Goal: Task Accomplishment & Management: Complete application form

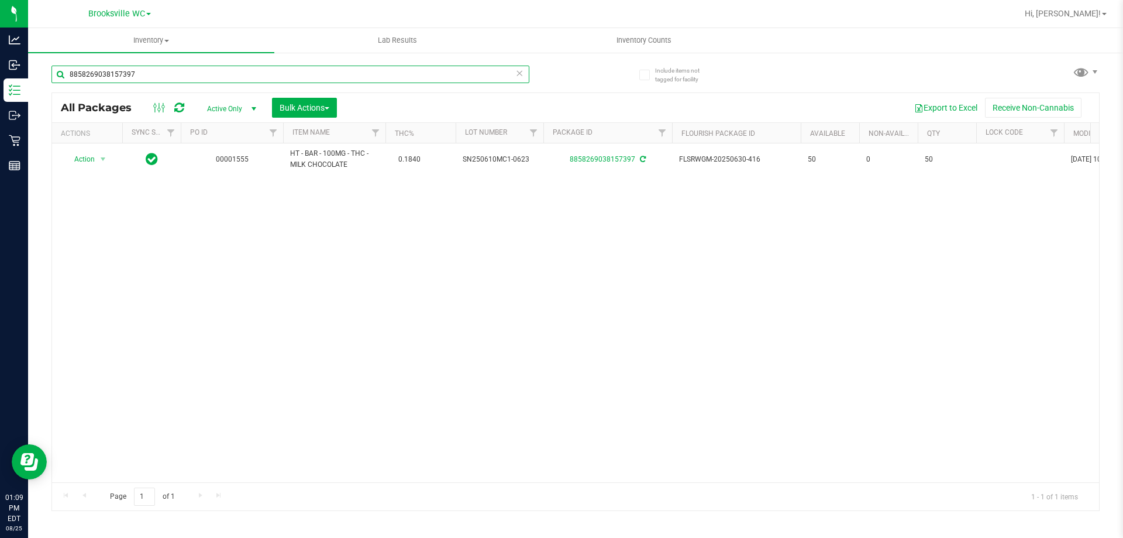
drag, startPoint x: 168, startPoint y: 70, endPoint x: 0, endPoint y: -45, distance: 203.6
click at [0, 0] on html "Analytics Inbound Inventory Outbound Retail Reports 01:09 PM EDT [DATE] 08/25 B…" at bounding box center [561, 269] width 1123 height 538
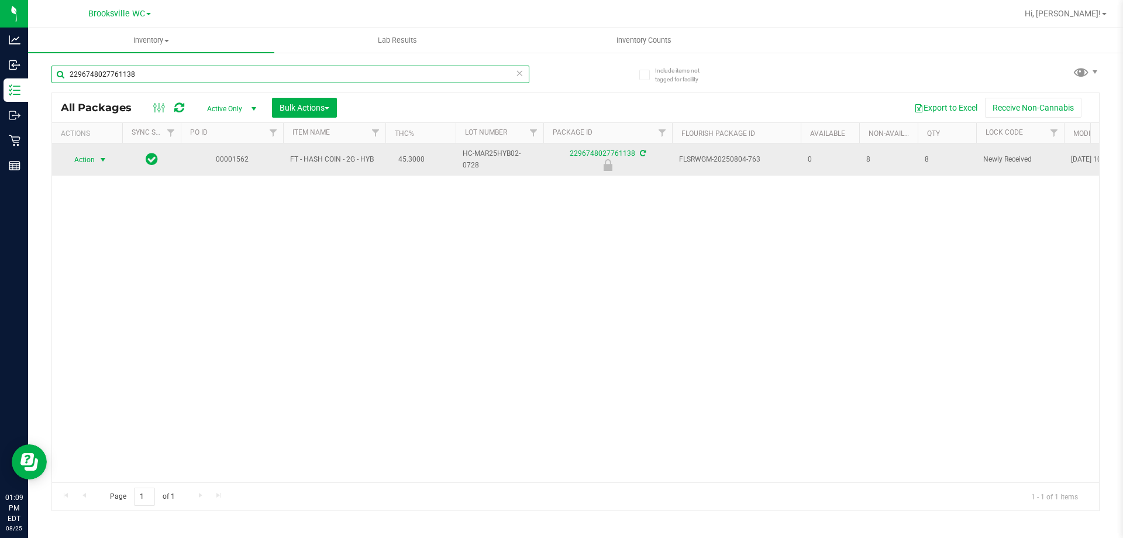
type input "2296748027761138"
click at [89, 163] on span "Action" at bounding box center [80, 160] width 32 height 16
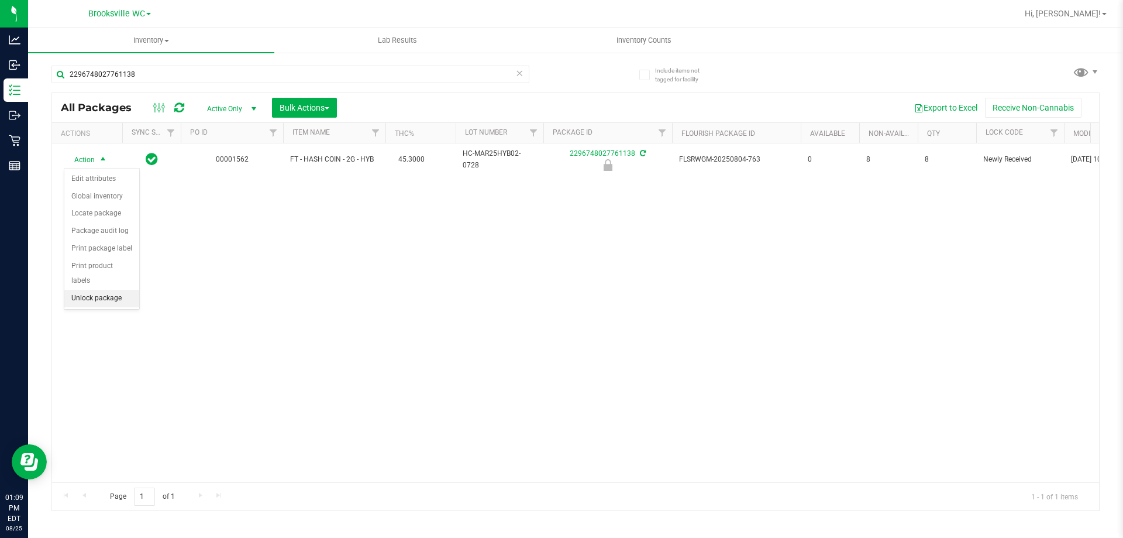
click at [82, 290] on li "Unlock package" at bounding box center [101, 299] width 75 height 18
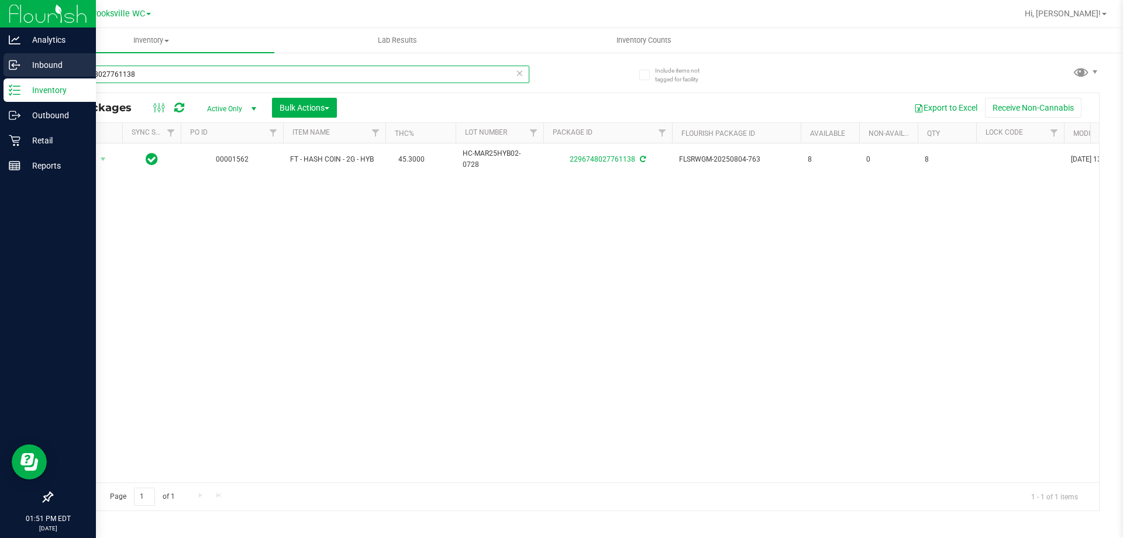
drag, startPoint x: 171, startPoint y: 73, endPoint x: 0, endPoint y: 56, distance: 171.6
click at [0, 75] on div "Analytics Inbound Inventory Outbound Retail Reports 01:51 PM EDT [DATE] 08/25 B…" at bounding box center [561, 269] width 1123 height 538
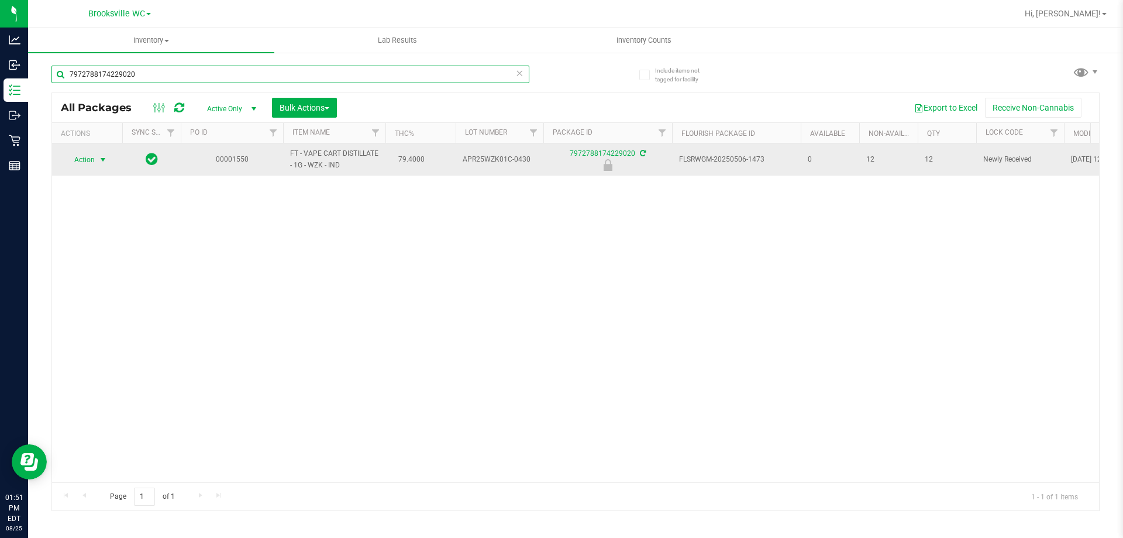
type input "7972788174229020"
click at [92, 160] on span "Action" at bounding box center [80, 160] width 32 height 16
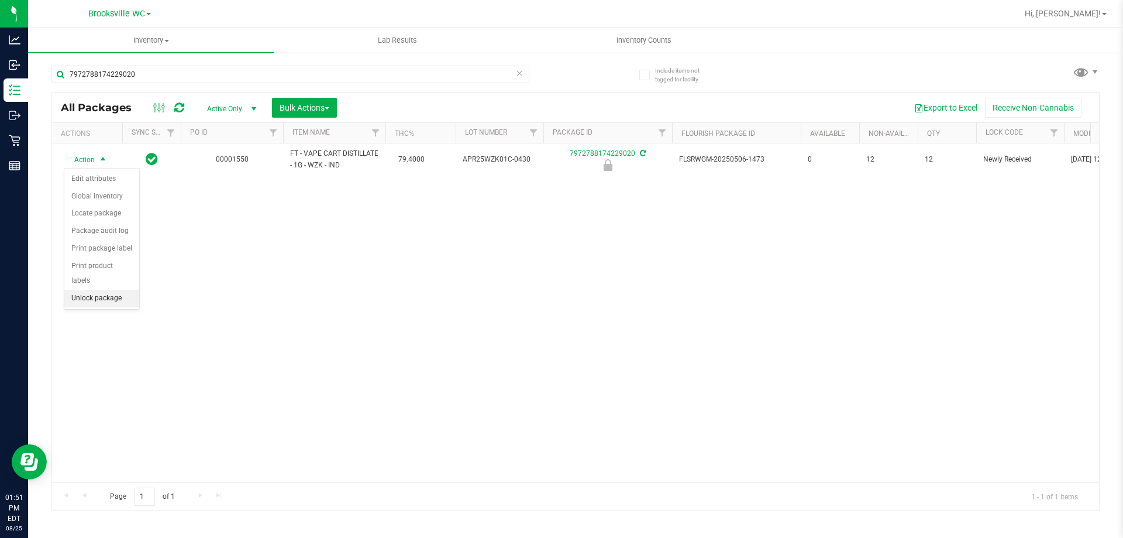
click at [81, 290] on li "Unlock package" at bounding box center [101, 299] width 75 height 18
click at [271, 129] on span "Filter" at bounding box center [273, 132] width 9 height 9
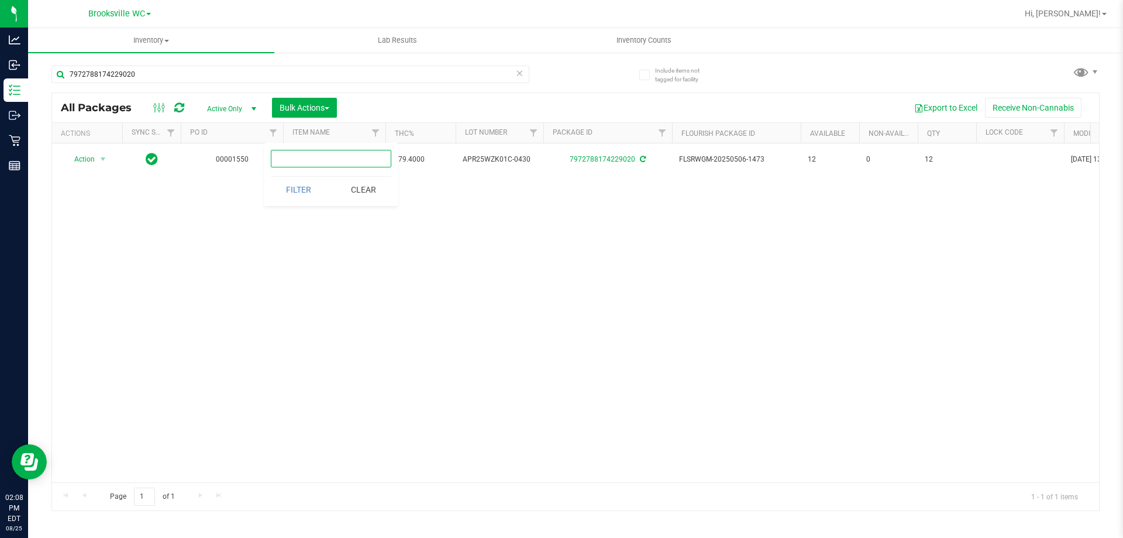
click at [293, 161] on input "text" at bounding box center [331, 159] width 121 height 18
type input "1561"
click at [315, 197] on button "Filter" at bounding box center [299, 190] width 56 height 26
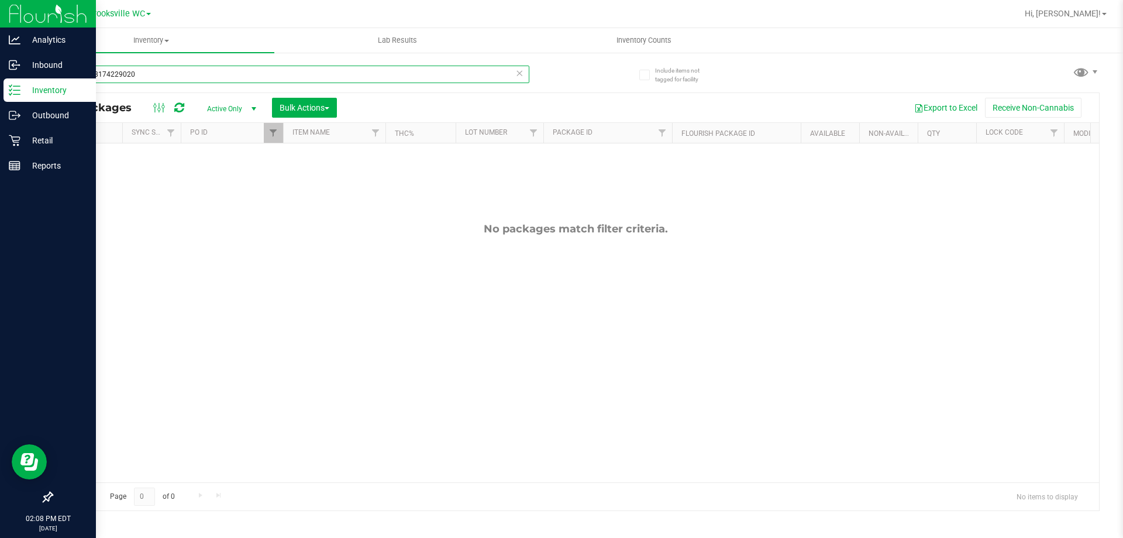
drag, startPoint x: 209, startPoint y: 78, endPoint x: 0, endPoint y: 1, distance: 222.7
click at [0, 1] on div "Analytics Inbound Inventory Outbound Retail Reports 02:08 PM EDT [DATE] 08/25 B…" at bounding box center [561, 269] width 1123 height 538
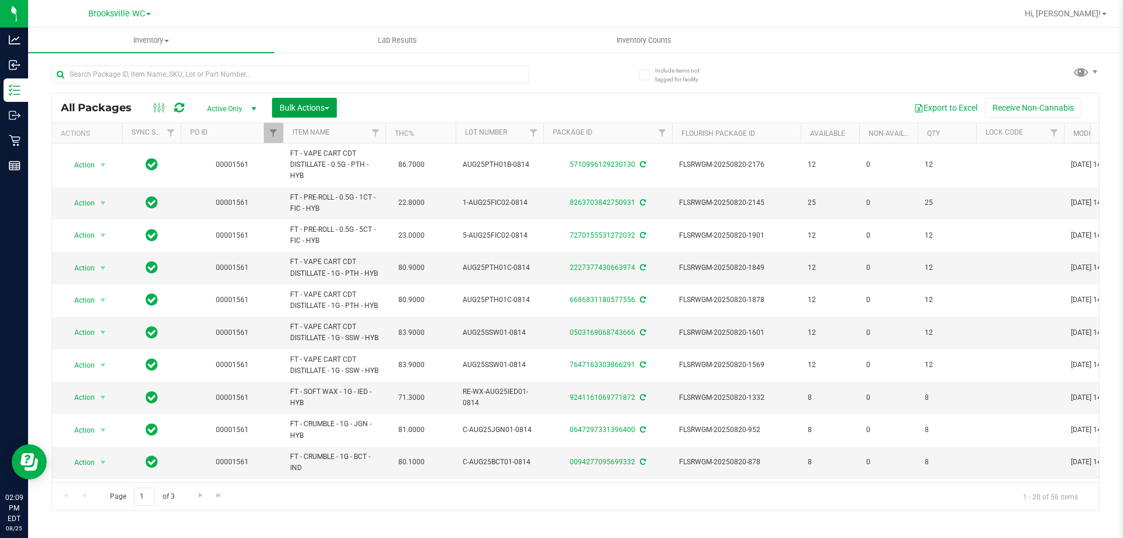
click at [301, 99] on button "Bulk Actions" at bounding box center [304, 108] width 65 height 20
click at [316, 215] on div "Lock/Unlock packages" at bounding box center [327, 221] width 96 height 19
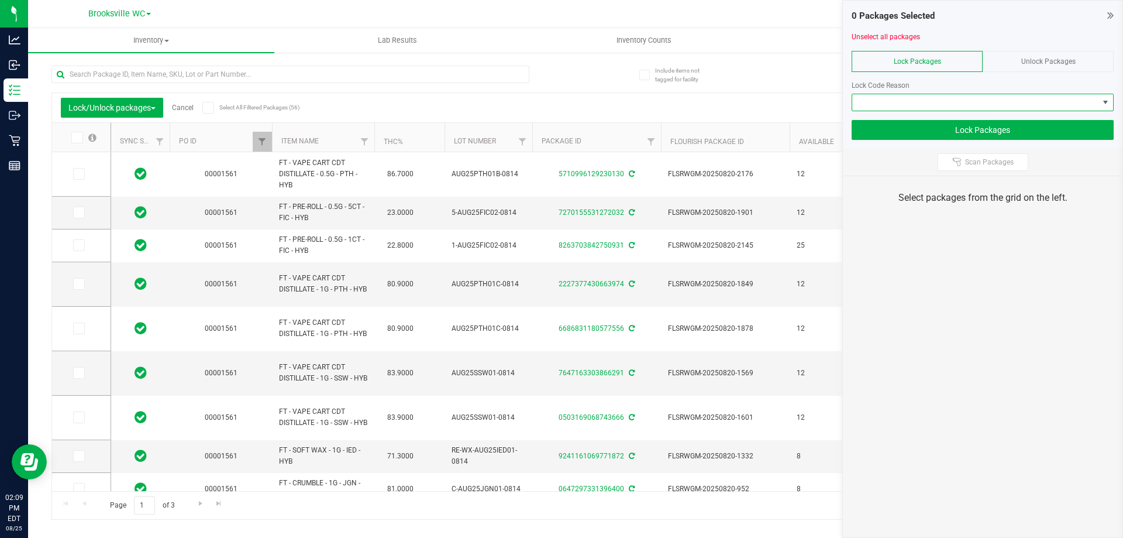
click at [996, 107] on span at bounding box center [975, 102] width 246 height 16
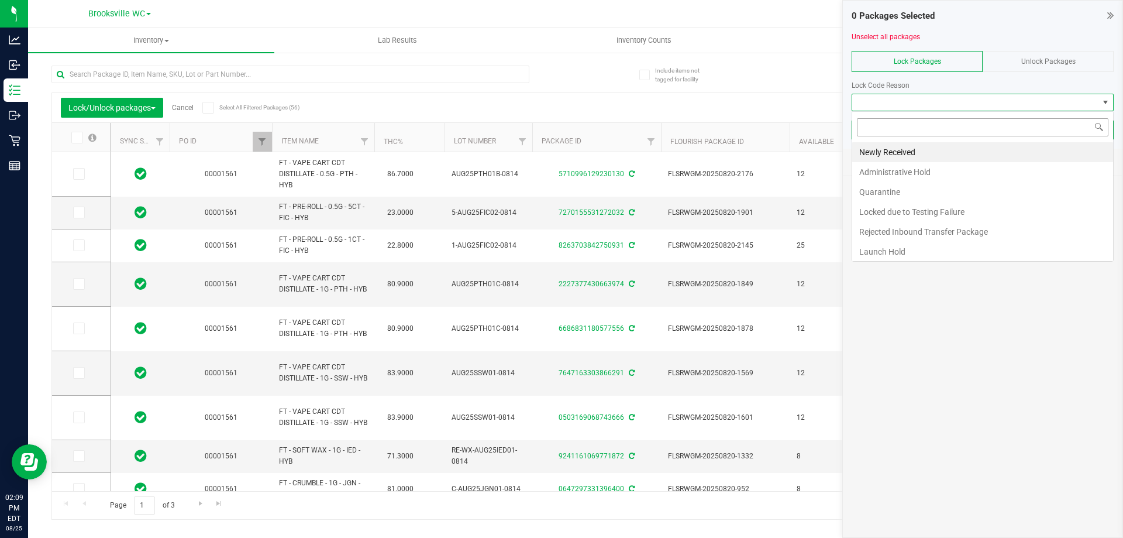
scroll to position [18, 262]
click at [923, 150] on li "Newly Received" at bounding box center [982, 152] width 261 height 20
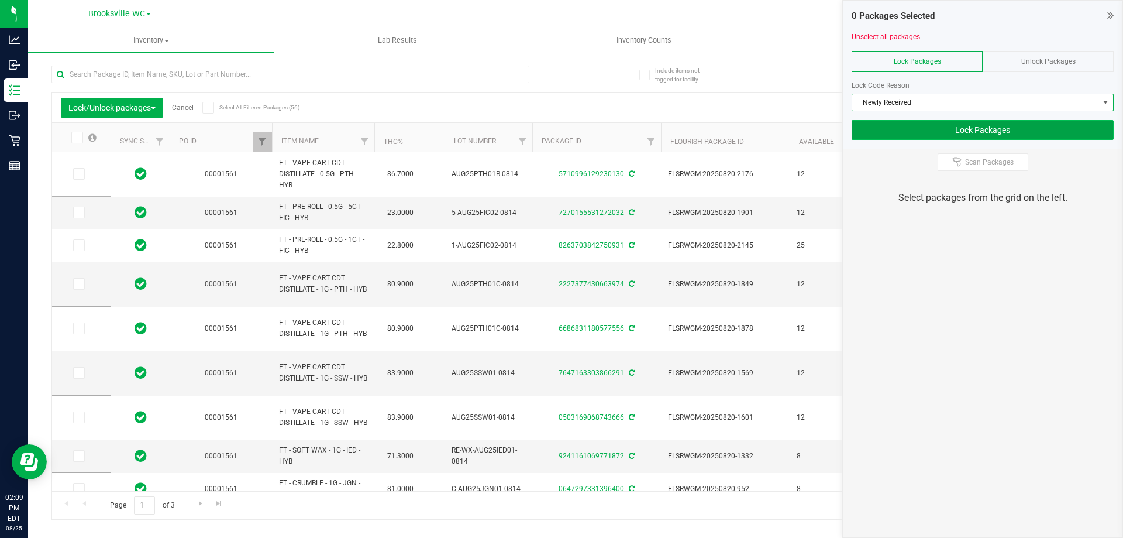
click at [1014, 128] on button "Lock Packages" at bounding box center [983, 130] width 262 height 20
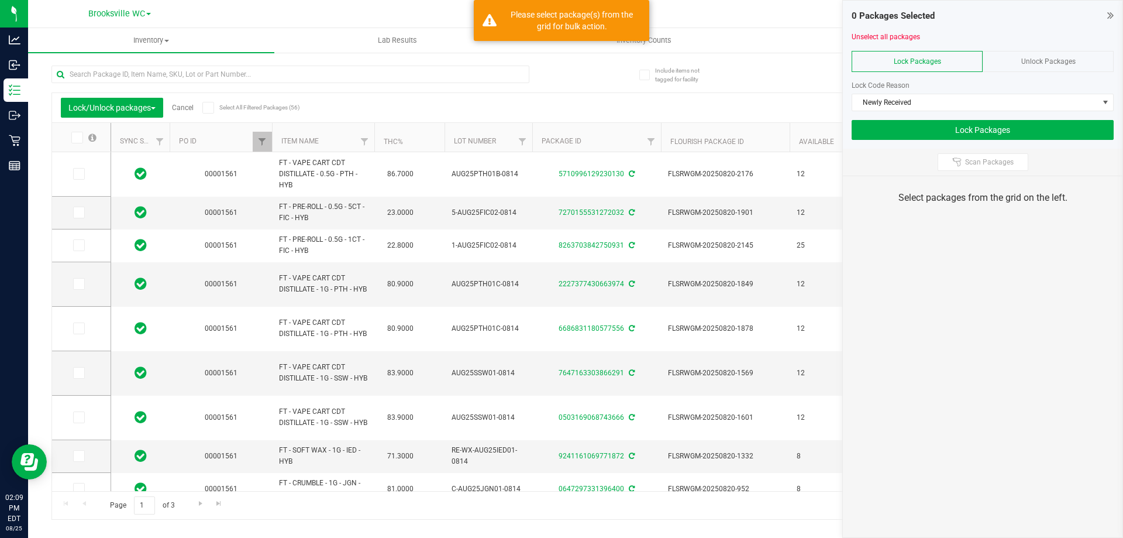
click at [212, 108] on icon at bounding box center [208, 108] width 8 height 0
click at [0, 0] on input "Select All Filtered Packages (56)" at bounding box center [0, 0] width 0 height 0
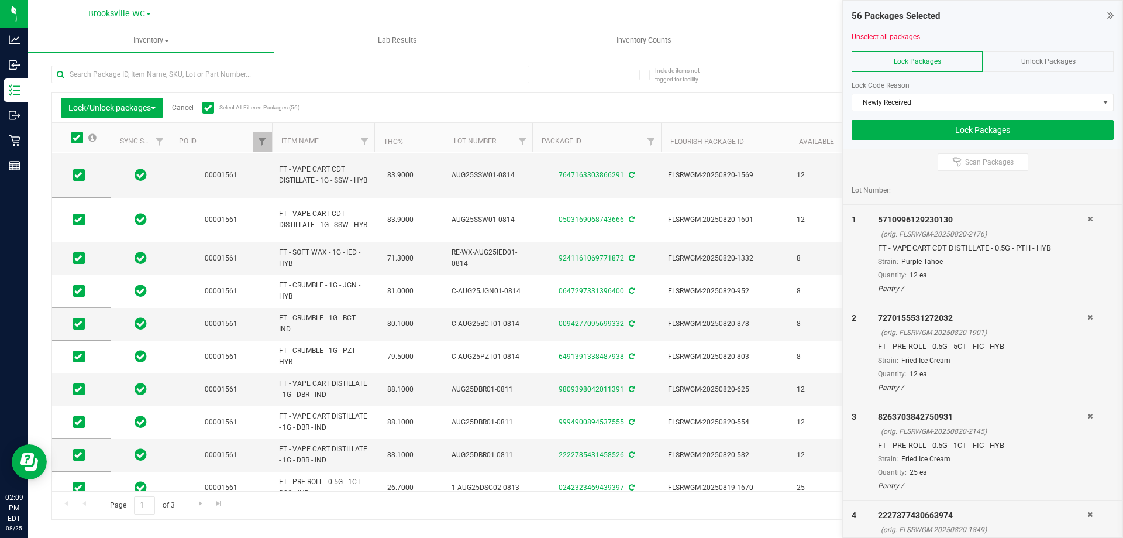
scroll to position [374, 0]
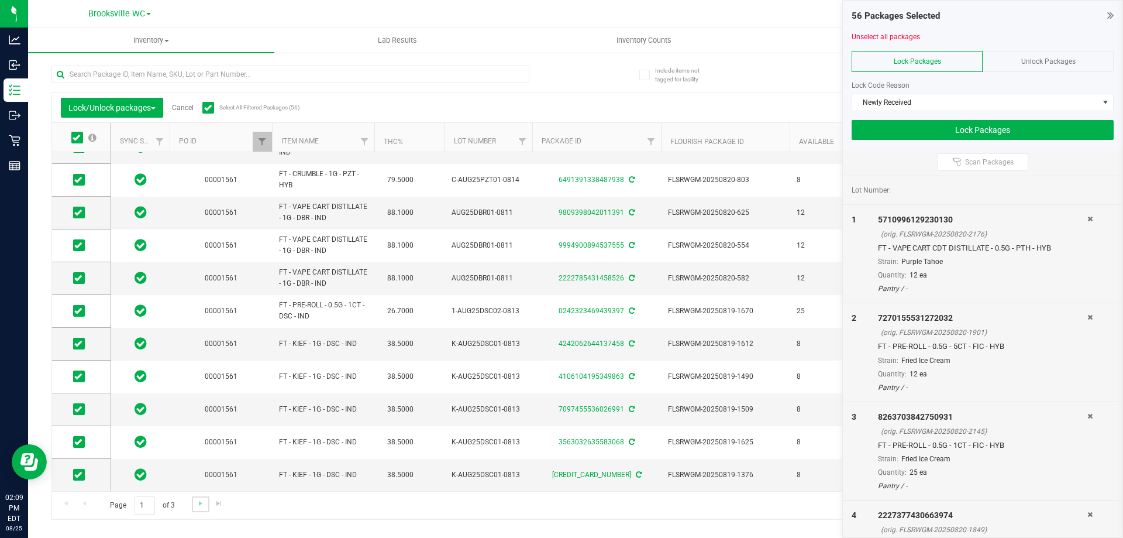
click at [195, 510] on link "Go to the next page" at bounding box center [200, 504] width 17 height 16
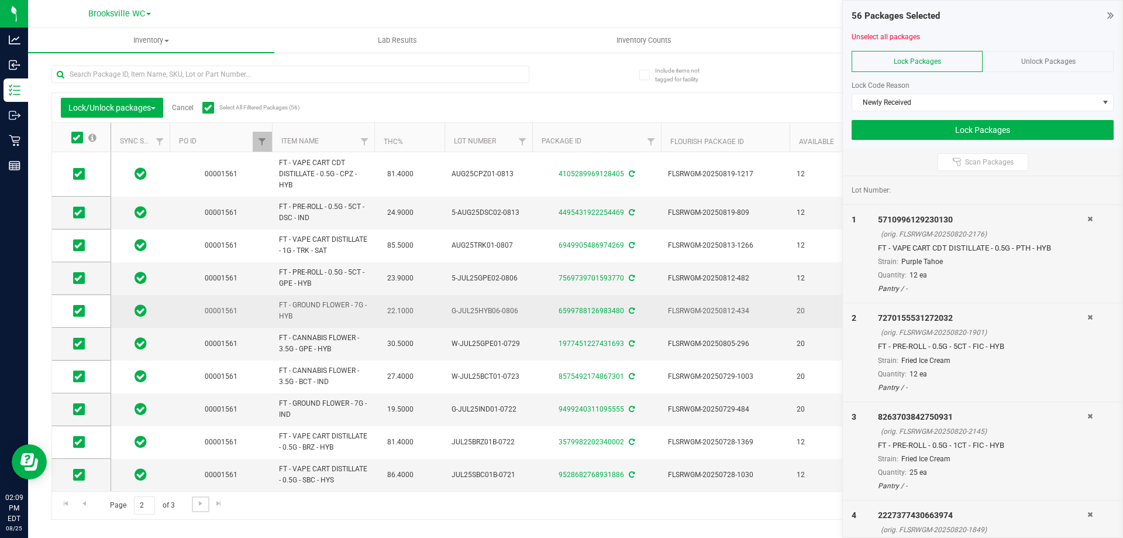
scroll to position [328, 0]
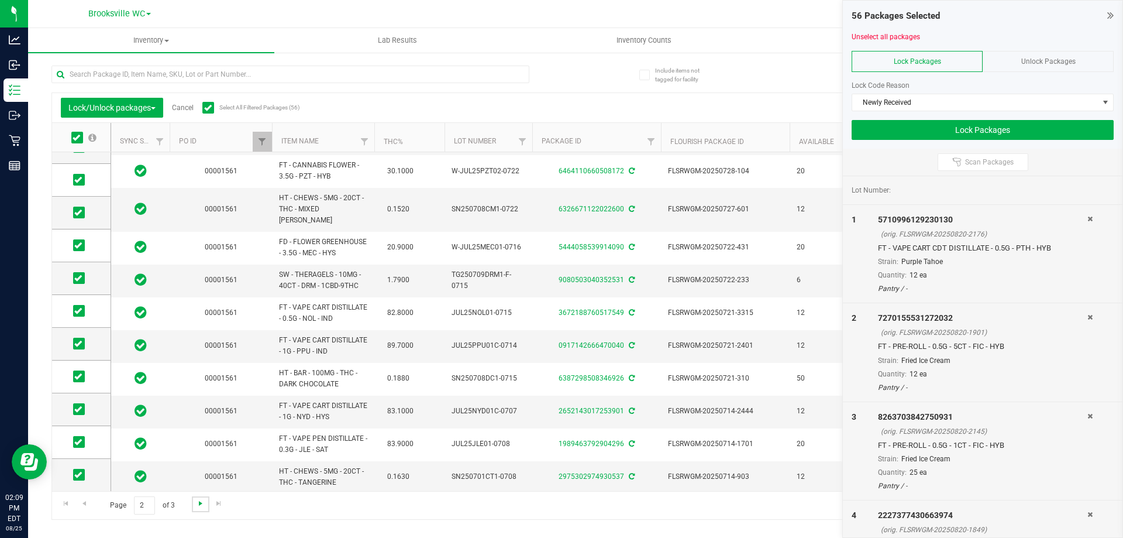
click at [204, 507] on span "Go to the next page" at bounding box center [200, 502] width 9 height 9
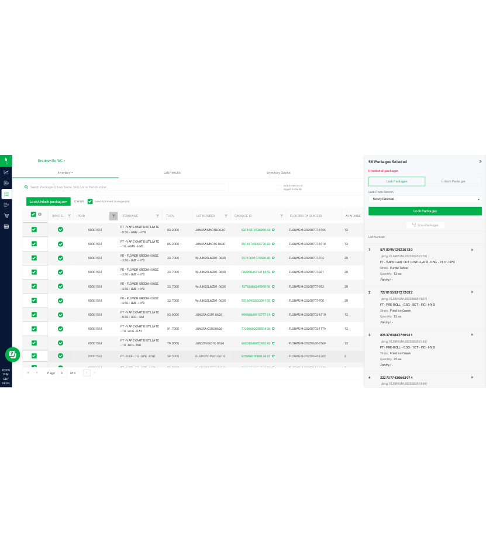
scroll to position [8, 0]
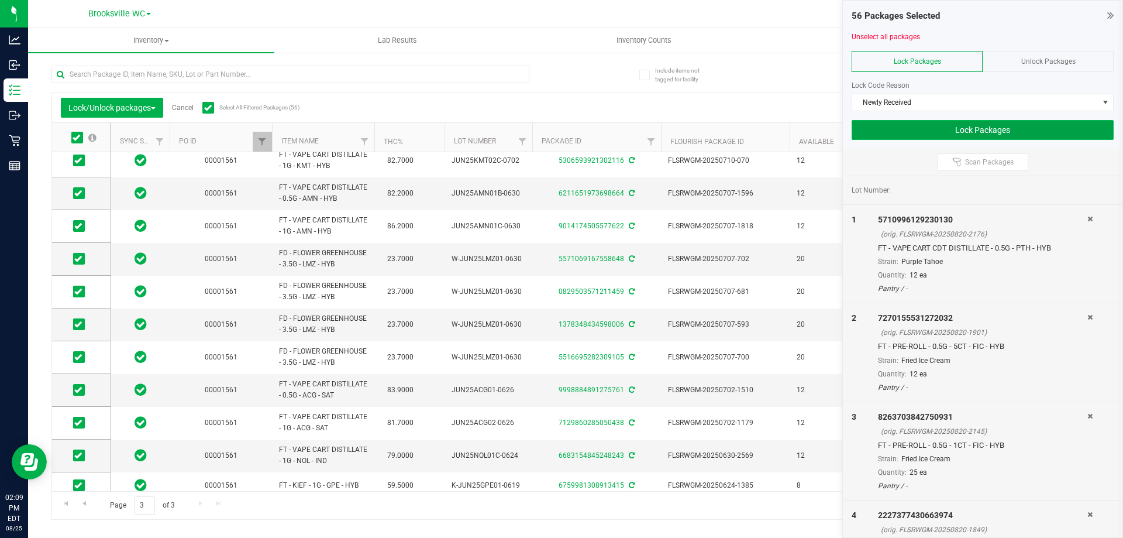
click at [1027, 130] on button "Lock Packages" at bounding box center [983, 130] width 262 height 20
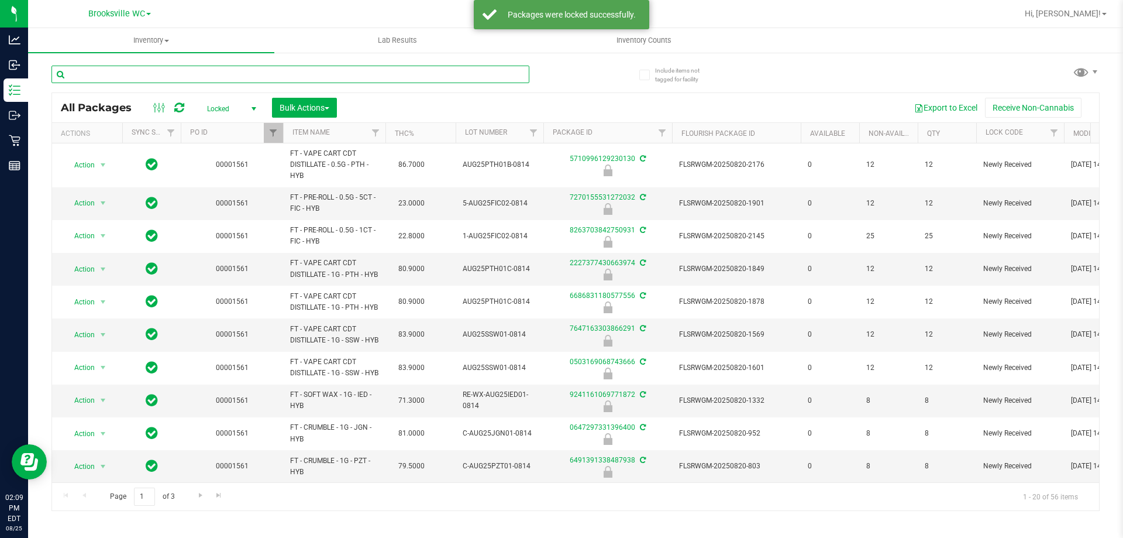
click at [243, 70] on input "text" at bounding box center [290, 75] width 478 height 18
click at [269, 128] on span "Filter" at bounding box center [273, 132] width 9 height 9
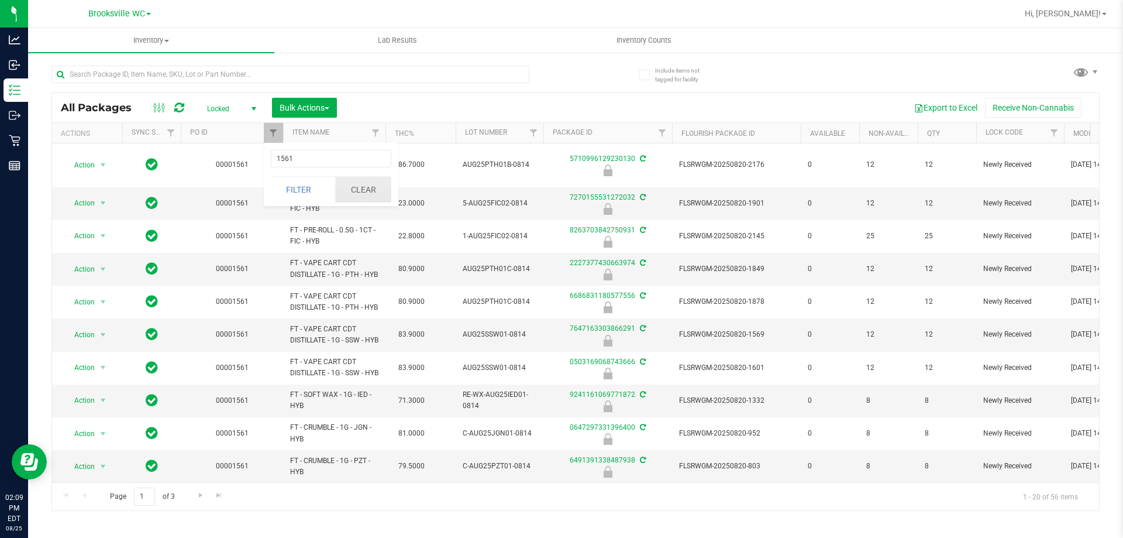
click at [355, 185] on button "Clear" at bounding box center [363, 190] width 56 height 26
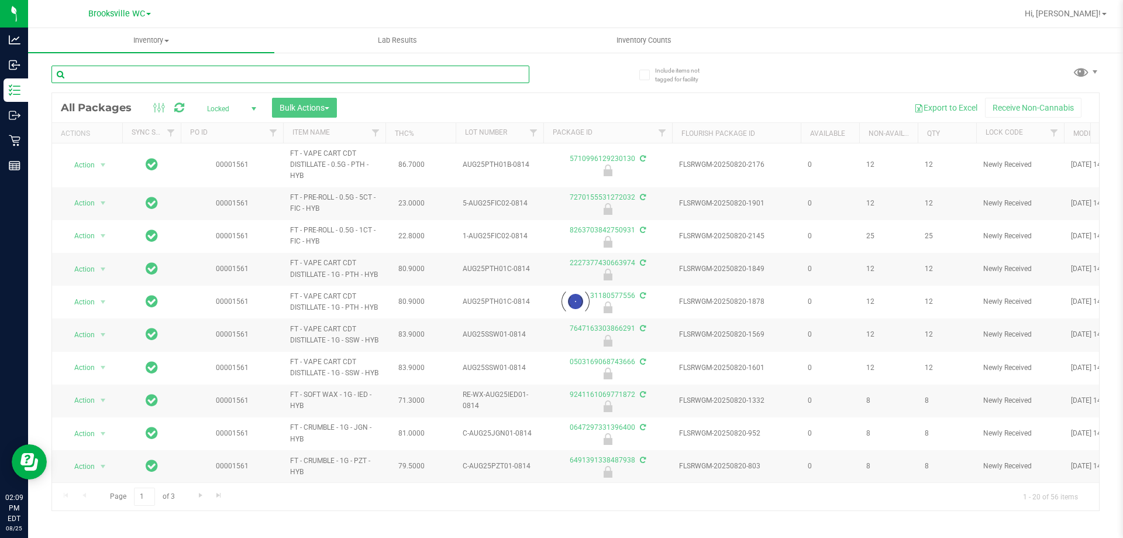
click at [219, 78] on input "text" at bounding box center [290, 75] width 478 height 18
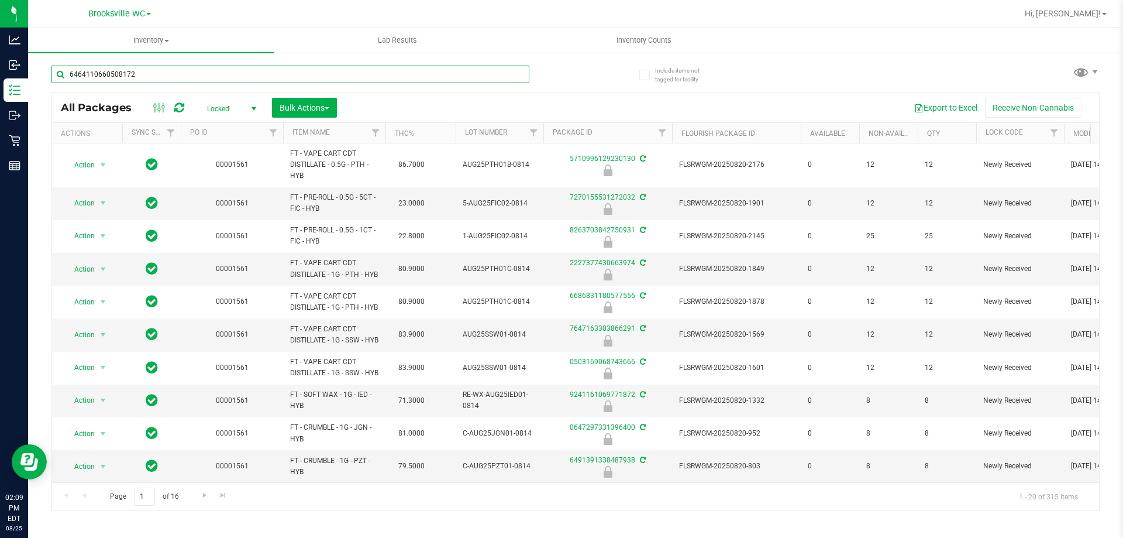
type input "6464110660508172"
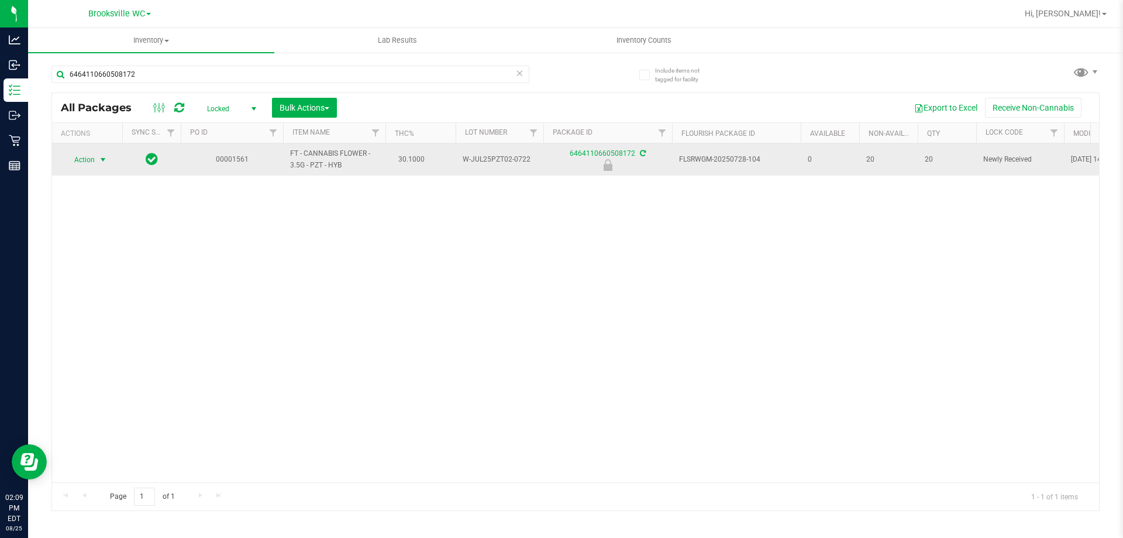
click at [76, 161] on span "Action" at bounding box center [80, 160] width 32 height 16
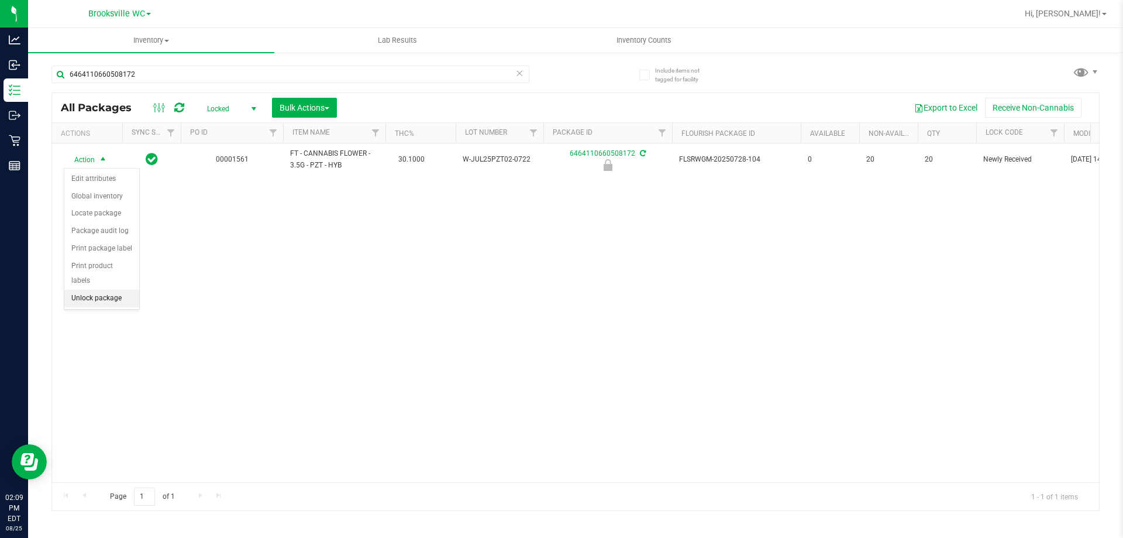
click at [115, 290] on li "Unlock package" at bounding box center [101, 299] width 75 height 18
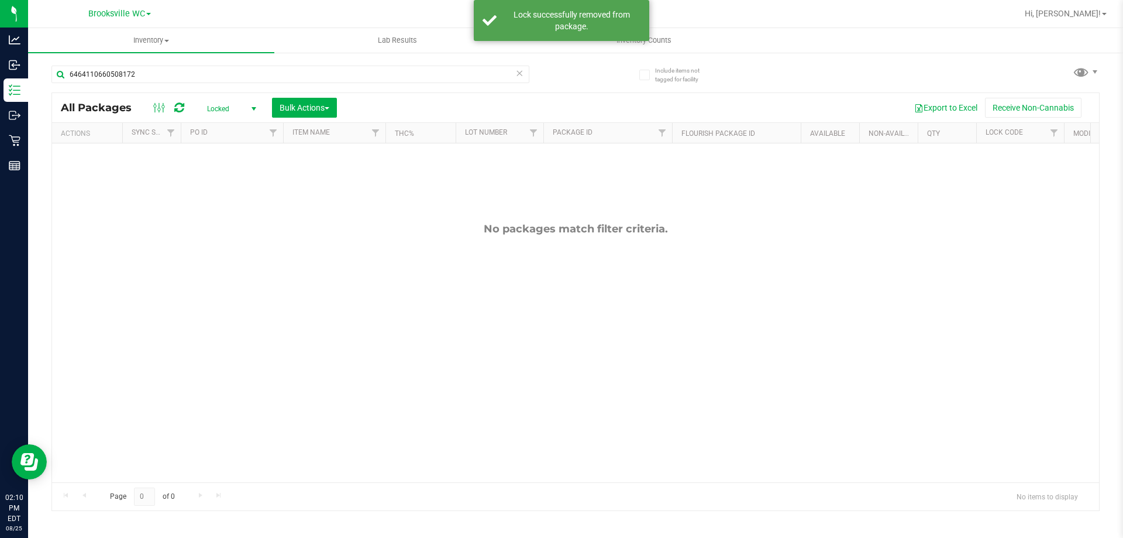
click at [223, 115] on span "Locked" at bounding box center [229, 109] width 64 height 16
click at [232, 129] on li "Active Only" at bounding box center [228, 128] width 63 height 18
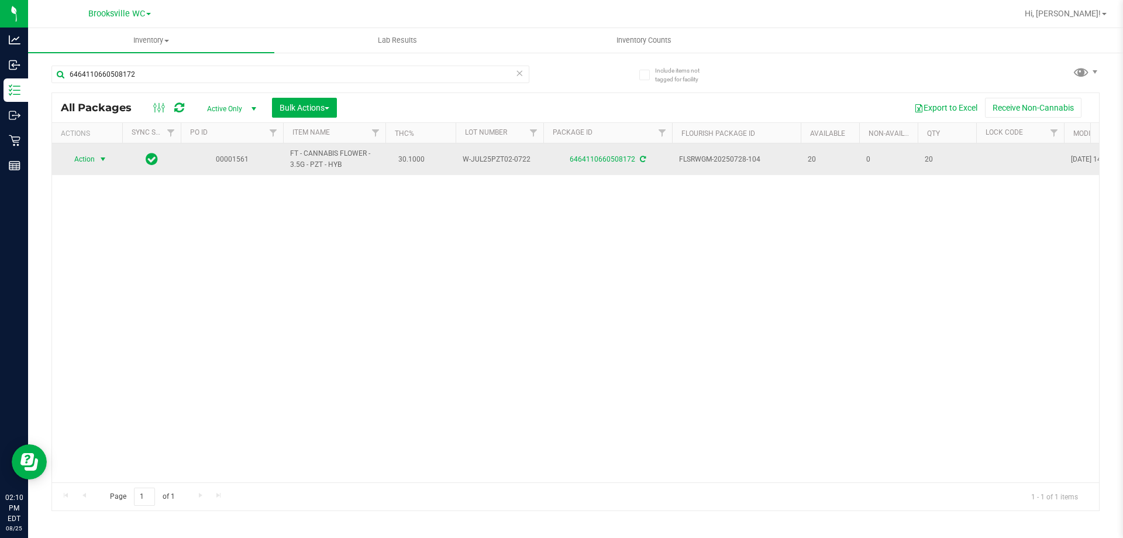
click at [92, 163] on span "Action" at bounding box center [80, 159] width 32 height 16
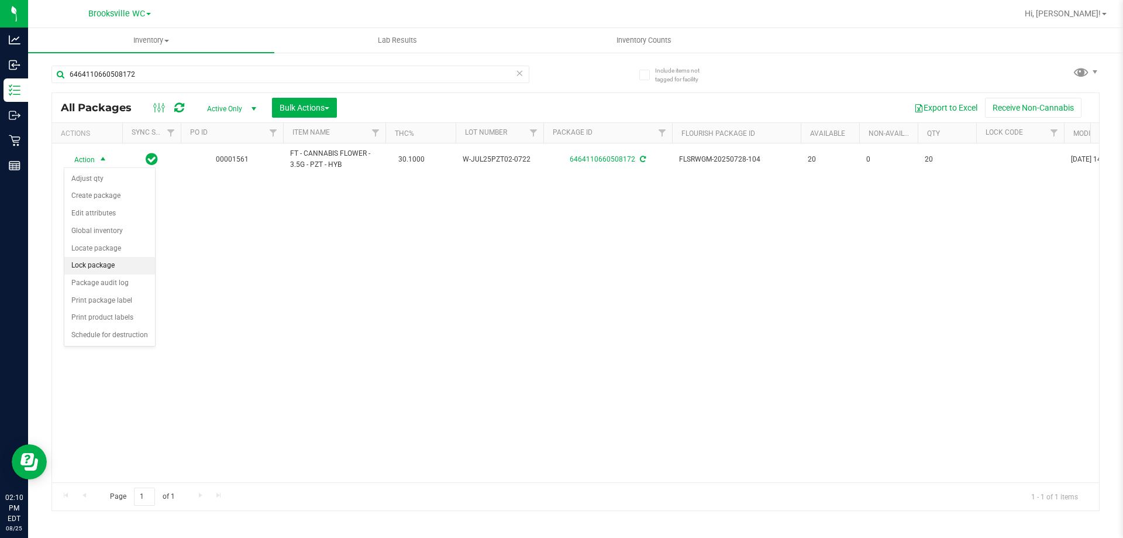
click at [101, 268] on li "Lock package" at bounding box center [109, 266] width 91 height 18
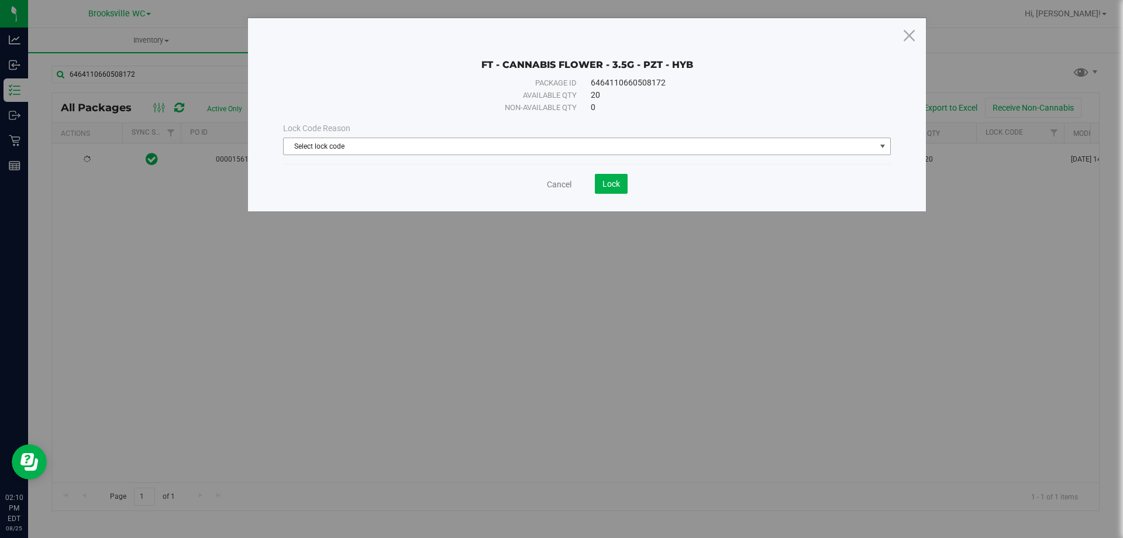
click at [523, 152] on span "Select lock code" at bounding box center [580, 146] width 592 height 16
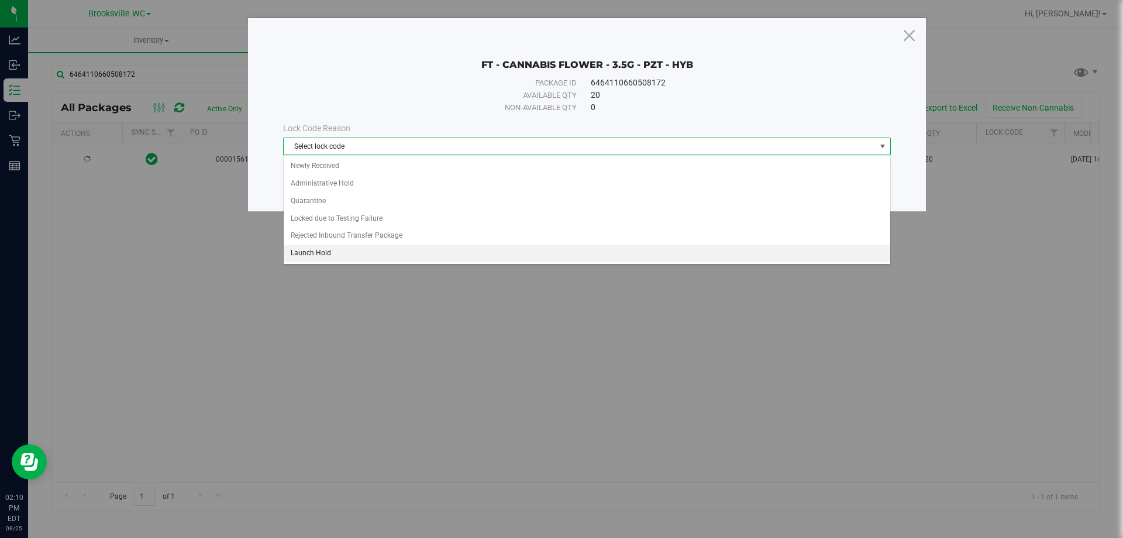
click at [354, 250] on li "Launch Hold" at bounding box center [587, 254] width 607 height 18
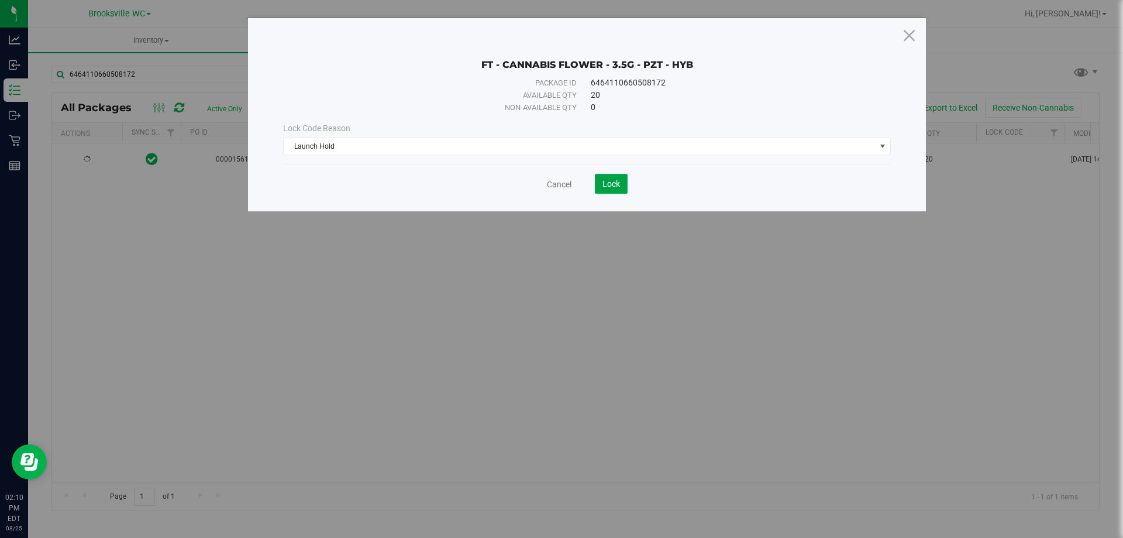
click at [612, 186] on span "Lock" at bounding box center [612, 183] width 18 height 9
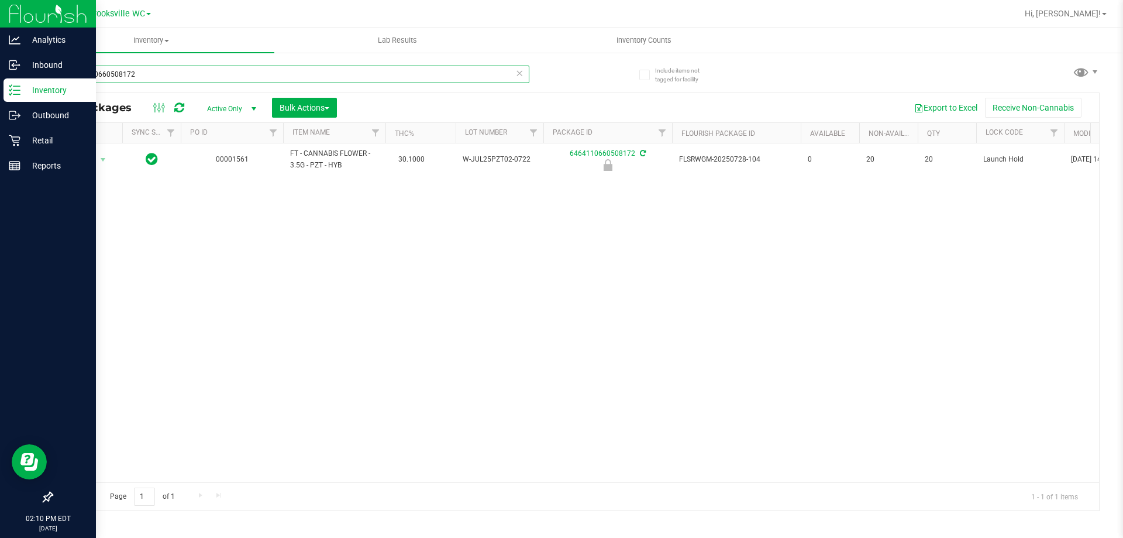
drag, startPoint x: 170, startPoint y: 70, endPoint x: 0, endPoint y: 4, distance: 182.3
click at [0, 42] on div "Analytics Inbound Inventory Outbound Retail Reports 02:10 PM EDT [DATE] 08/25 B…" at bounding box center [561, 269] width 1123 height 538
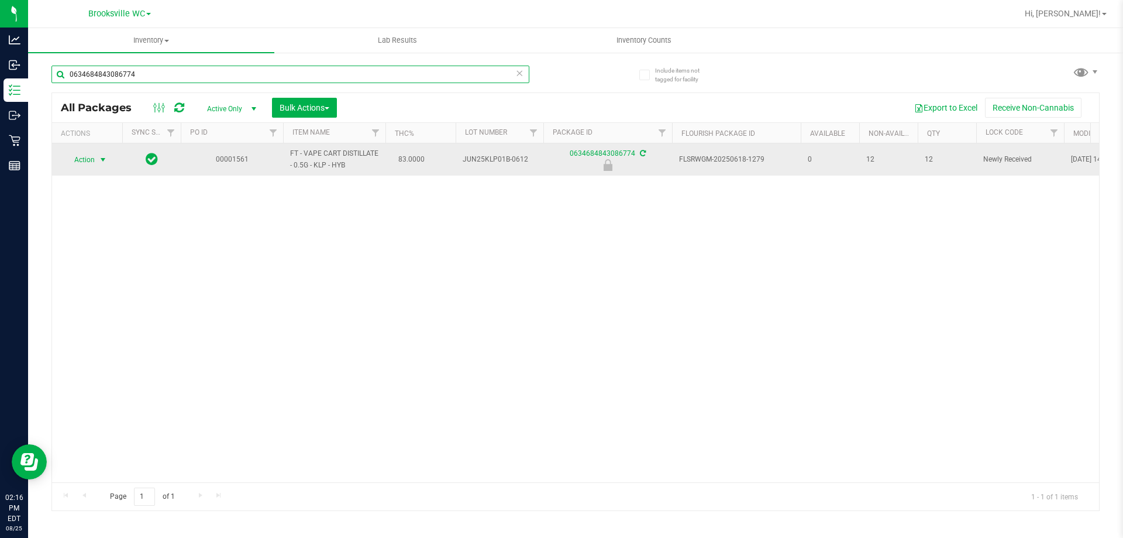
type input "0634684843086774"
click at [92, 160] on span "Action" at bounding box center [80, 160] width 32 height 16
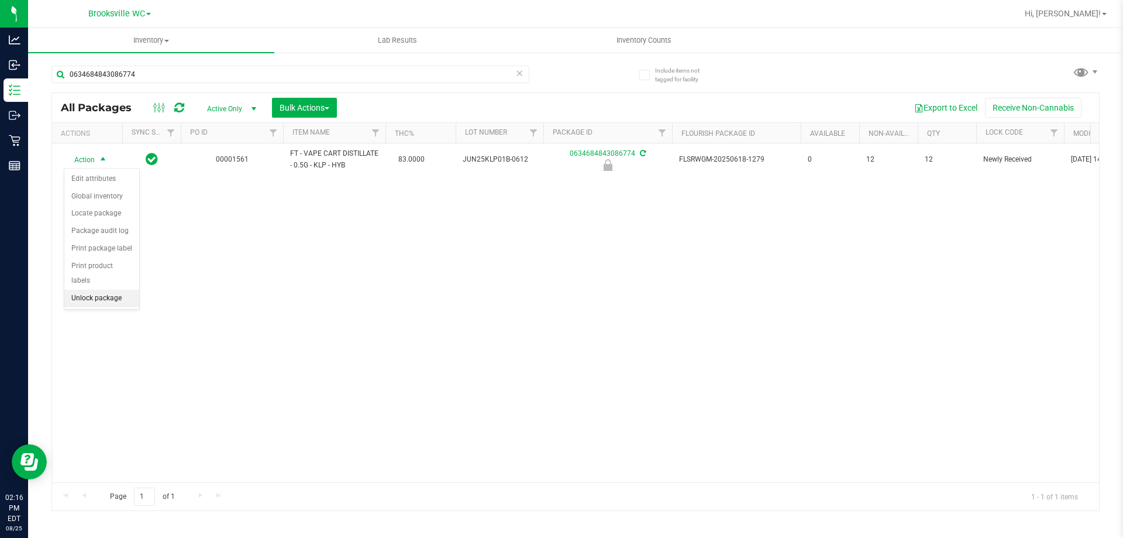
click at [92, 290] on li "Unlock package" at bounding box center [101, 299] width 75 height 18
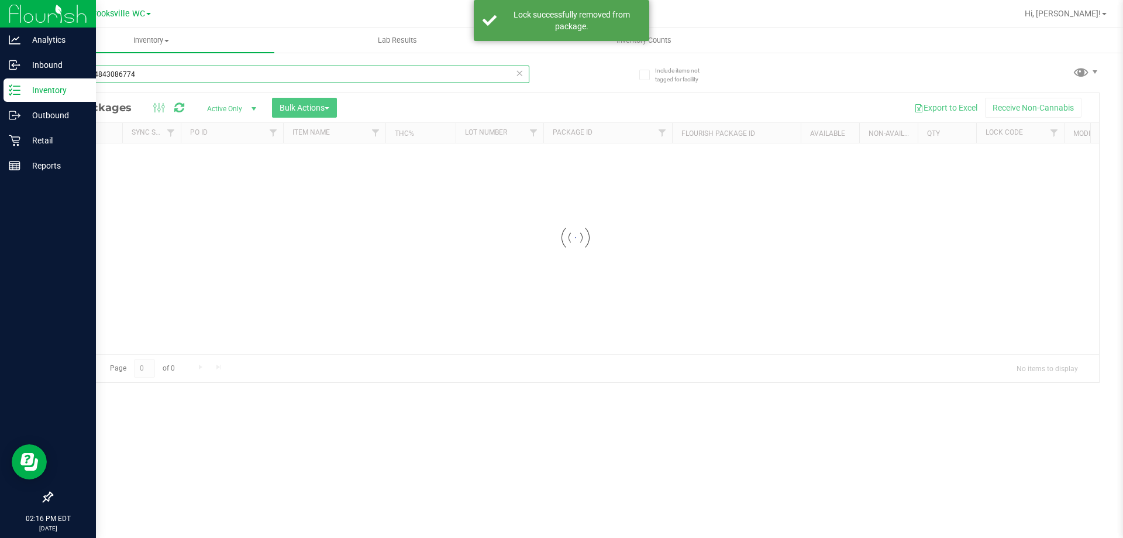
drag, startPoint x: 212, startPoint y: 79, endPoint x: 0, endPoint y: 10, distance: 222.7
click at [0, 15] on div "Analytics Inbound Inventory Outbound Retail Reports 02:16 PM EDT [DATE] 08/25 B…" at bounding box center [561, 269] width 1123 height 538
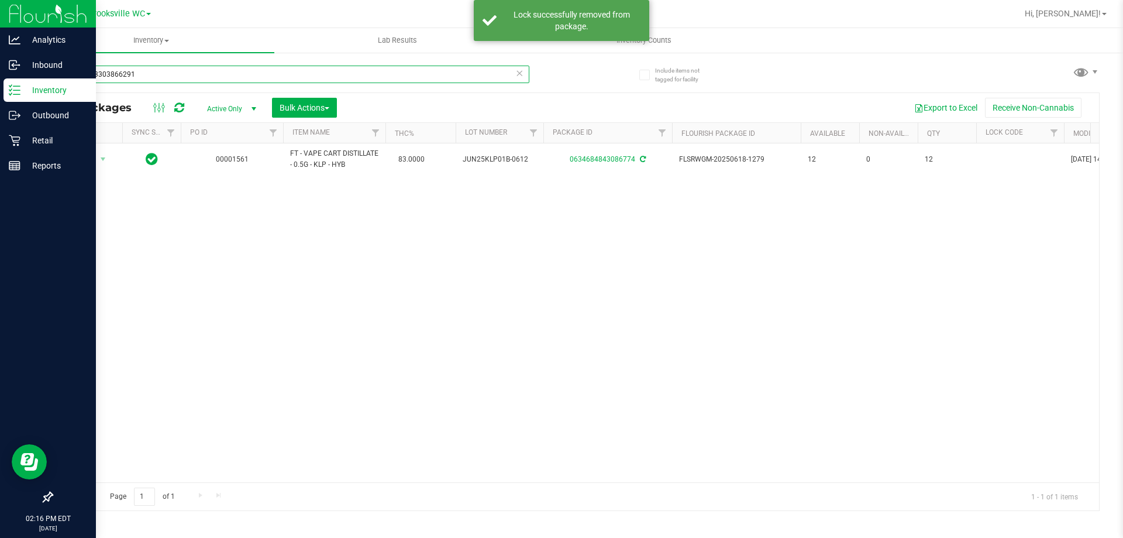
type input "7647163303866291"
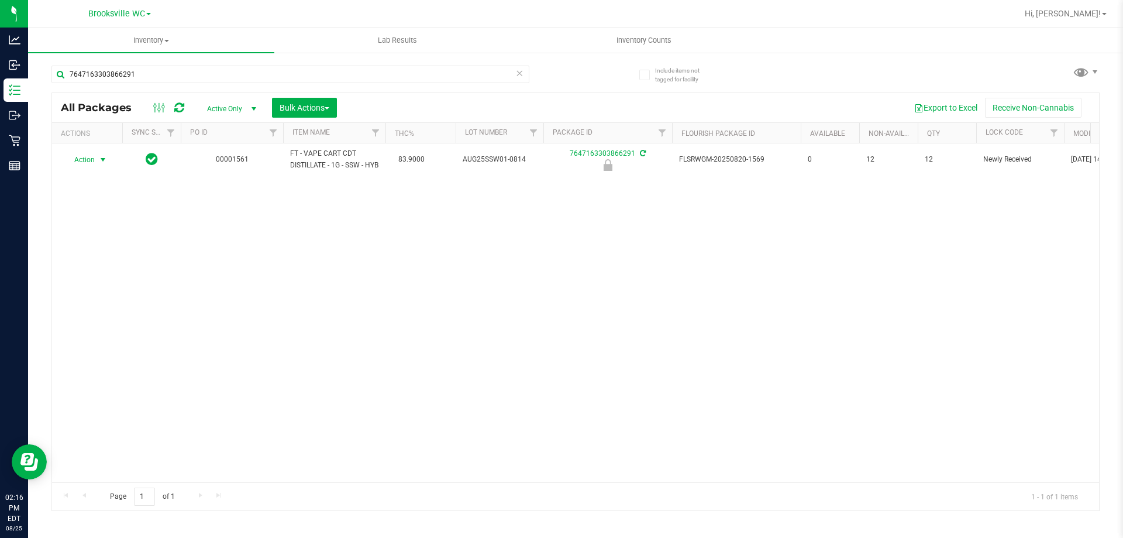
click at [88, 168] on span "Action" at bounding box center [80, 160] width 32 height 16
click at [103, 295] on li "Unlock package" at bounding box center [101, 304] width 75 height 18
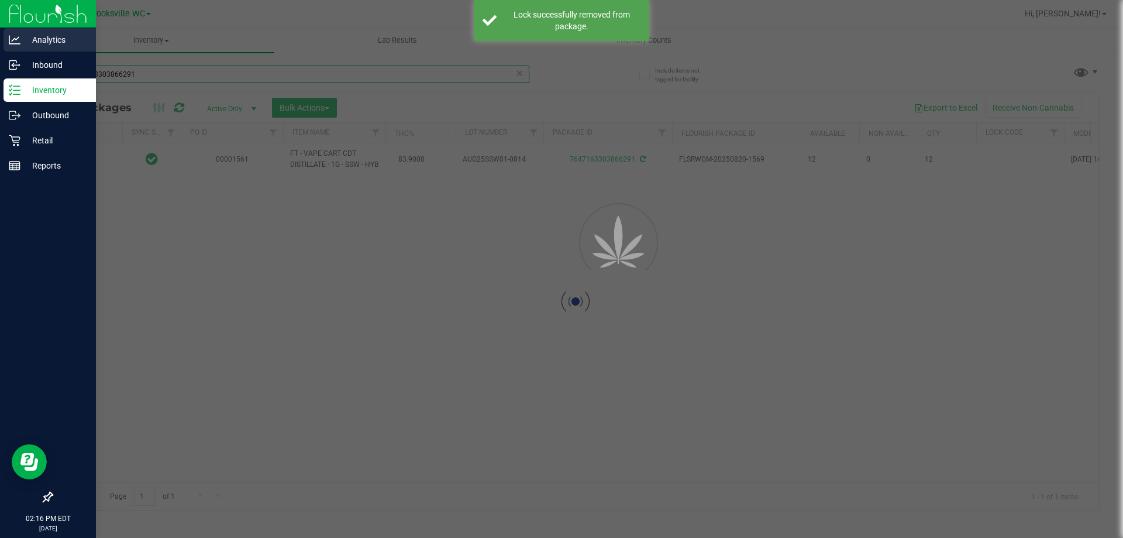
drag, startPoint x: 177, startPoint y: 73, endPoint x: 0, endPoint y: 38, distance: 180.7
click at [0, 50] on div "Analytics Inbound Inventory Outbound Retail Reports 02:16 PM EDT [DATE] 08/25 B…" at bounding box center [561, 269] width 1123 height 538
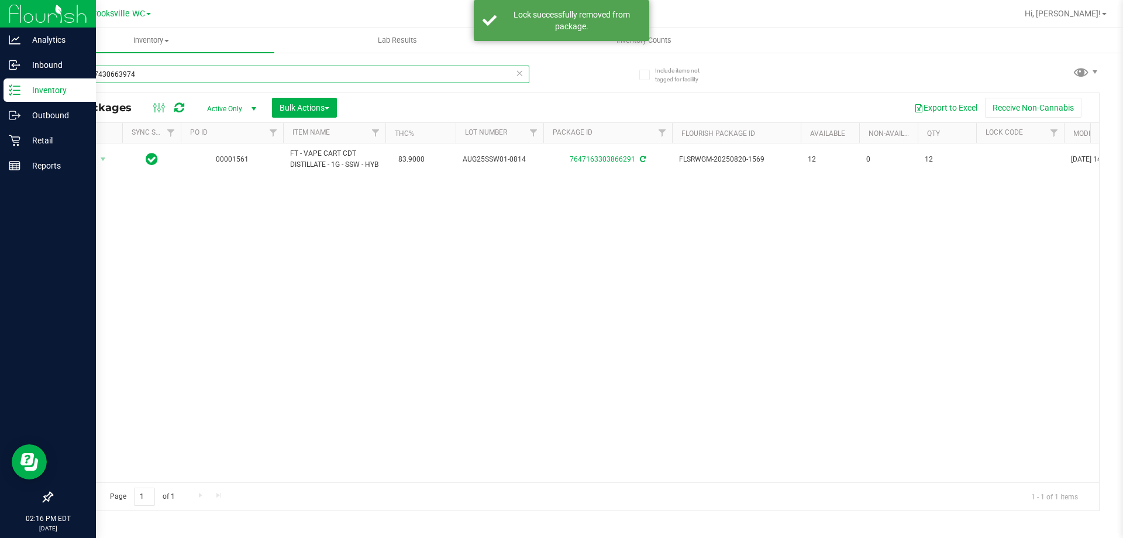
type input "2227377430663974"
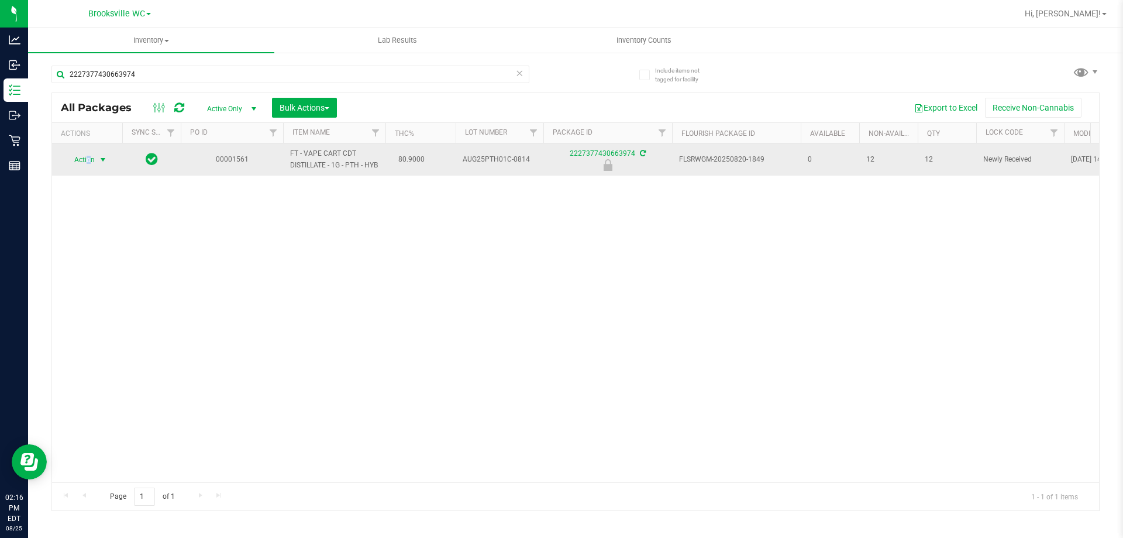
click at [88, 168] on span "Action" at bounding box center [80, 160] width 32 height 16
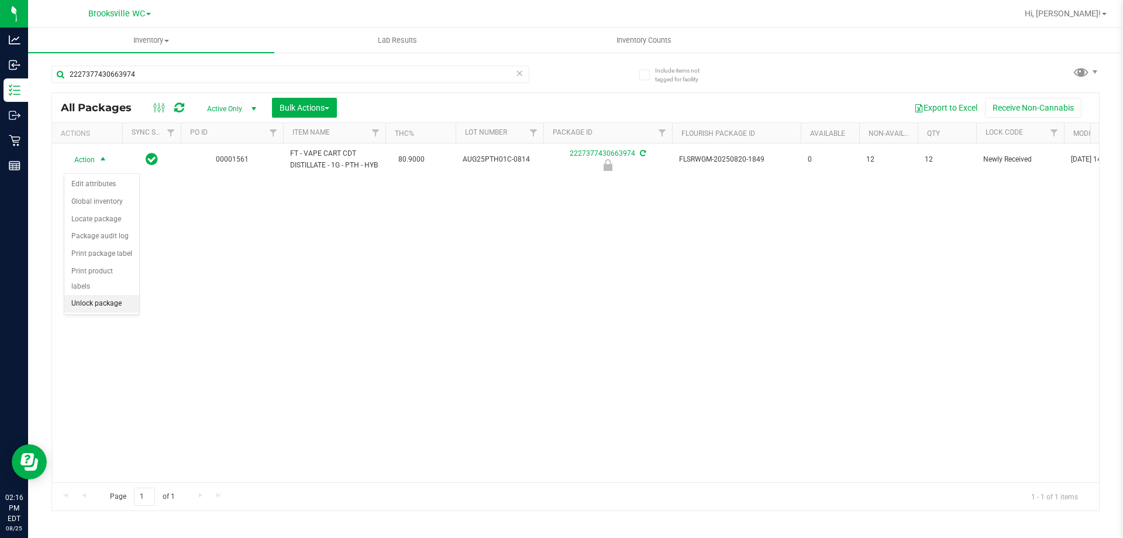
click at [113, 295] on li "Unlock package" at bounding box center [101, 304] width 75 height 18
drag, startPoint x: 145, startPoint y: 90, endPoint x: 147, endPoint y: 79, distance: 10.7
click at [145, 88] on div "2227377430663974" at bounding box center [290, 79] width 478 height 27
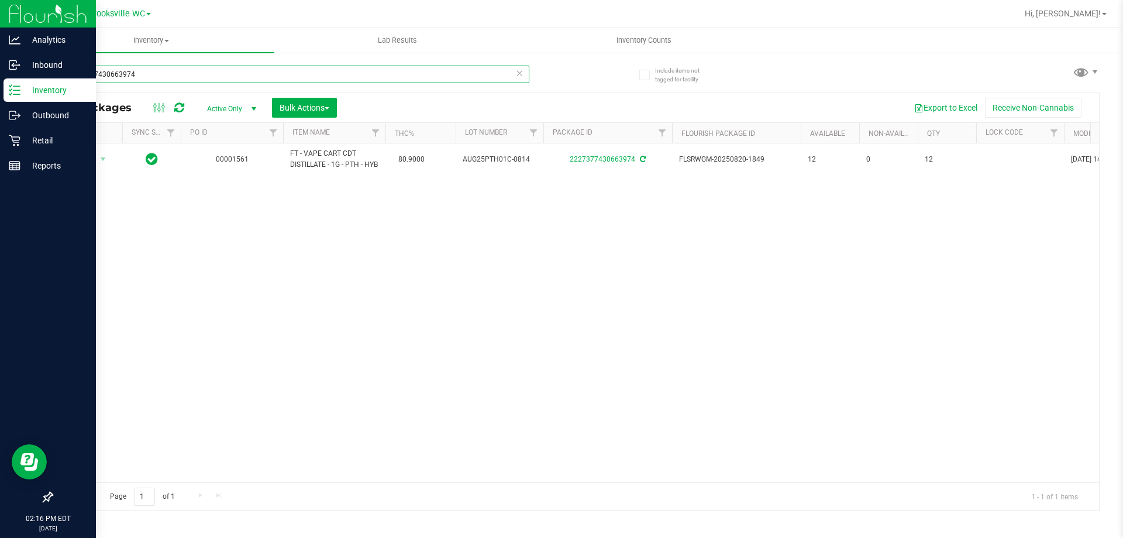
drag, startPoint x: 149, startPoint y: 76, endPoint x: 0, endPoint y: 2, distance: 166.4
click at [0, 32] on div "Analytics Inbound Inventory Outbound Retail Reports 02:16 PM EDT [DATE] 08/25 B…" at bounding box center [561, 269] width 1123 height 538
type input "4105289969128405"
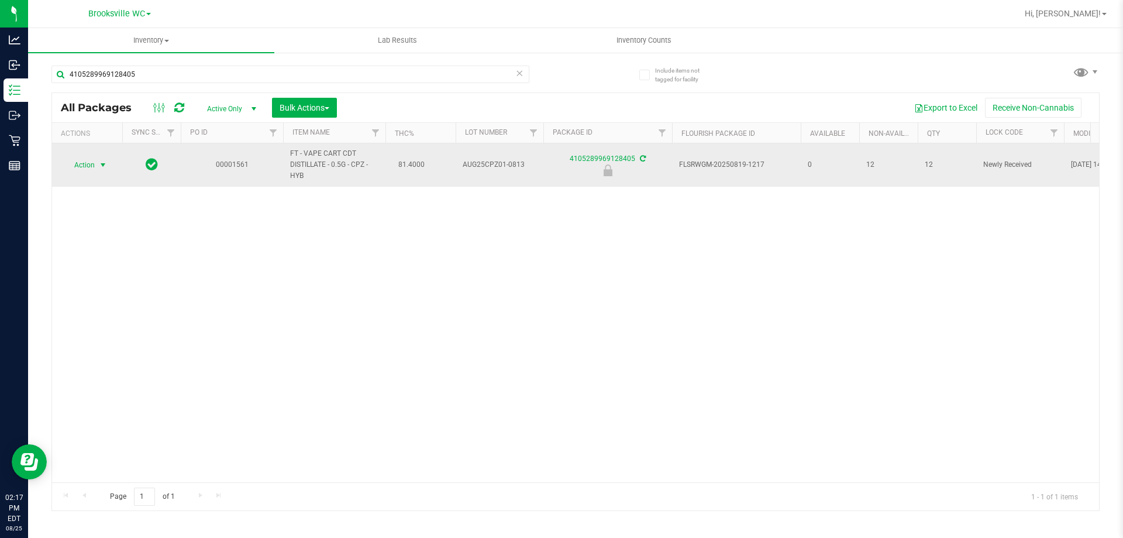
click at [98, 160] on span "select" at bounding box center [102, 164] width 9 height 9
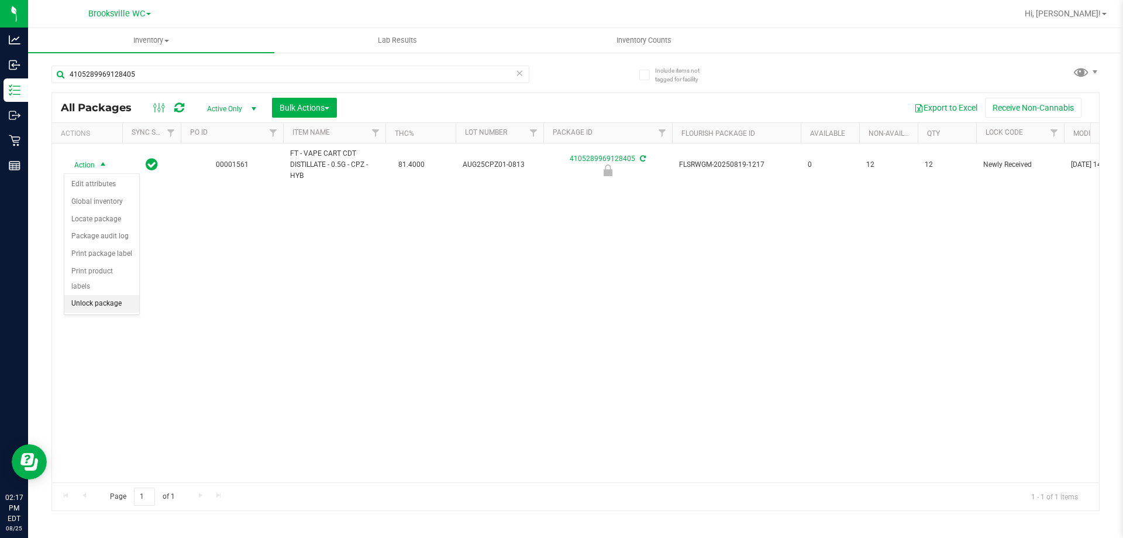
click at [86, 295] on li "Unlock package" at bounding box center [101, 304] width 75 height 18
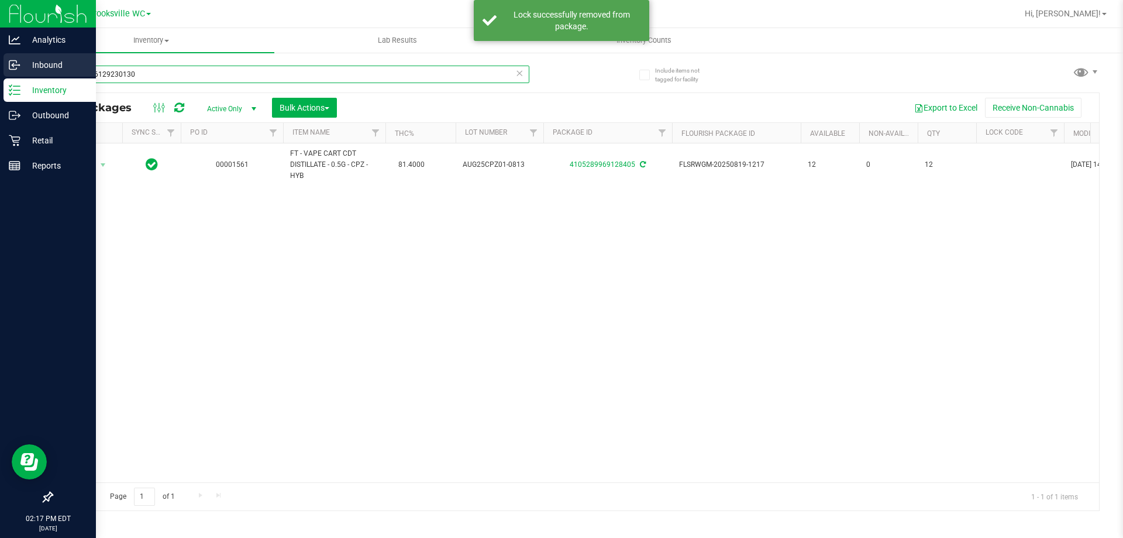
type input "5710996129230130"
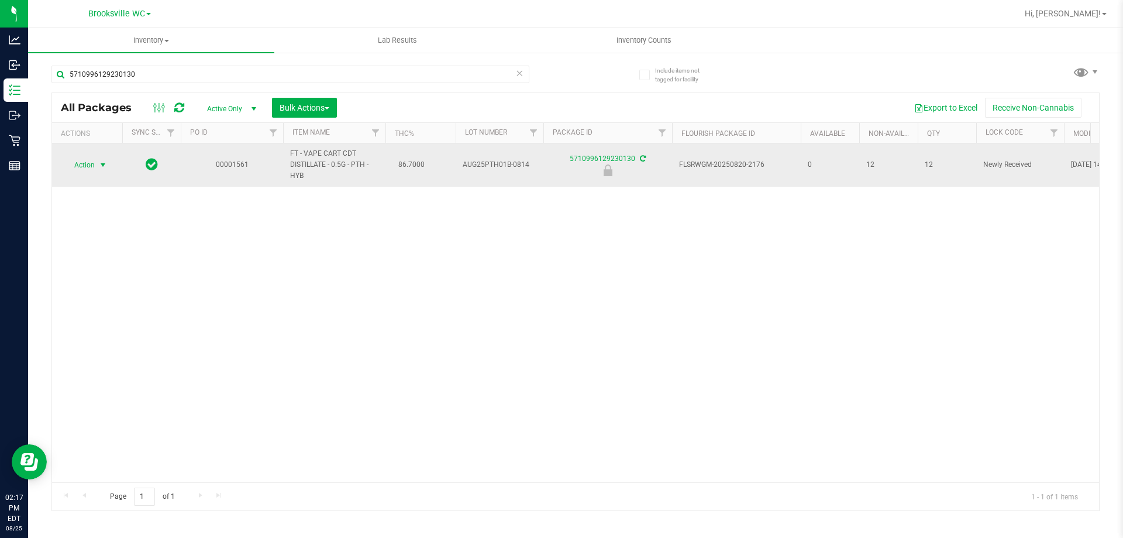
click at [87, 162] on span "Action" at bounding box center [80, 165] width 32 height 16
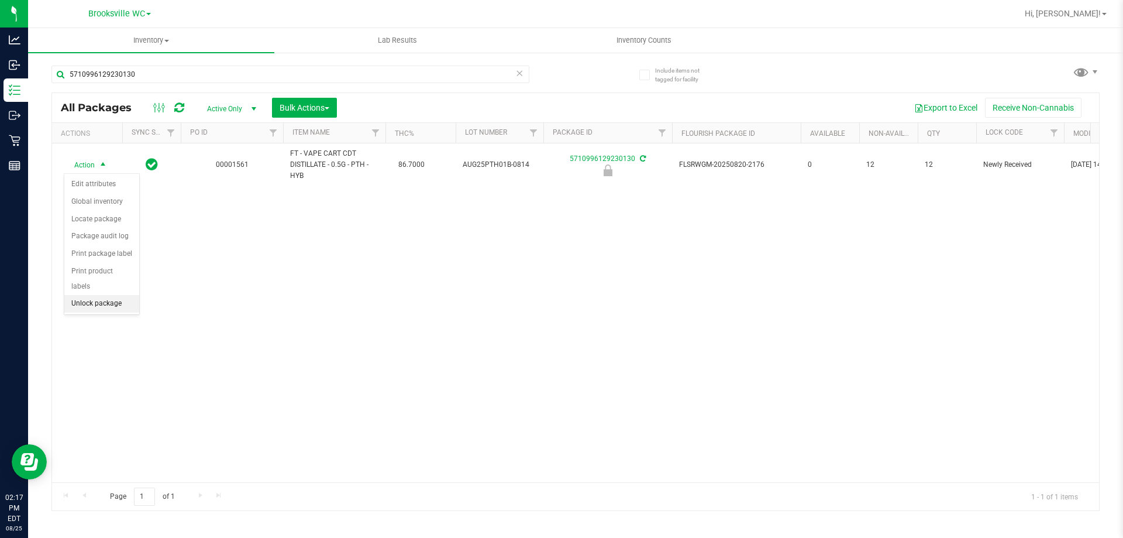
click at [103, 295] on li "Unlock package" at bounding box center [101, 304] width 75 height 18
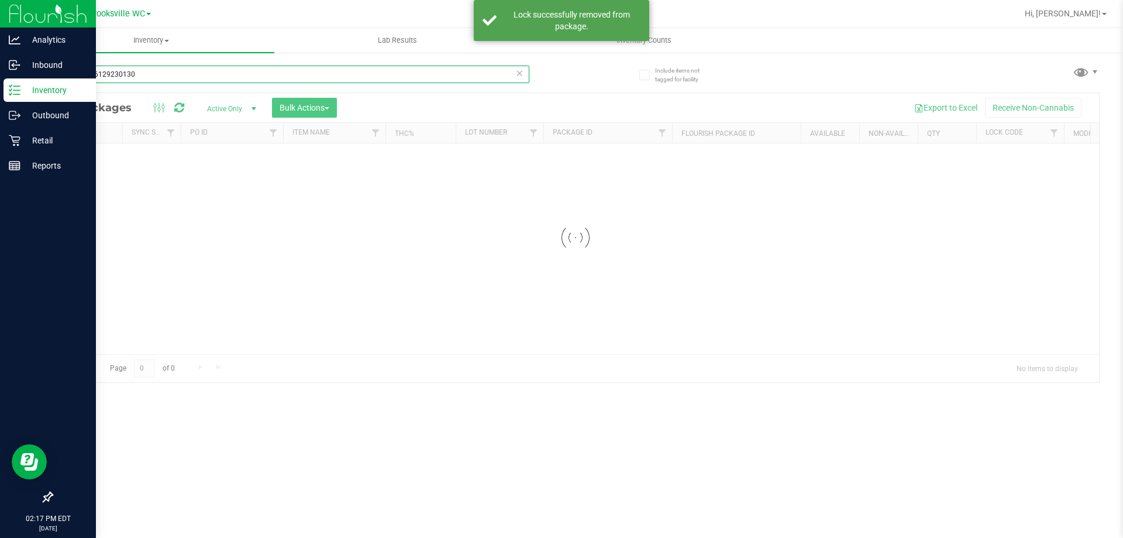
drag, startPoint x: 181, startPoint y: 82, endPoint x: 0, endPoint y: 83, distance: 181.4
click at [0, 83] on div "Analytics Inbound Inventory Outbound Retail Reports 02:17 PM EDT [DATE] 08/25 B…" at bounding box center [561, 269] width 1123 height 538
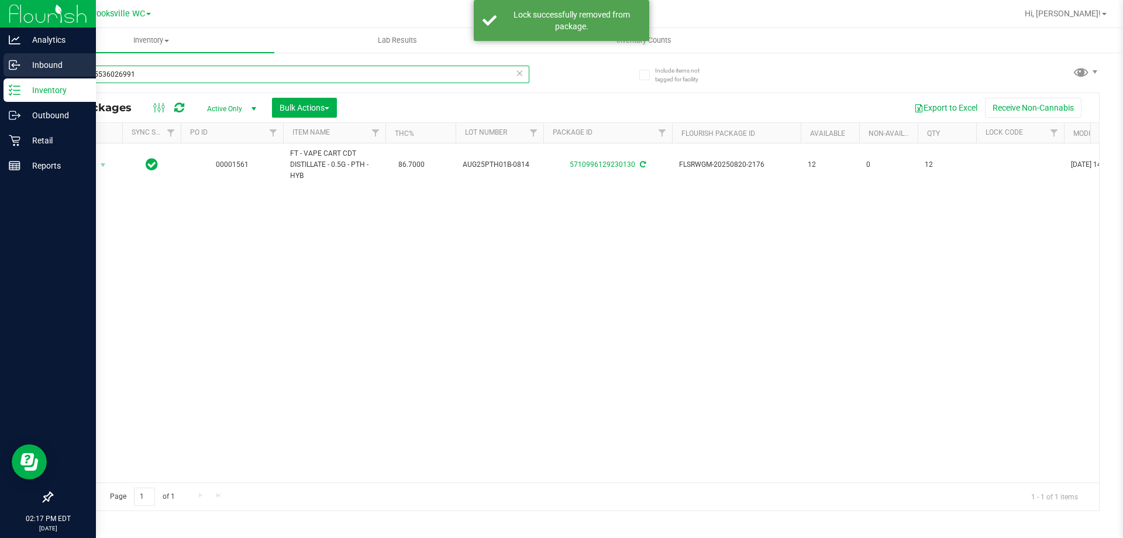
type input "7097455536026991"
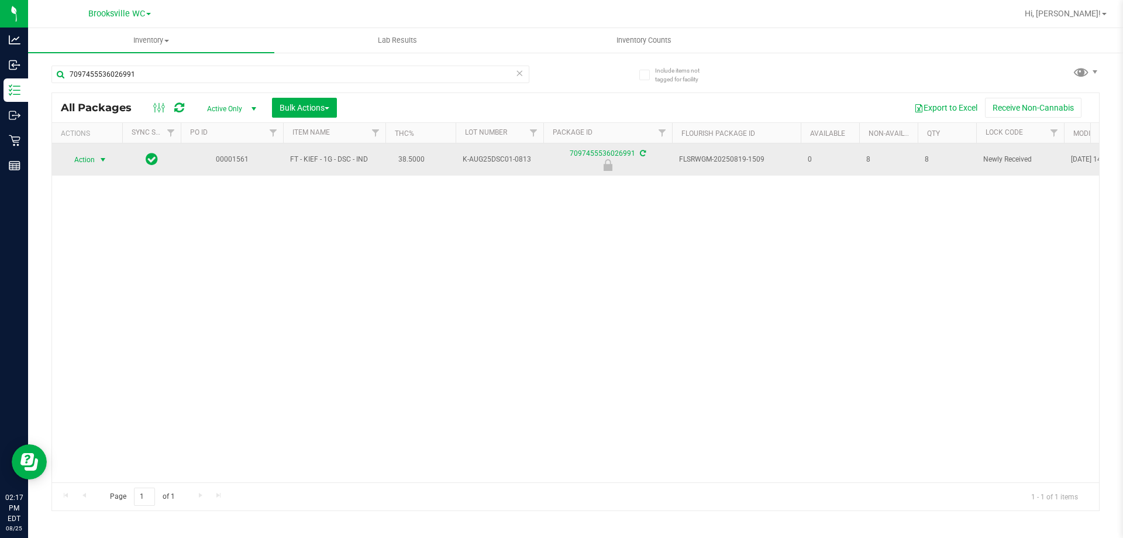
click at [90, 163] on span "Action" at bounding box center [80, 160] width 32 height 16
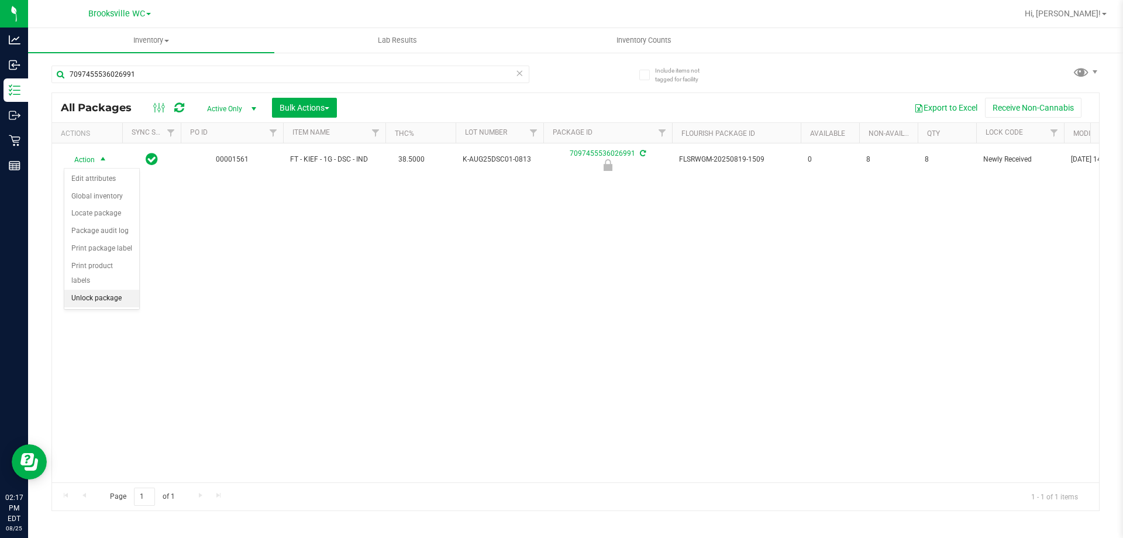
click at [92, 290] on li "Unlock package" at bounding box center [101, 299] width 75 height 18
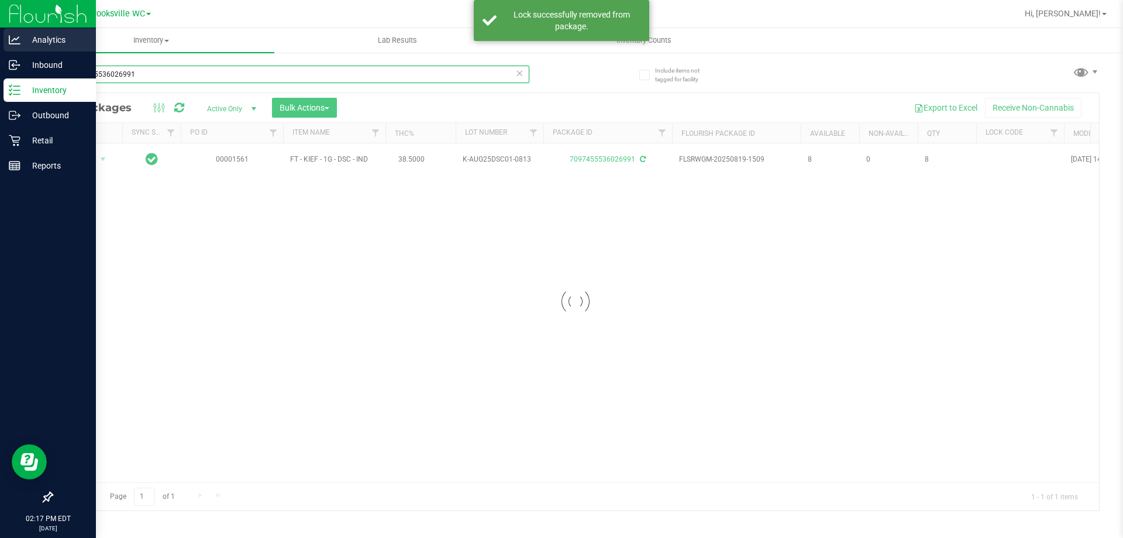
drag, startPoint x: 154, startPoint y: 79, endPoint x: 0, endPoint y: 47, distance: 157.2
click at [0, 48] on div "Analytics Inbound Inventory Outbound Retail Reports 02:17 PM EDT [DATE] 08/25 B…" at bounding box center [561, 269] width 1123 height 538
type input "0094277095699332"
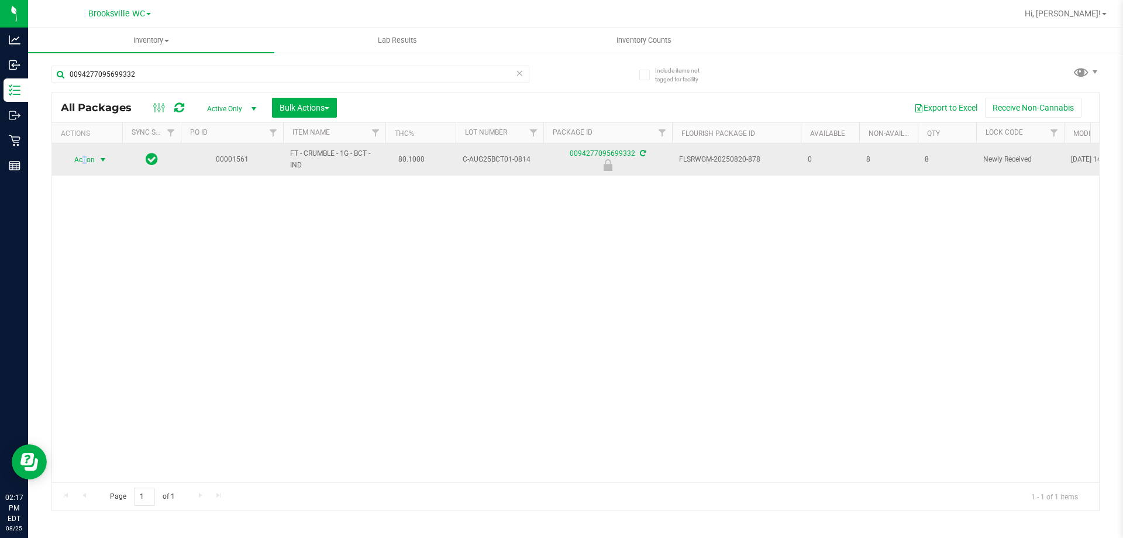
click at [83, 163] on span "Action" at bounding box center [80, 160] width 32 height 16
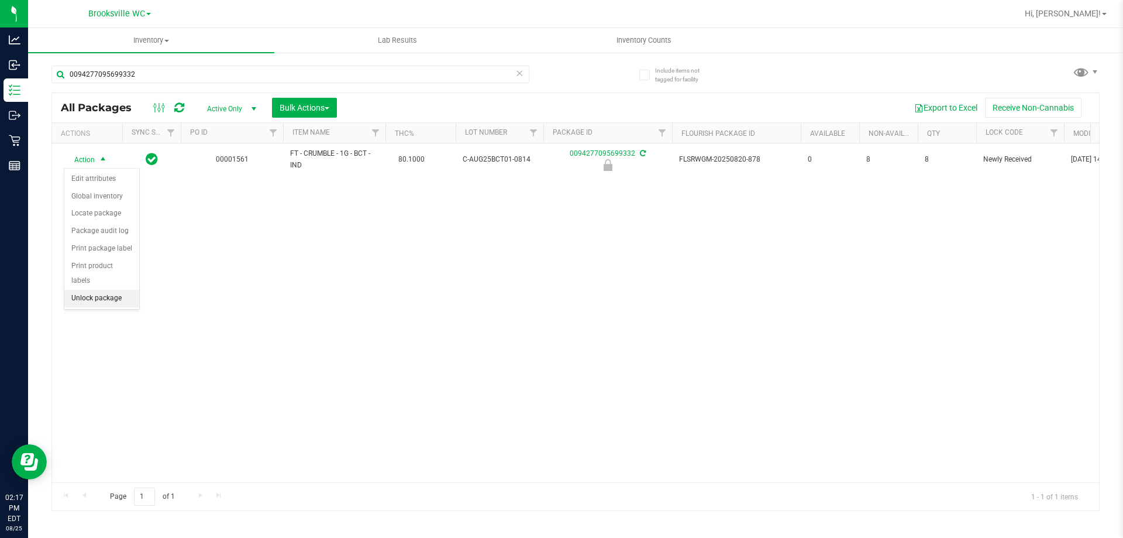
click at [120, 290] on li "Unlock package" at bounding box center [101, 299] width 75 height 18
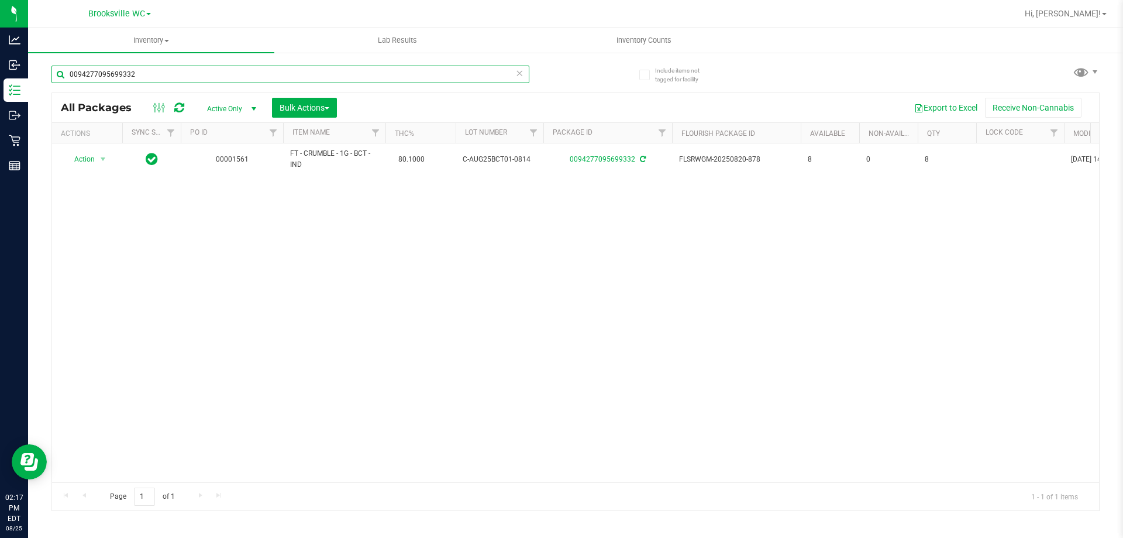
drag, startPoint x: 167, startPoint y: 78, endPoint x: 0, endPoint y: -11, distance: 189.5
click at [0, 0] on html "Analytics Inbound Inventory Outbound Retail Reports 02:17 PM EDT [DATE] 08/25 B…" at bounding box center [561, 269] width 1123 height 538
type input "0647297331396400"
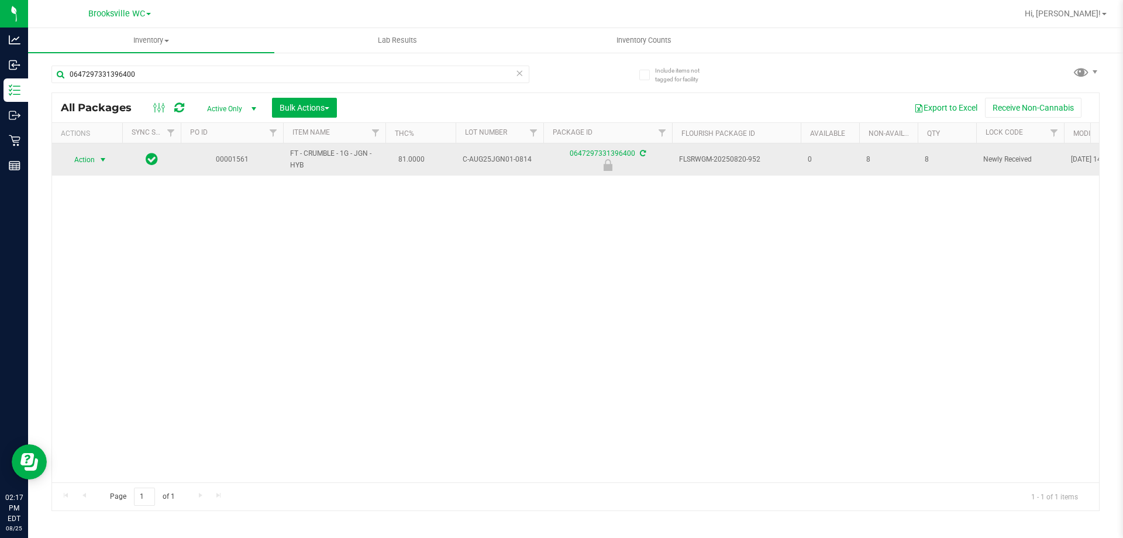
click at [75, 157] on span "Action" at bounding box center [80, 160] width 32 height 16
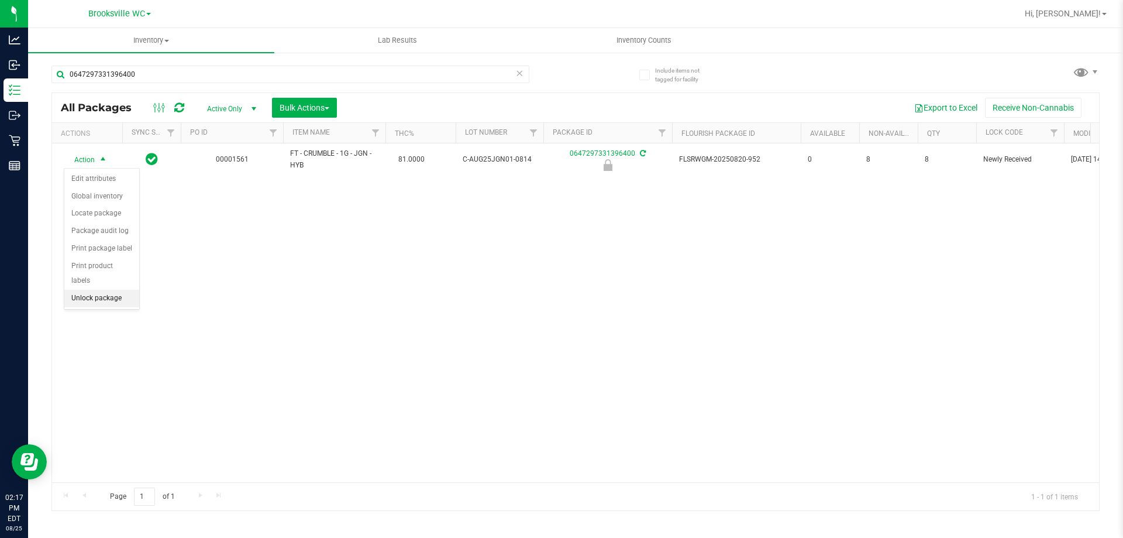
click at [101, 290] on li "Unlock package" at bounding box center [101, 299] width 75 height 18
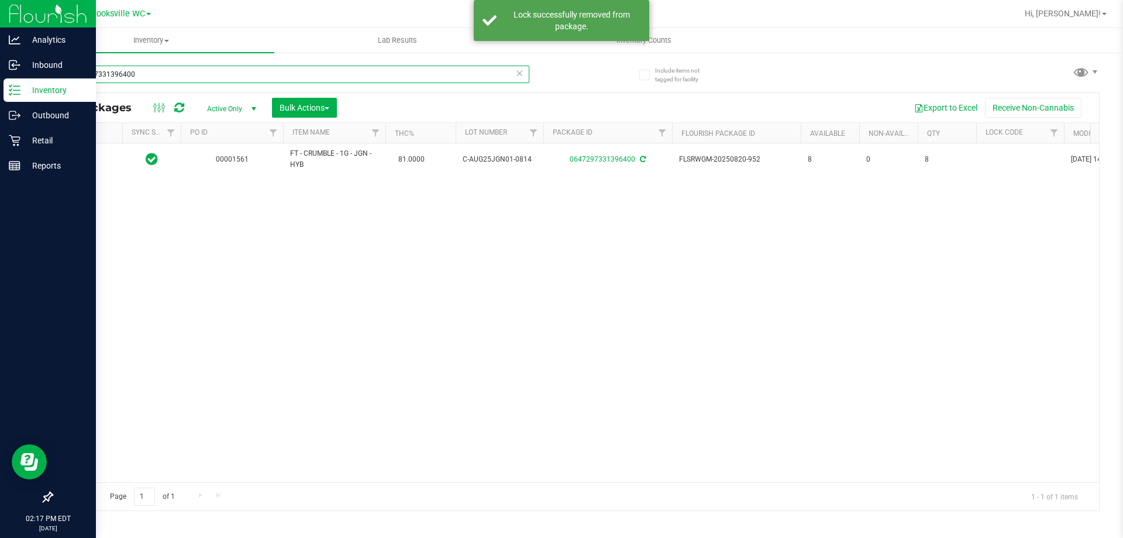
drag, startPoint x: 160, startPoint y: 75, endPoint x: 0, endPoint y: 27, distance: 166.8
click at [0, 27] on div "Analytics Inbound Inventory Outbound Retail Reports 02:17 PM EDT [DATE] 08/25 B…" at bounding box center [561, 269] width 1123 height 538
type input "2896999591602554"
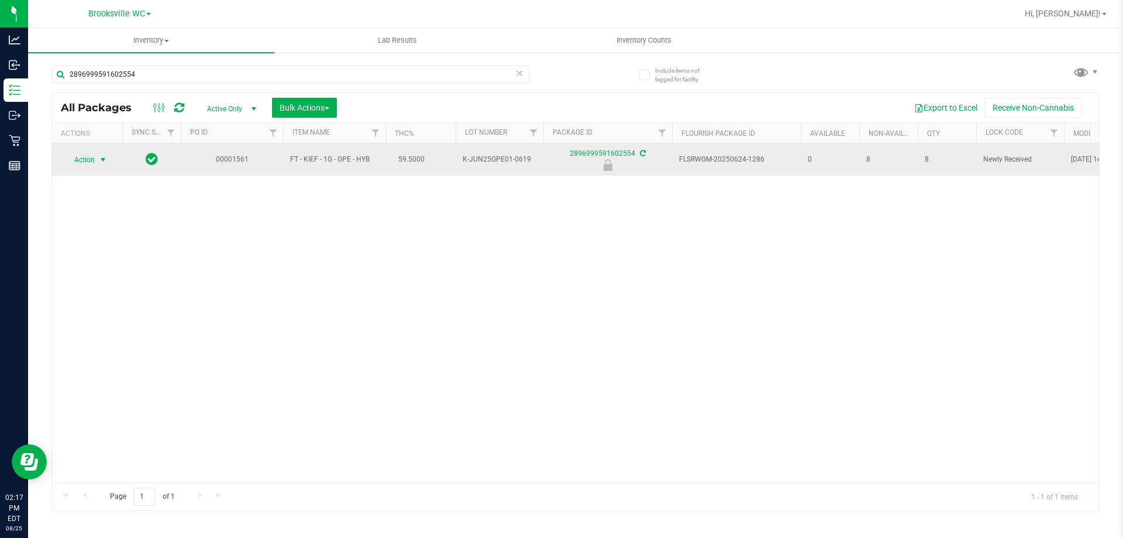
click at [86, 158] on span "Action" at bounding box center [80, 160] width 32 height 16
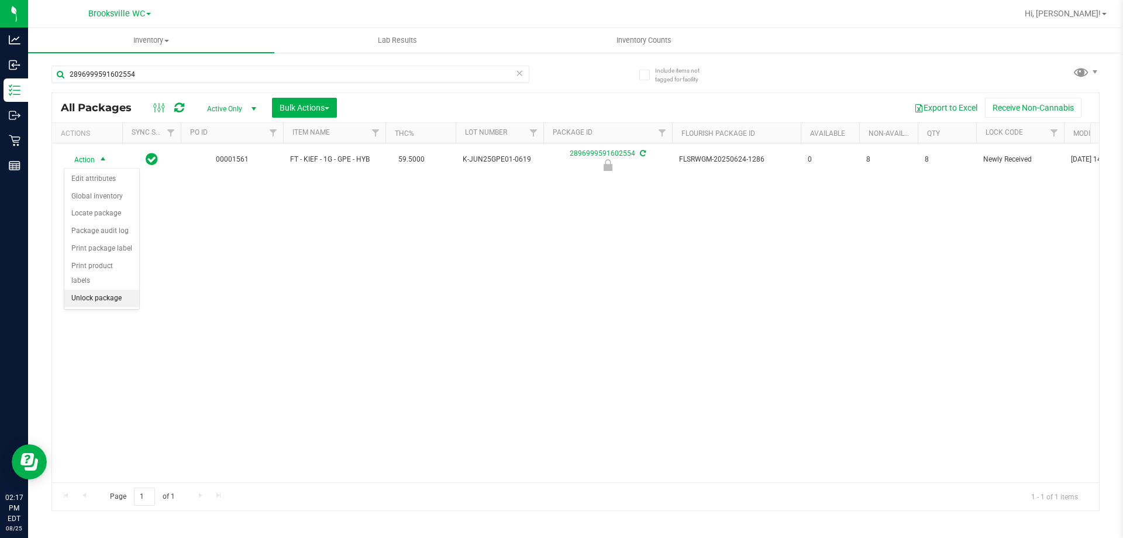
click at [116, 290] on li "Unlock package" at bounding box center [101, 299] width 75 height 18
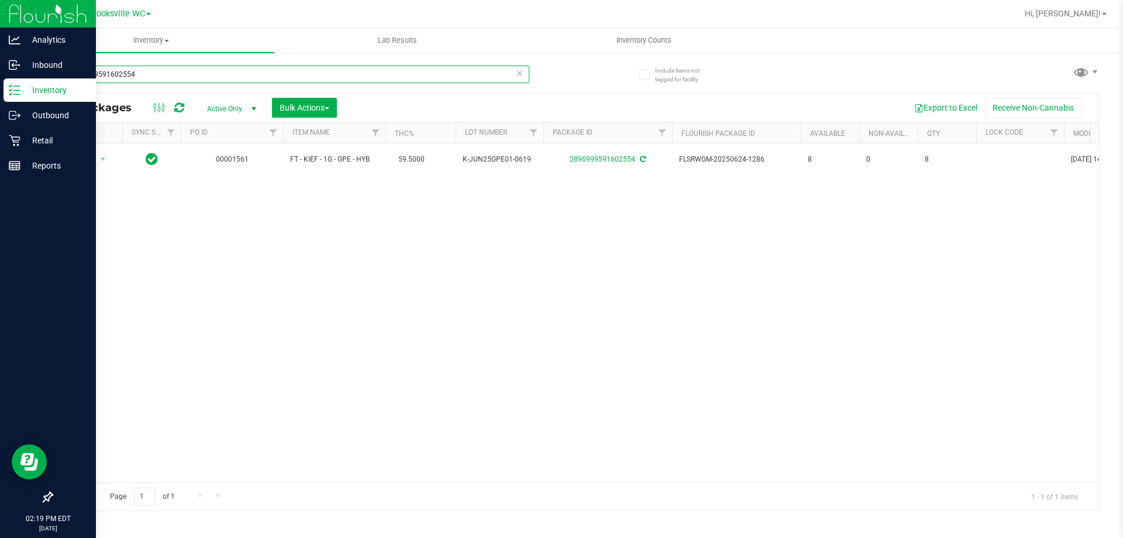
drag, startPoint x: 159, startPoint y: 78, endPoint x: 0, endPoint y: 2, distance: 176.1
click at [0, 74] on div "Analytics Inbound Inventory Outbound Retail Reports 02:19 PM EDT [DATE] 08/25 B…" at bounding box center [561, 269] width 1123 height 538
type input "1378348434598006"
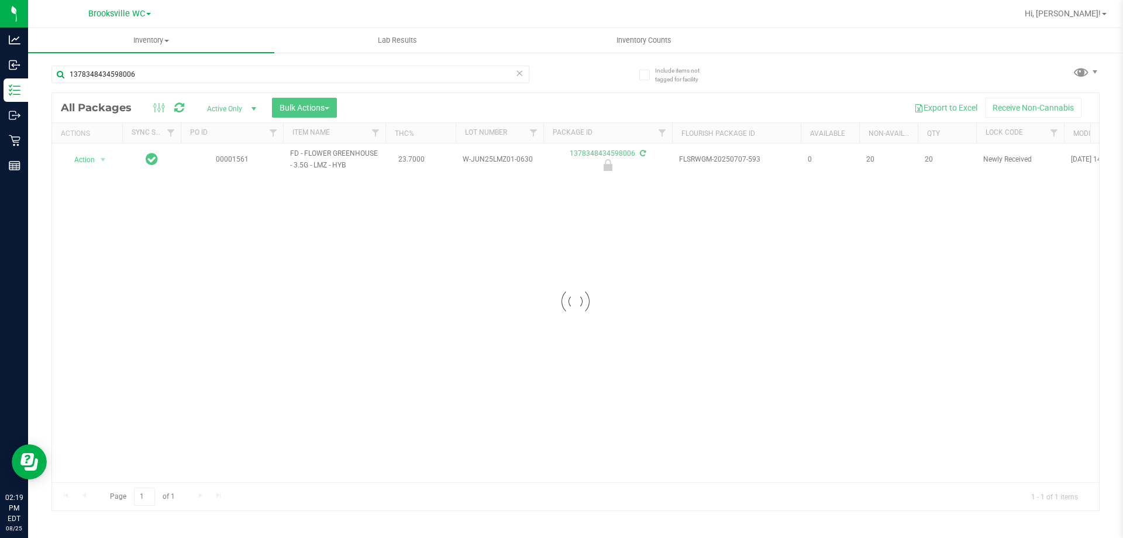
click at [87, 167] on div at bounding box center [575, 301] width 1047 height 417
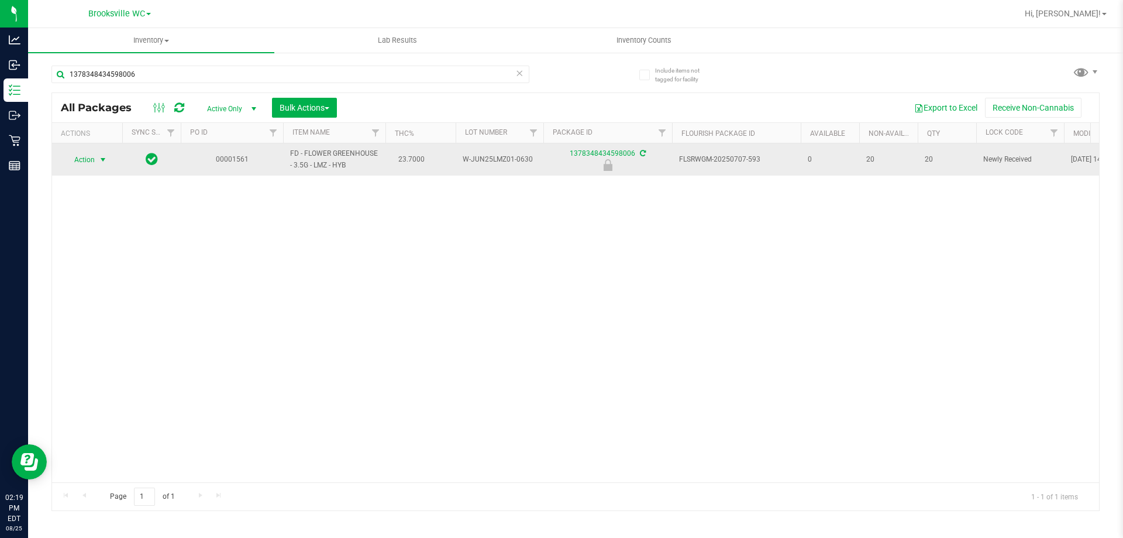
click at [92, 161] on span "Action" at bounding box center [80, 160] width 32 height 16
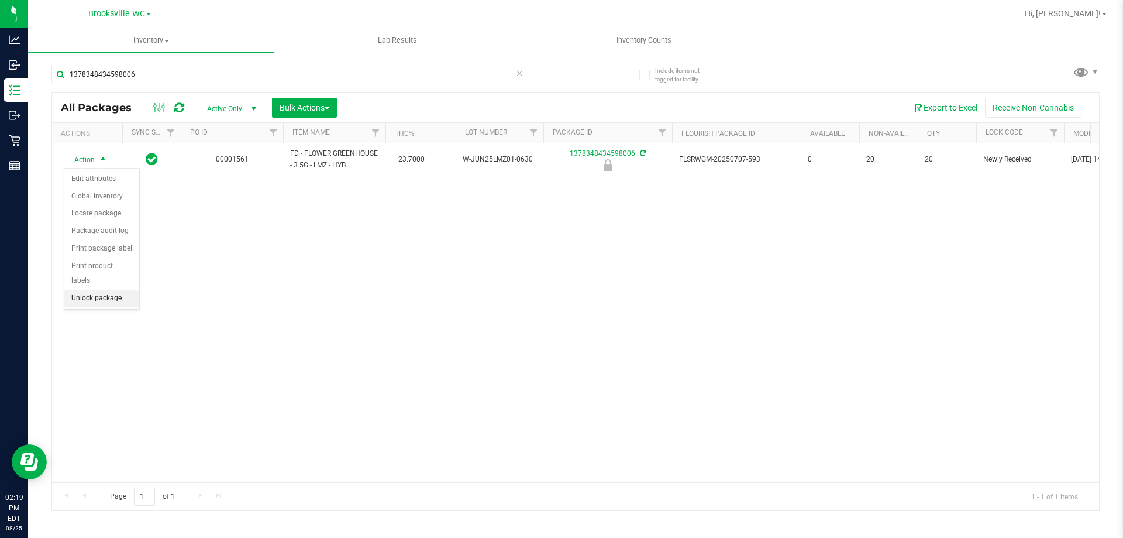
click at [118, 290] on li "Unlock package" at bounding box center [101, 299] width 75 height 18
click at [172, 85] on div "1378348434598006" at bounding box center [290, 79] width 478 height 27
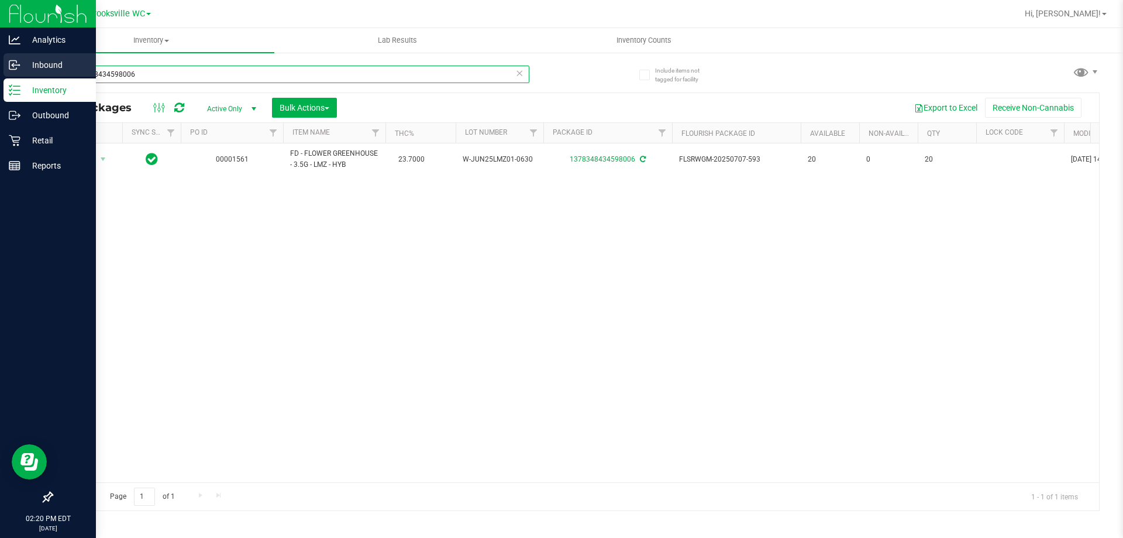
drag, startPoint x: 164, startPoint y: 81, endPoint x: 0, endPoint y: 78, distance: 164.4
click at [0, 78] on div "Analytics Inbound Inventory Outbound Retail Reports 02:20 PM EDT [DATE] 08/25 B…" at bounding box center [561, 269] width 1123 height 538
type input "7270155531272032"
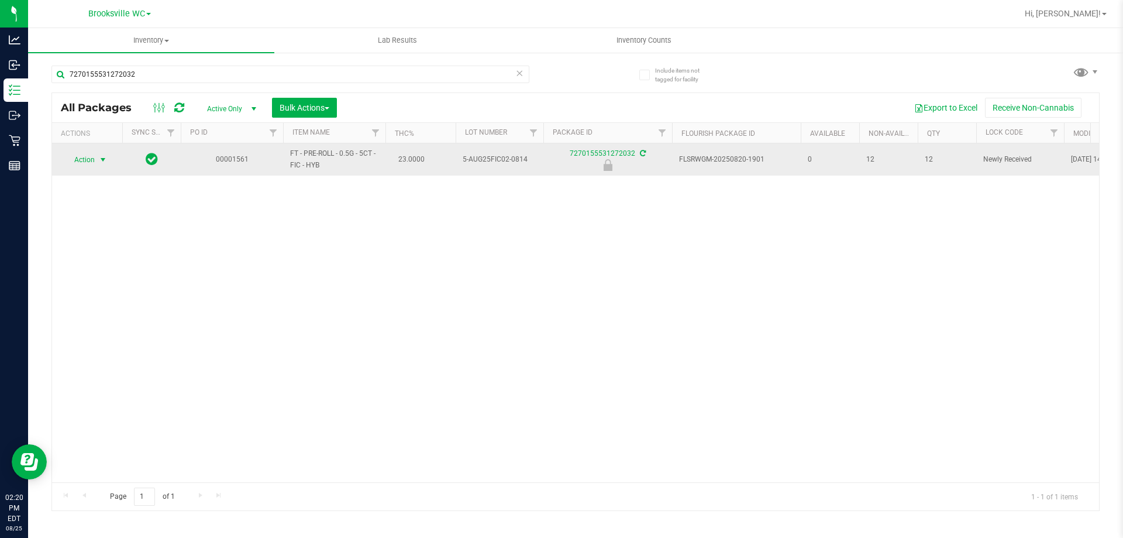
click at [87, 164] on span "Action" at bounding box center [80, 160] width 32 height 16
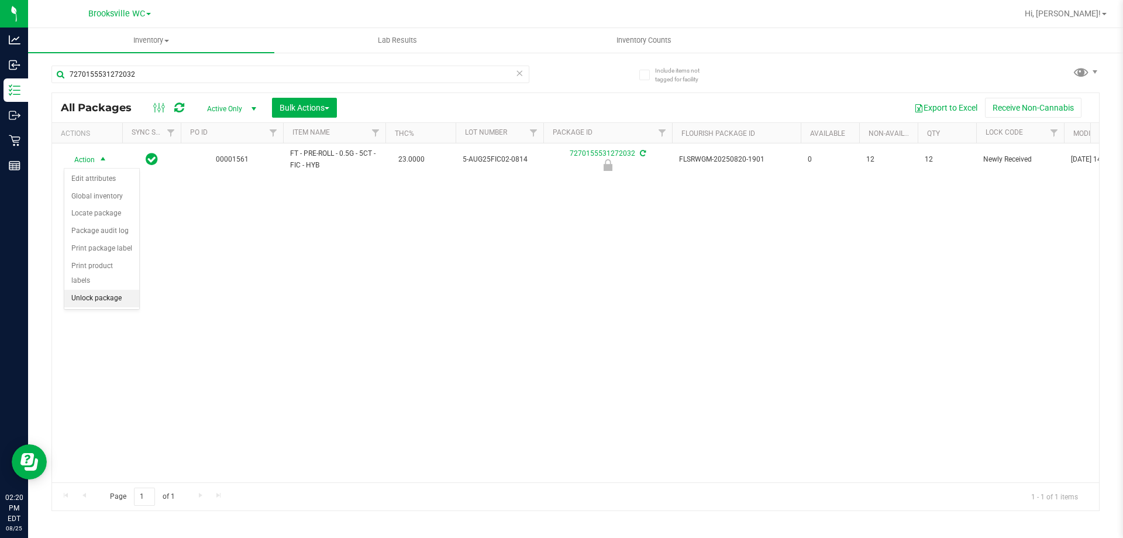
click at [85, 290] on li "Unlock package" at bounding box center [101, 299] width 75 height 18
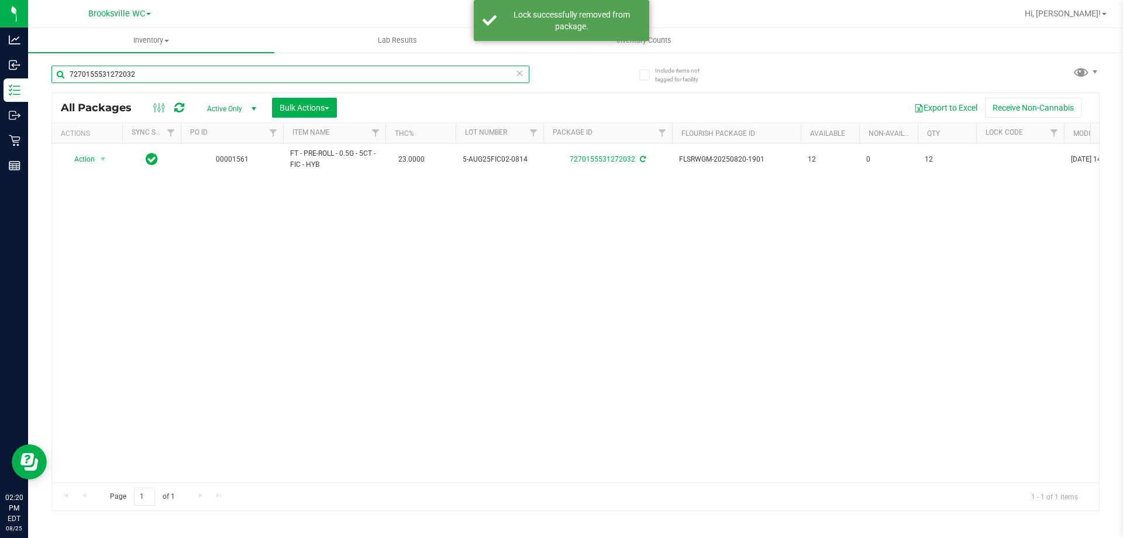
drag, startPoint x: 160, startPoint y: 70, endPoint x: 0, endPoint y: -23, distance: 184.8
click at [0, 0] on html "Analytics Inbound Inventory Outbound Retail Reports 02:20 PM EDT [DATE] 08/25 B…" at bounding box center [561, 269] width 1123 height 538
type input "0242323469439397"
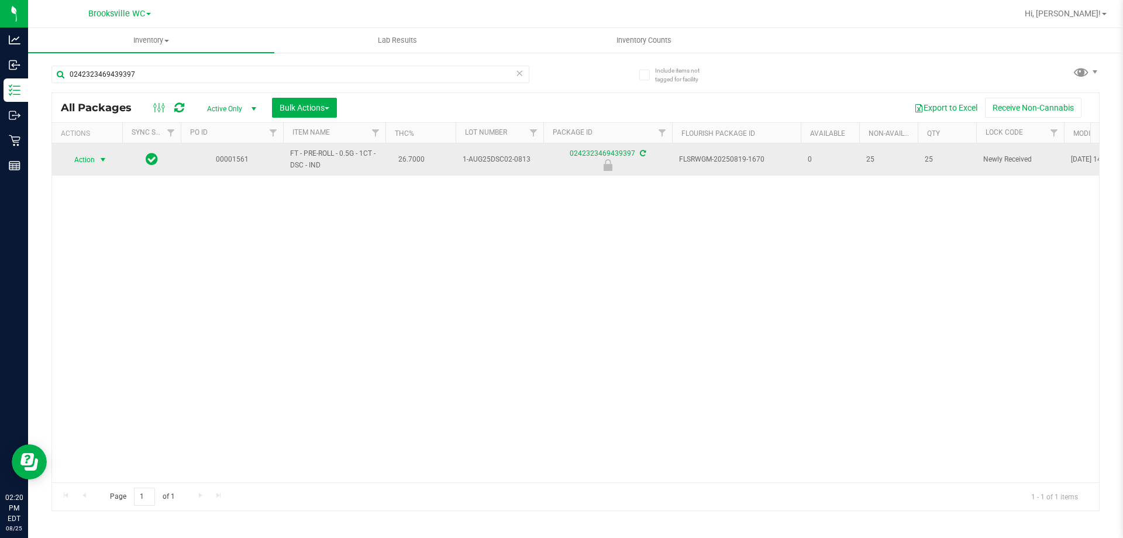
click at [87, 161] on span "Action" at bounding box center [80, 160] width 32 height 16
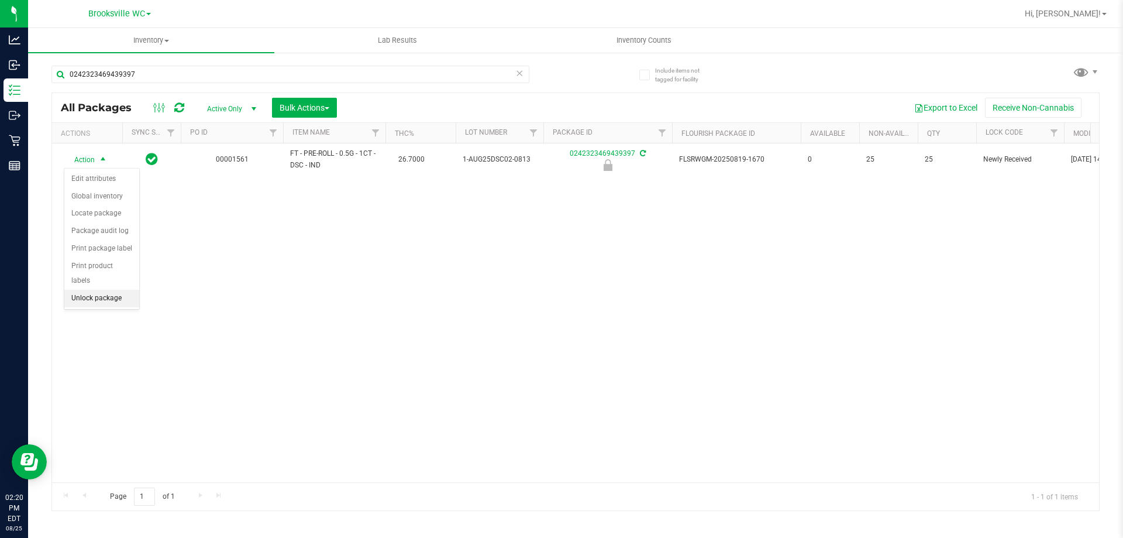
click at [95, 290] on li "Unlock package" at bounding box center [101, 299] width 75 height 18
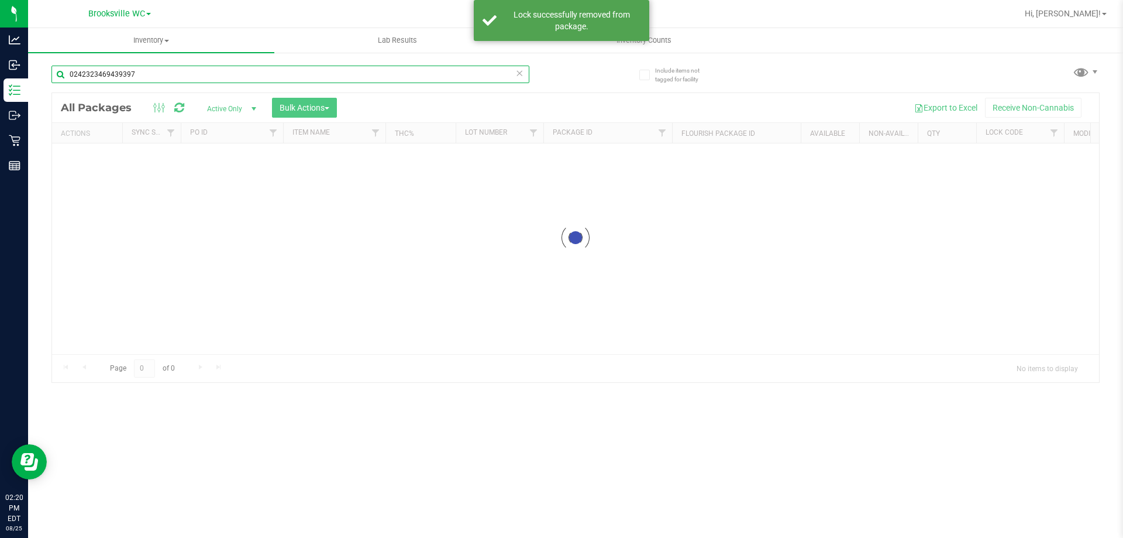
click at [28, 60] on div "Inventory All packages All inventory Waste log Create inventory Lab Results Inv…" at bounding box center [575, 283] width 1095 height 510
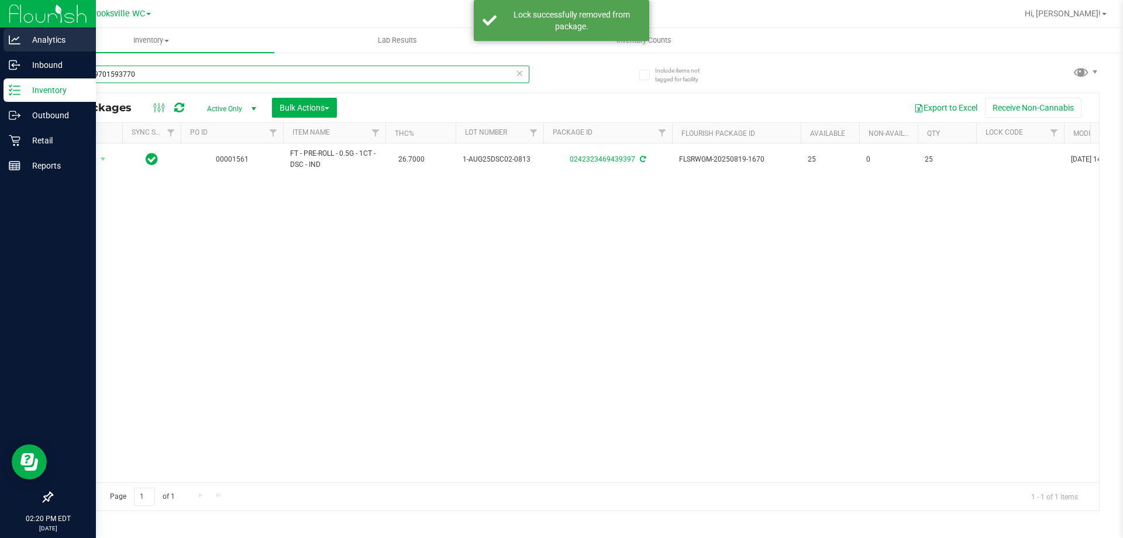
type input "7569739701593770"
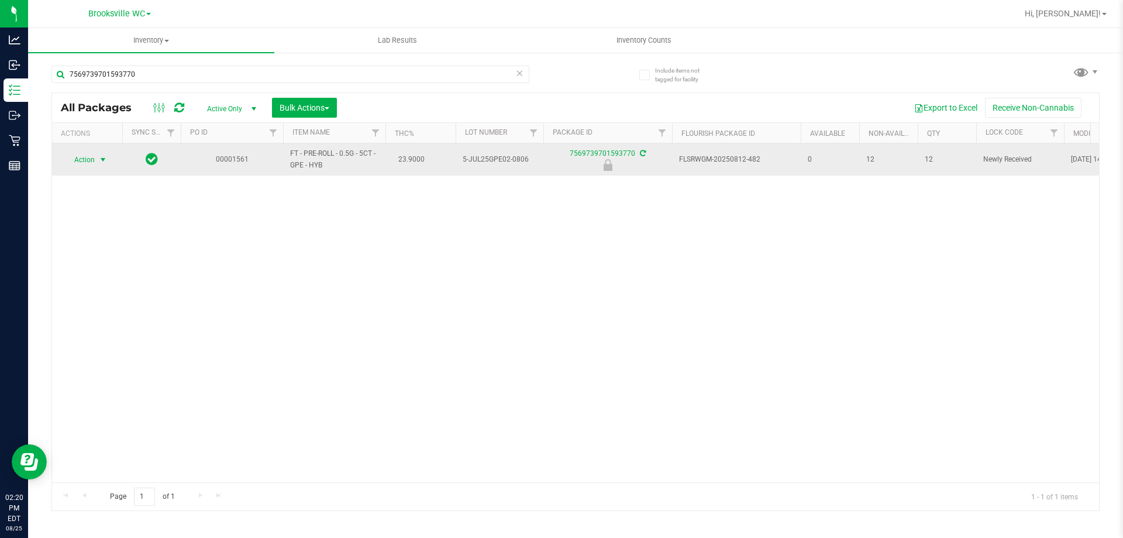
click at [91, 162] on span "Action" at bounding box center [80, 160] width 32 height 16
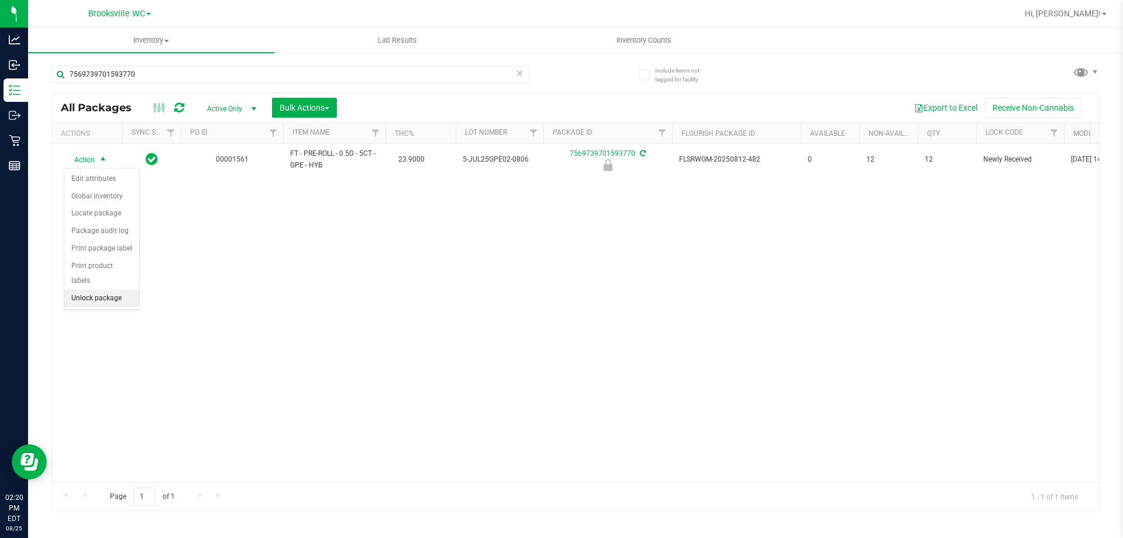
click at [100, 290] on li "Unlock package" at bounding box center [101, 299] width 75 height 18
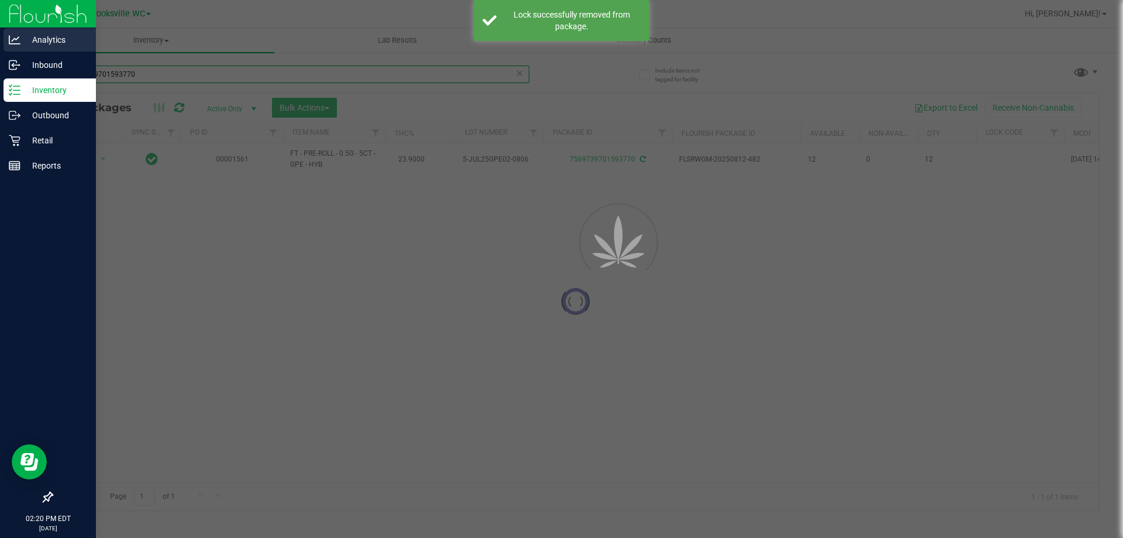
drag, startPoint x: 143, startPoint y: 69, endPoint x: 0, endPoint y: 47, distance: 144.4
click at [0, 81] on div "Analytics Inbound Inventory Outbound Retail Reports 02:20 PM EDT [DATE] 08/25 B…" at bounding box center [561, 269] width 1123 height 538
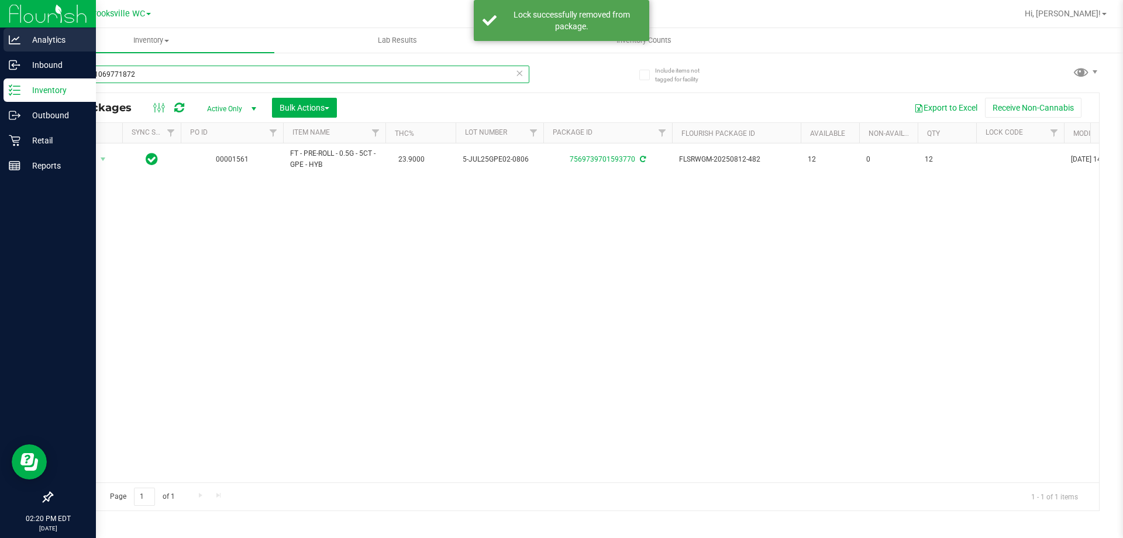
type input "9241161069771872"
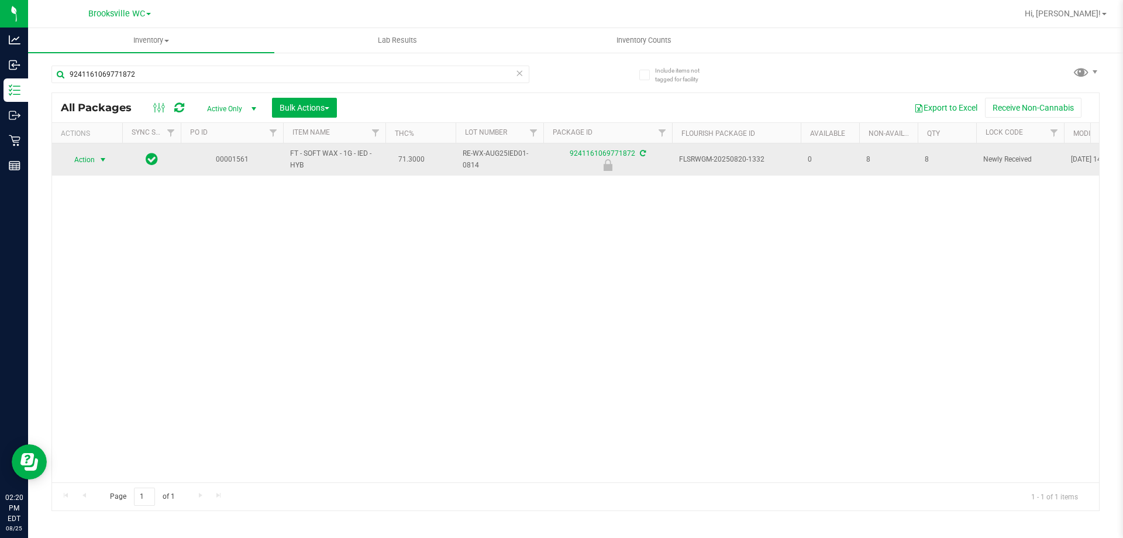
click at [90, 163] on span "Action" at bounding box center [80, 160] width 32 height 16
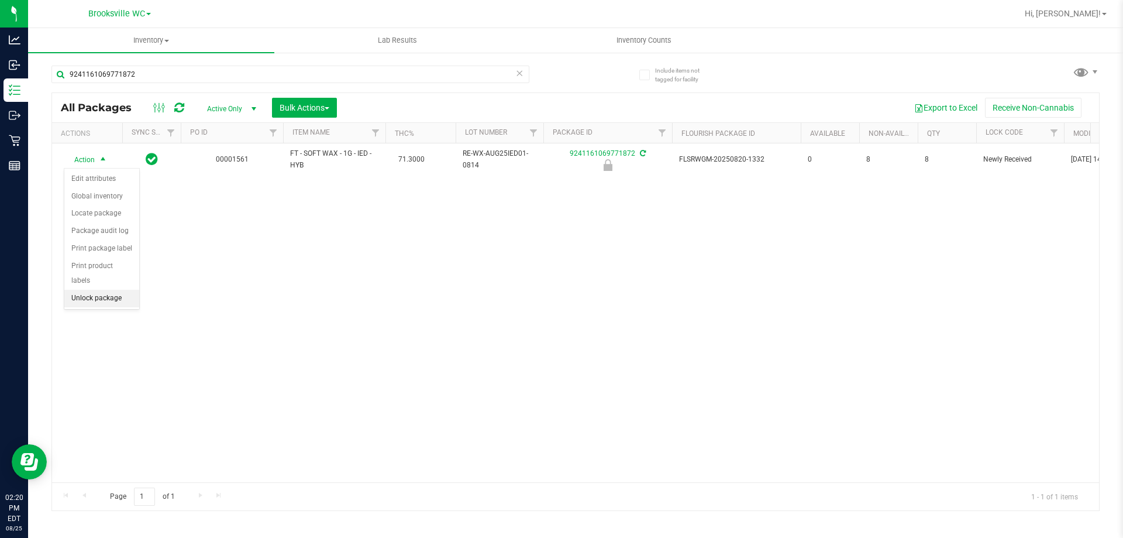
click at [85, 290] on li "Unlock package" at bounding box center [101, 299] width 75 height 18
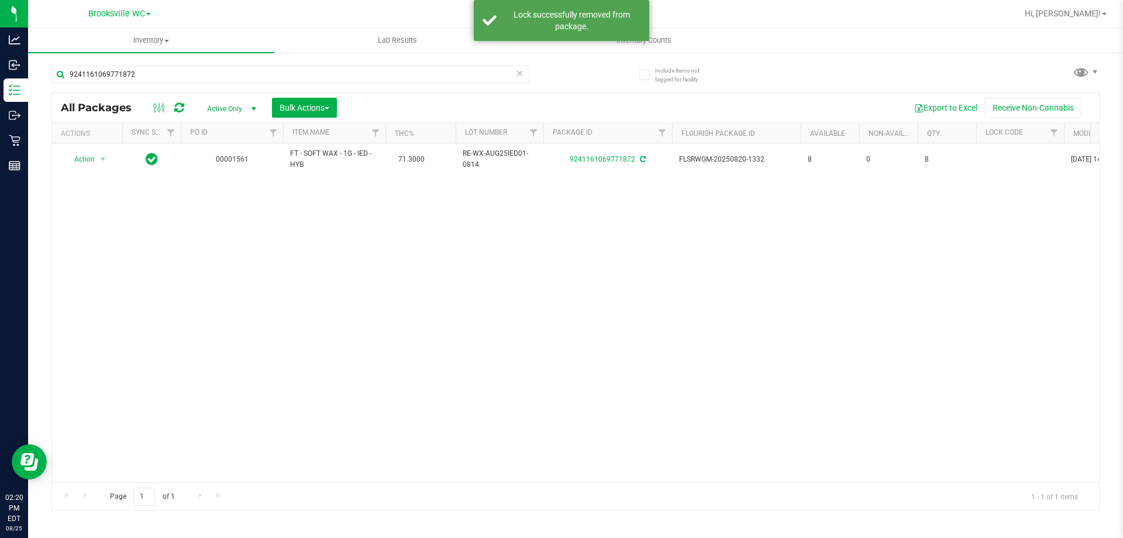
click at [241, 86] on div "9241161069771872" at bounding box center [290, 79] width 478 height 27
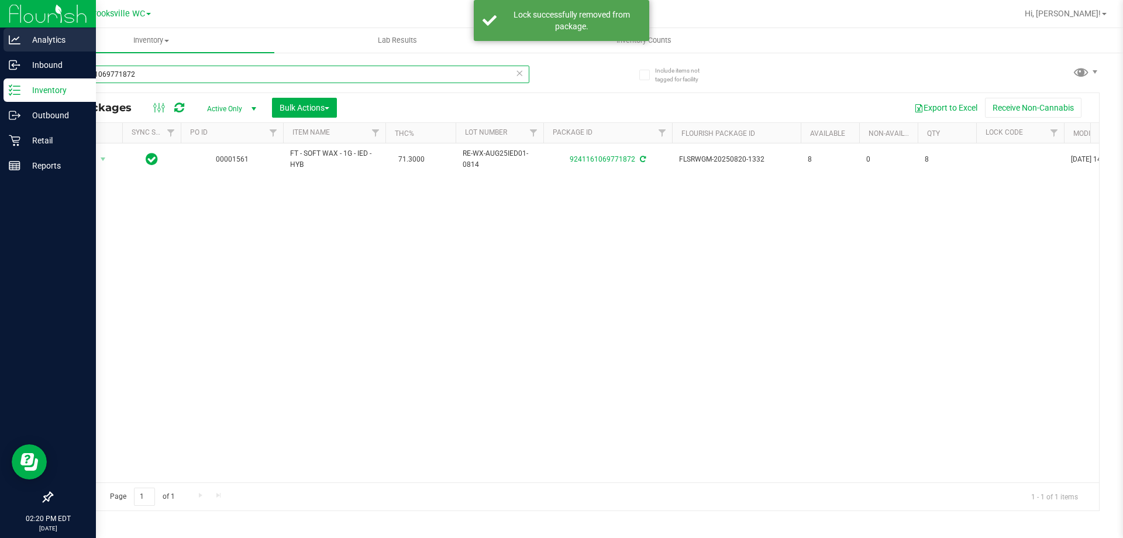
drag, startPoint x: 152, startPoint y: 68, endPoint x: 0, endPoint y: 53, distance: 152.9
click at [0, 66] on div "Analytics Inbound Inventory Outbound Retail Reports 02:20 PM EDT [DATE] 08/25 B…" at bounding box center [561, 269] width 1123 height 538
type input "6491391338487938"
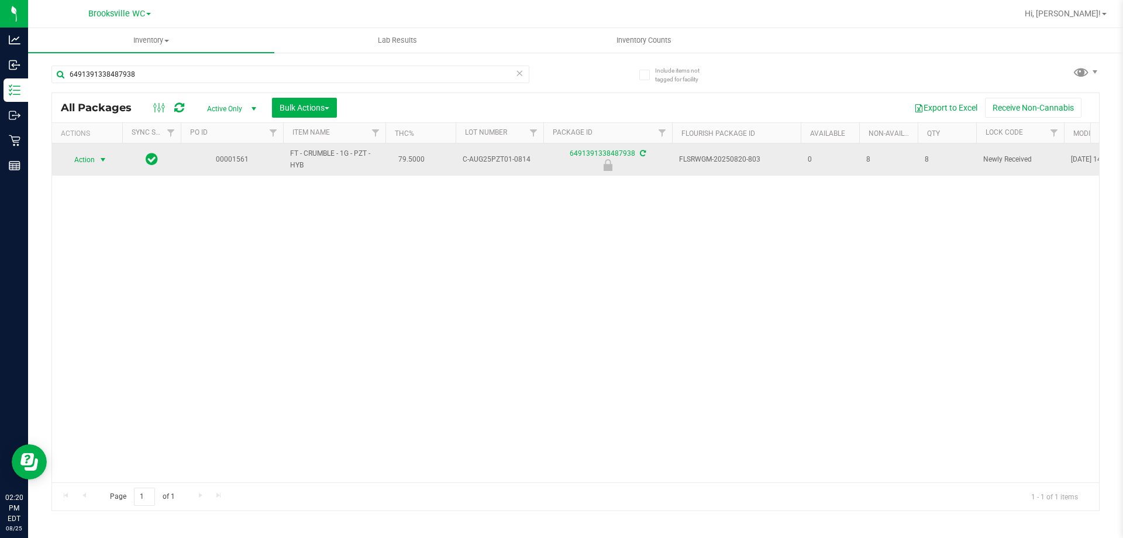
click at [85, 160] on span "Action" at bounding box center [80, 160] width 32 height 16
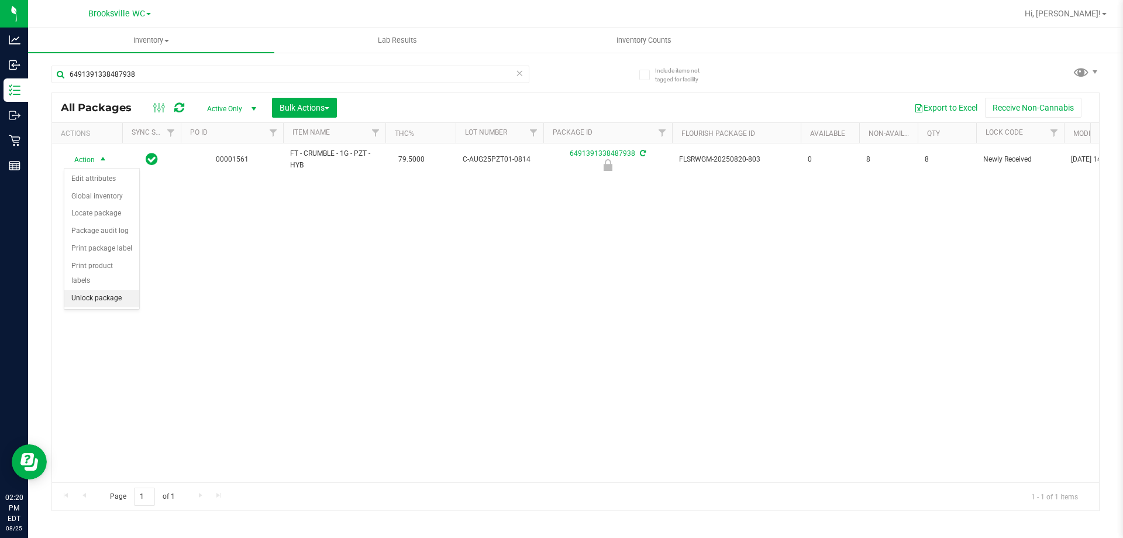
click at [104, 290] on li "Unlock package" at bounding box center [101, 299] width 75 height 18
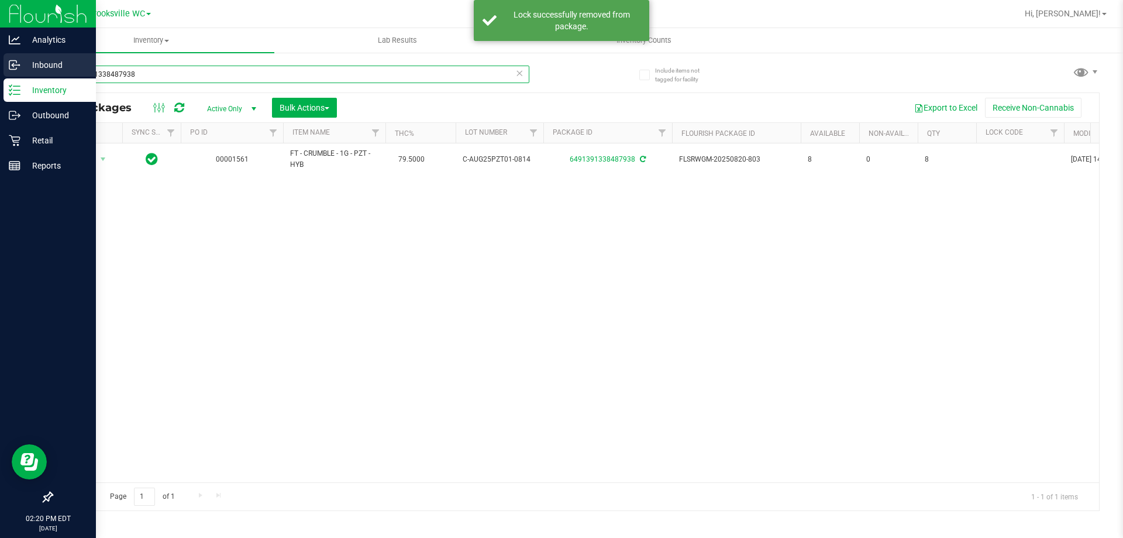
drag, startPoint x: 144, startPoint y: 75, endPoint x: 0, endPoint y: 68, distance: 144.7
click at [0, 74] on div "Analytics Inbound Inventory Outbound Retail Reports 02:20 PM EDT [DATE] 08/25 B…" at bounding box center [561, 269] width 1123 height 538
type input "8263703842750931"
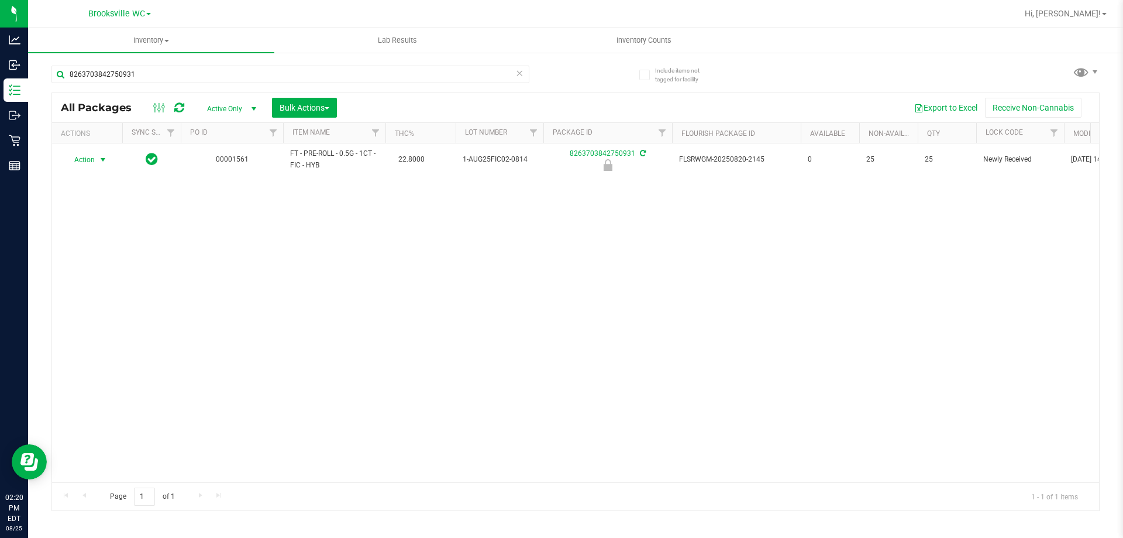
click at [90, 159] on span "Action" at bounding box center [80, 160] width 32 height 16
click at [98, 290] on li "Unlock package" at bounding box center [101, 299] width 75 height 18
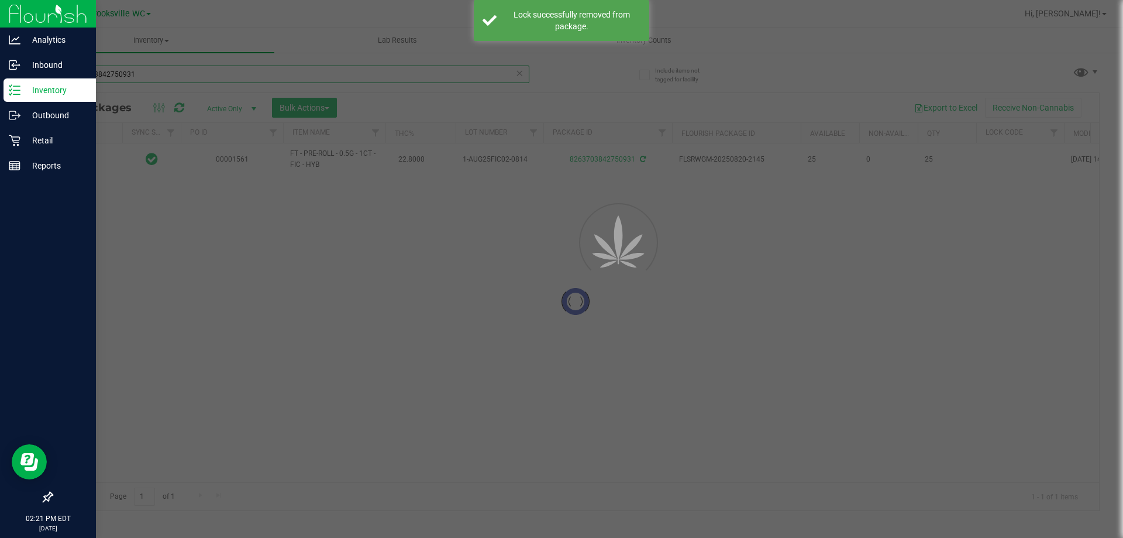
drag, startPoint x: 152, startPoint y: 73, endPoint x: 0, endPoint y: 19, distance: 160.8
click at [28, 39] on div "Inventory All packages All inventory Waste log Create inventory Lab Results Inv…" at bounding box center [575, 283] width 1095 height 510
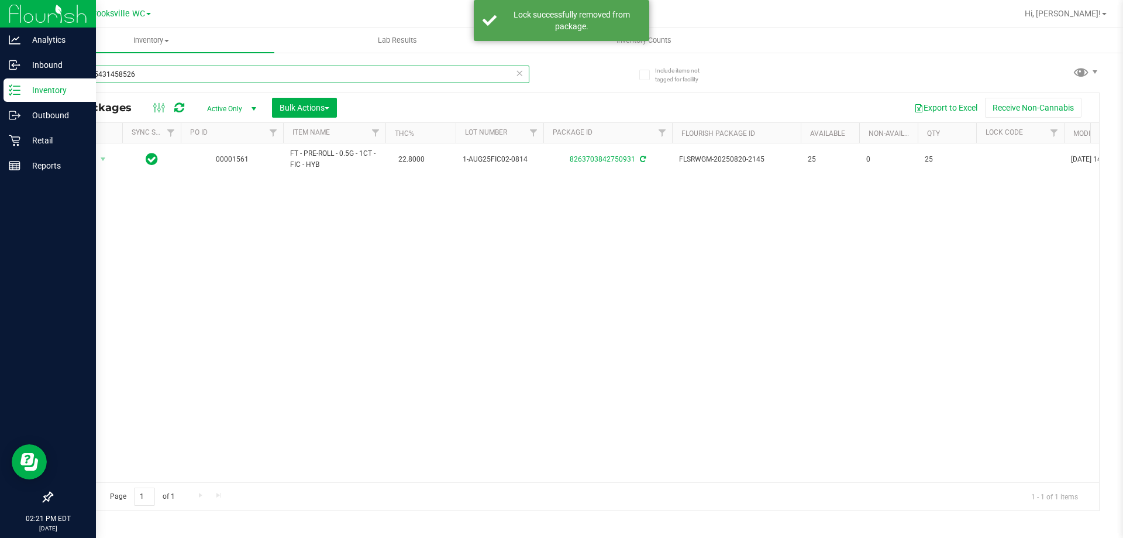
type input "2222785431458526"
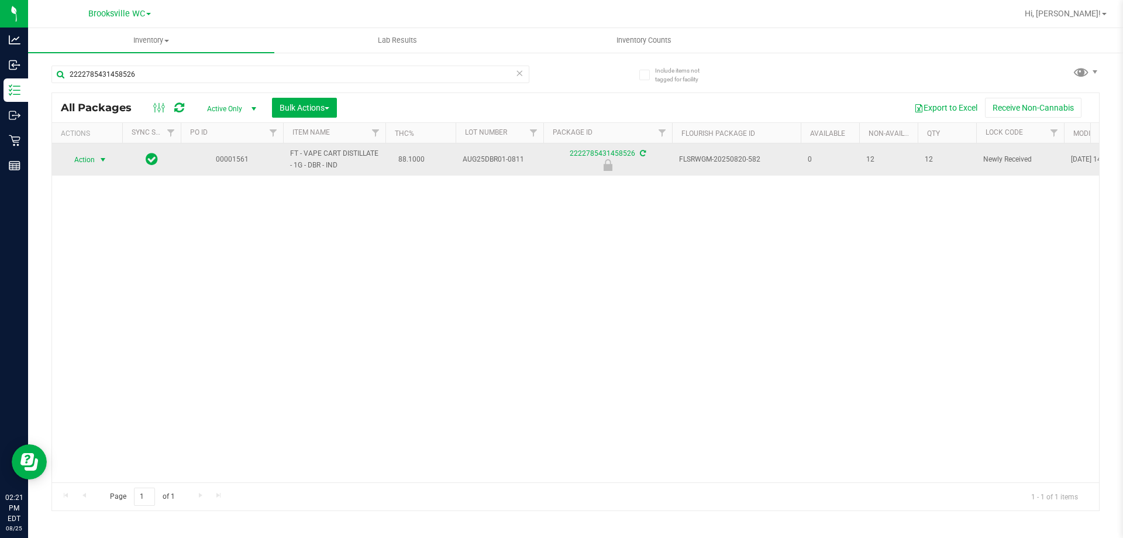
click at [85, 156] on span "Action" at bounding box center [80, 160] width 32 height 16
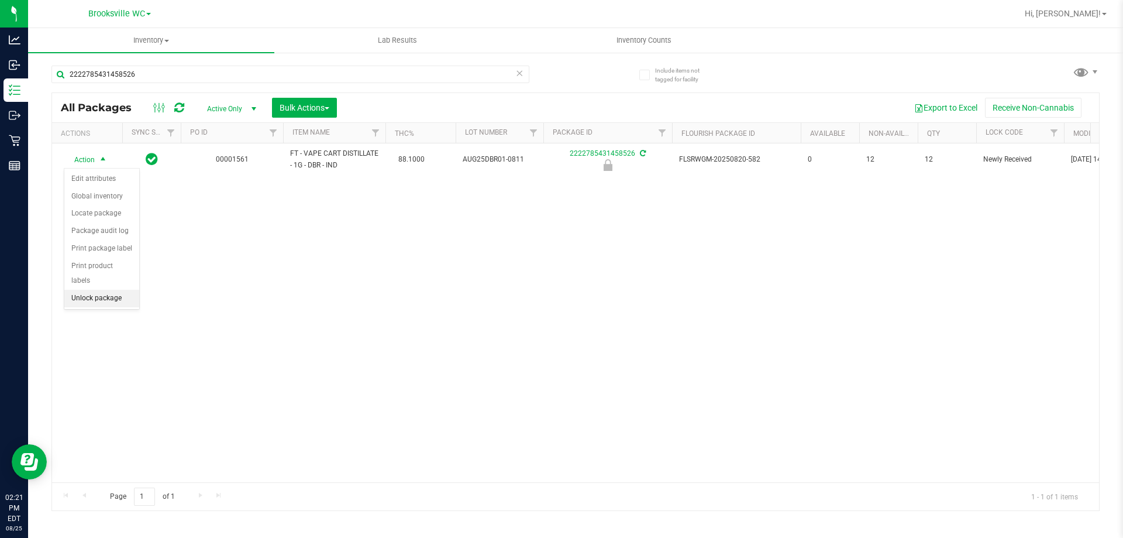
click at [94, 290] on li "Unlock package" at bounding box center [101, 299] width 75 height 18
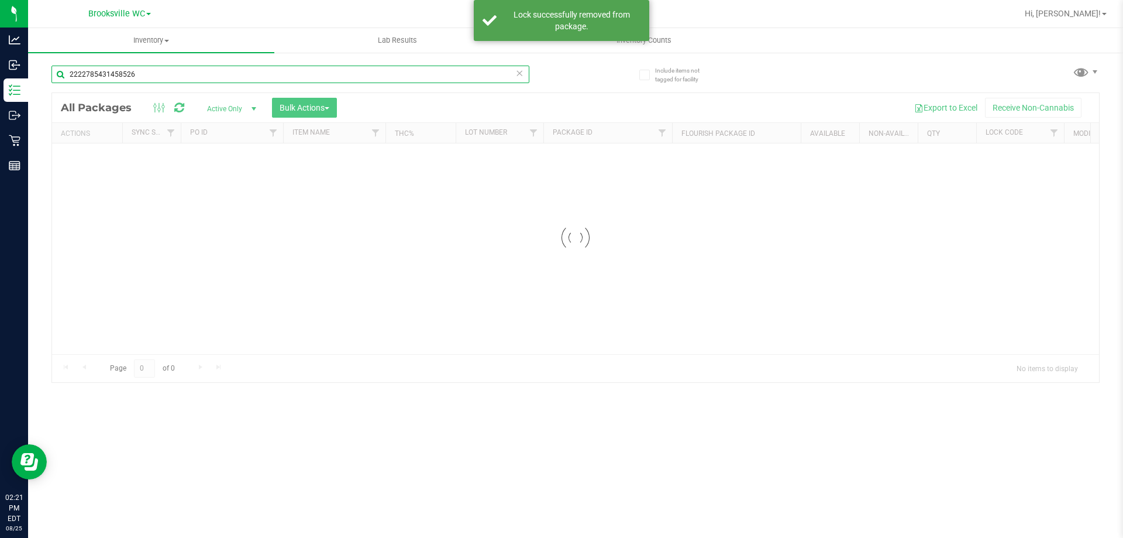
click at [28, 64] on div "Inventory All packages All inventory Waste log Create inventory Lab Results Inv…" at bounding box center [575, 283] width 1095 height 510
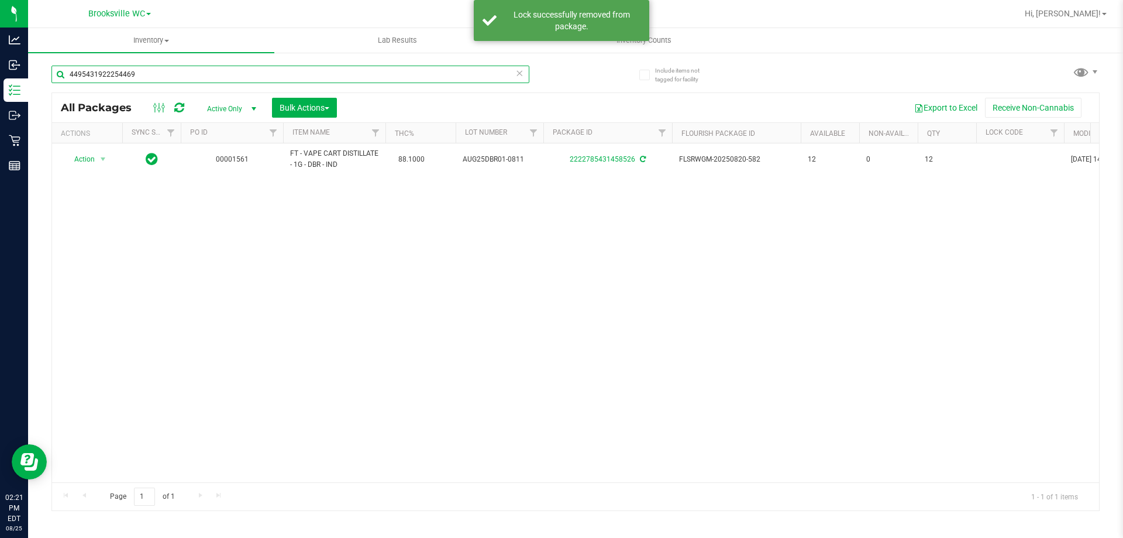
type input "4495431922254469"
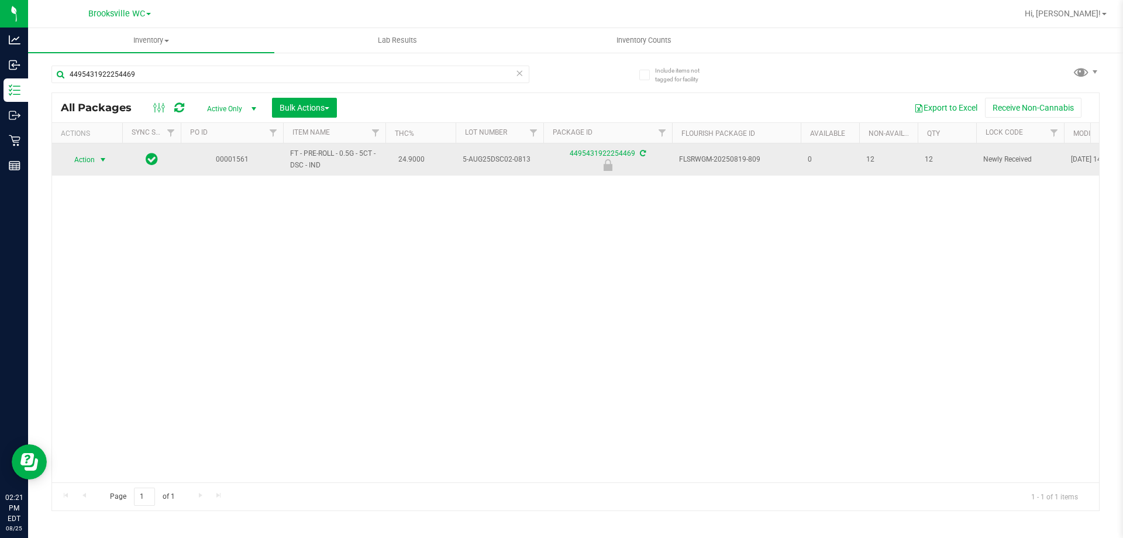
click at [90, 157] on span "Action" at bounding box center [80, 160] width 32 height 16
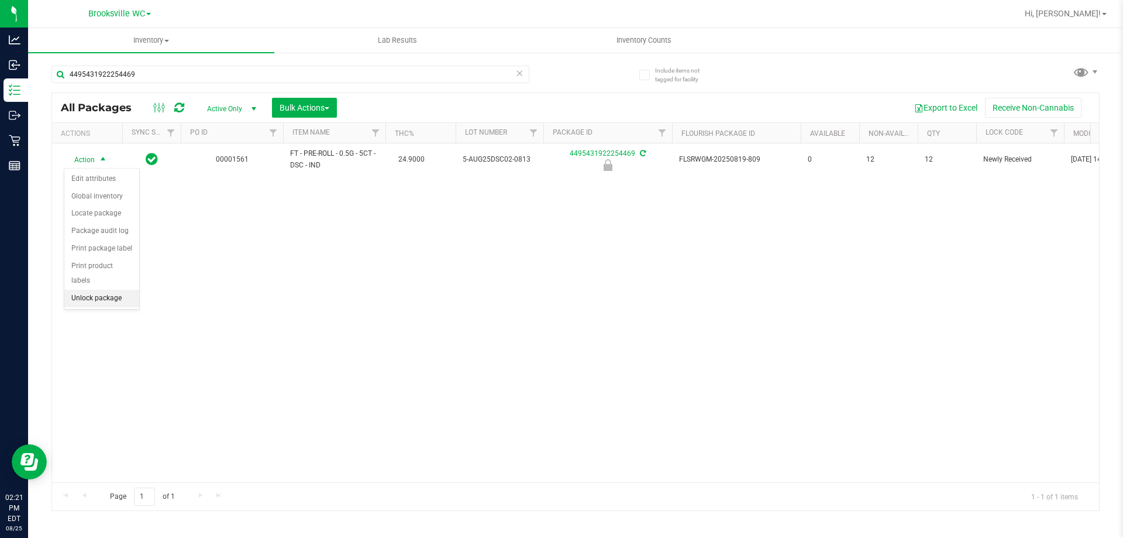
click at [111, 290] on li "Unlock package" at bounding box center [101, 299] width 75 height 18
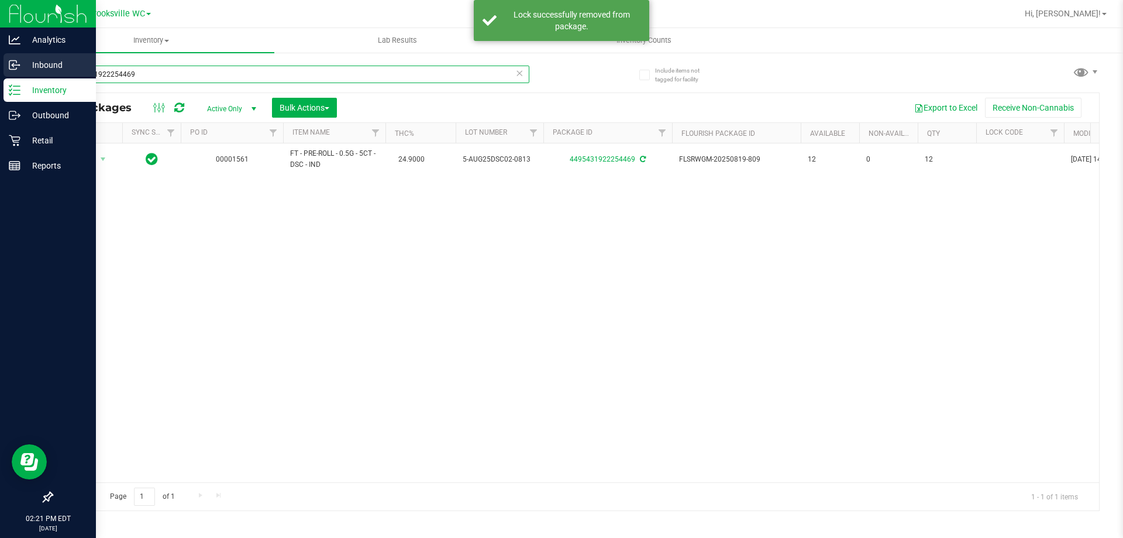
drag, startPoint x: 154, startPoint y: 72, endPoint x: 0, endPoint y: 73, distance: 153.9
click at [0, 73] on div "Analytics Inbound Inventory Outbound Retail Reports 02:21 PM EDT [DATE] 08/25 B…" at bounding box center [561, 269] width 1123 height 538
type input "2652143017253901"
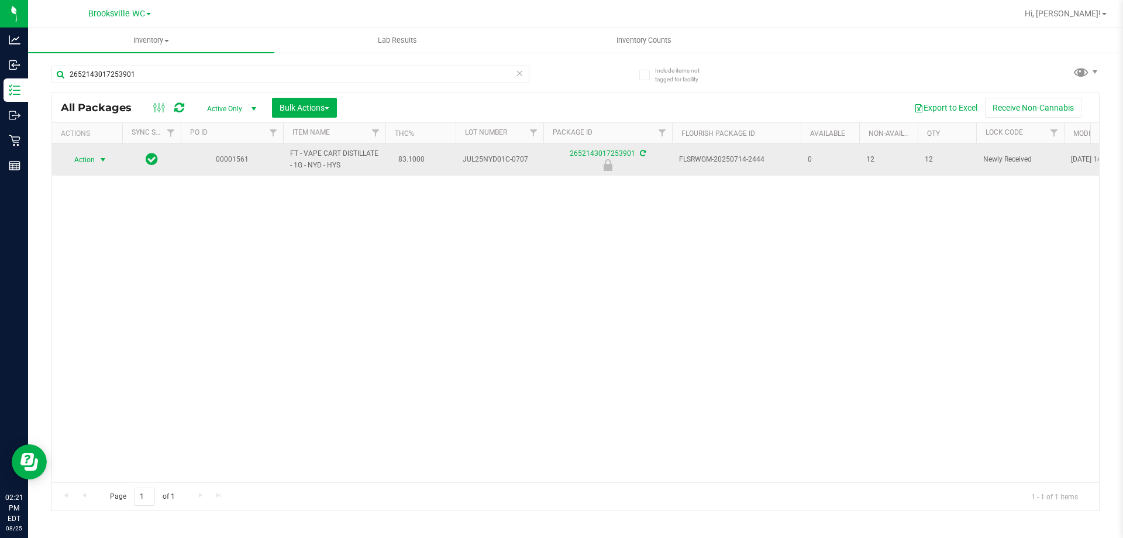
click at [88, 155] on span "Action" at bounding box center [80, 160] width 32 height 16
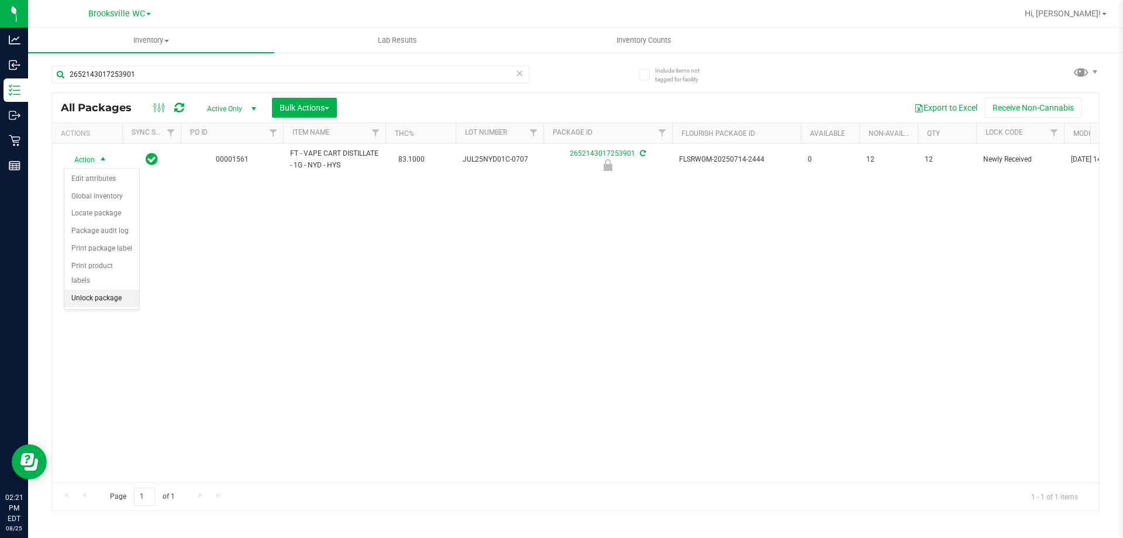
click at [88, 290] on li "Unlock package" at bounding box center [101, 299] width 75 height 18
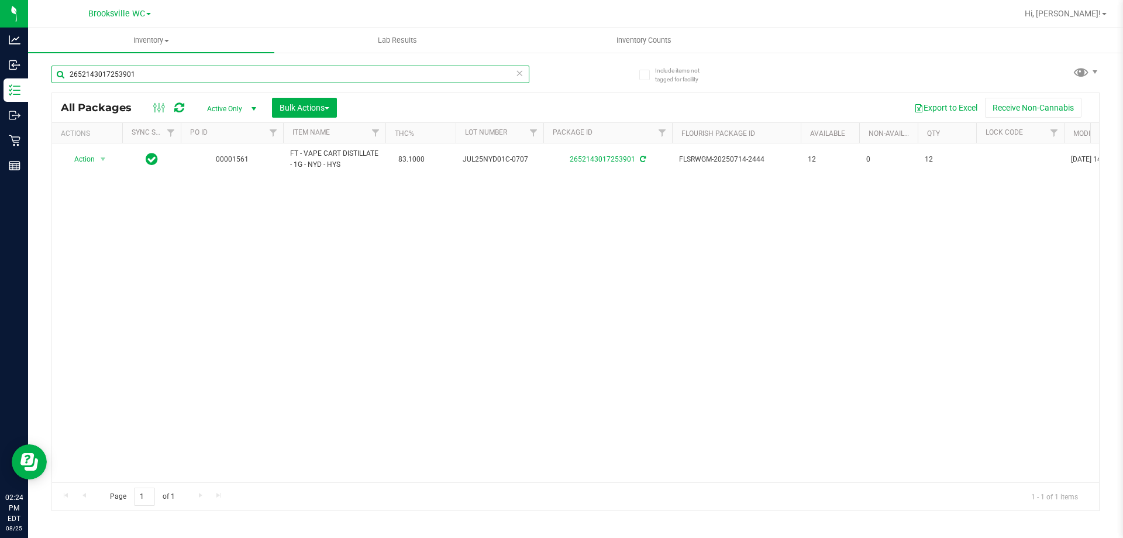
drag, startPoint x: 133, startPoint y: 74, endPoint x: 0, endPoint y: -4, distance: 154.4
click at [0, 0] on html "Analytics Inbound Inventory Outbound Retail Reports 02:24 PM EDT [DATE] 08/25 B…" at bounding box center [561, 269] width 1123 height 538
type input "[CREDIT_CARD_NUMBER]"
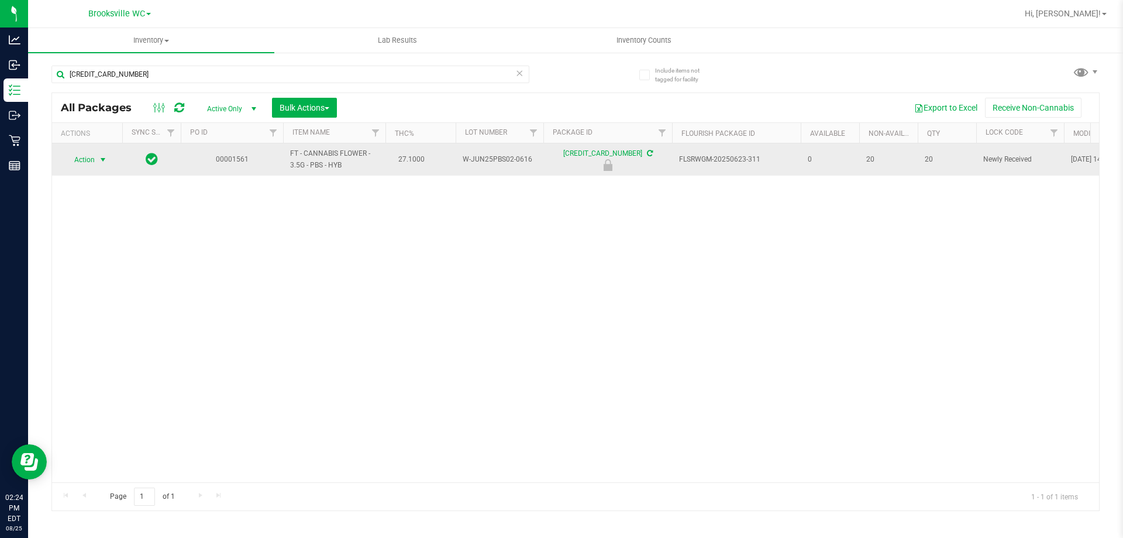
click at [88, 163] on span "Action" at bounding box center [80, 160] width 32 height 16
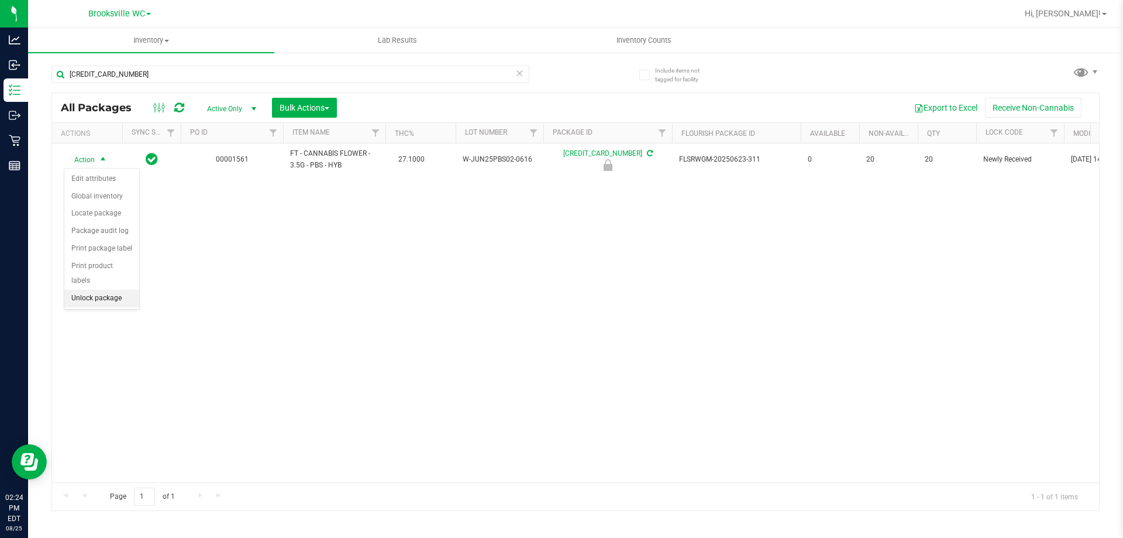
click at [94, 290] on li "Unlock package" at bounding box center [101, 299] width 75 height 18
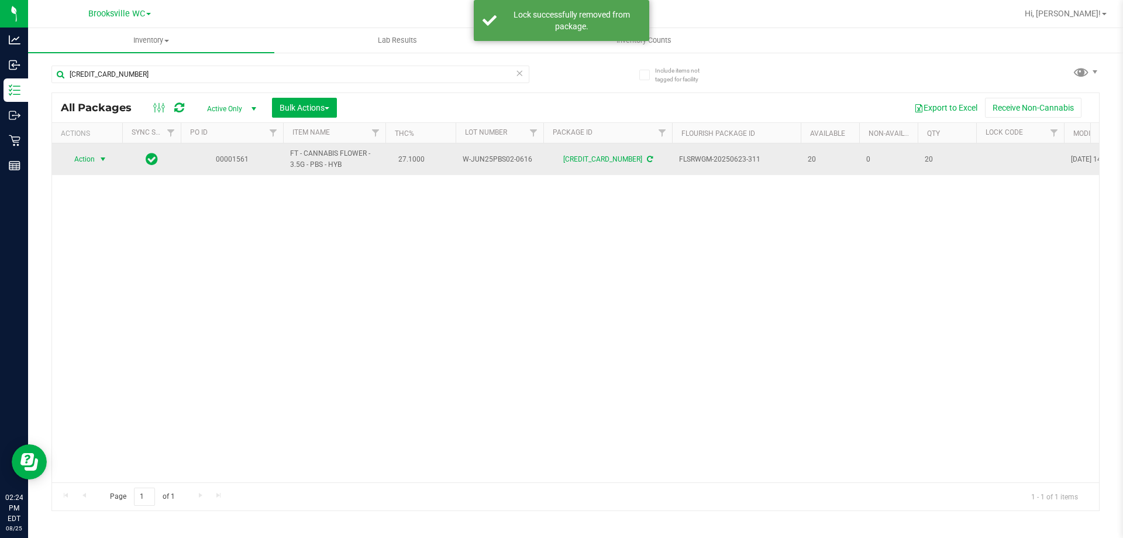
click at [88, 159] on span "Action" at bounding box center [80, 159] width 32 height 16
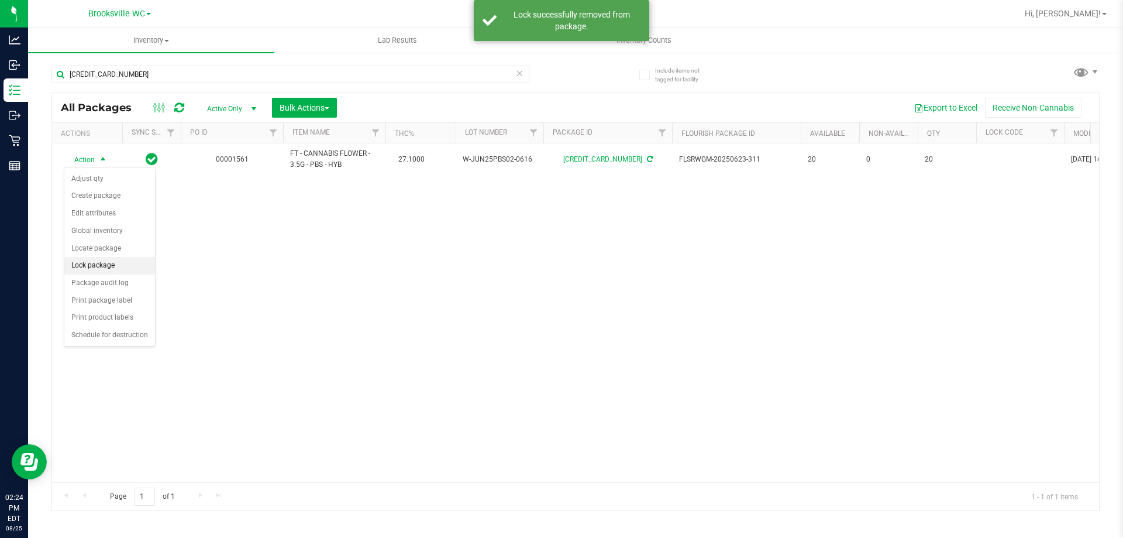
click at [81, 260] on li "Lock package" at bounding box center [109, 266] width 91 height 18
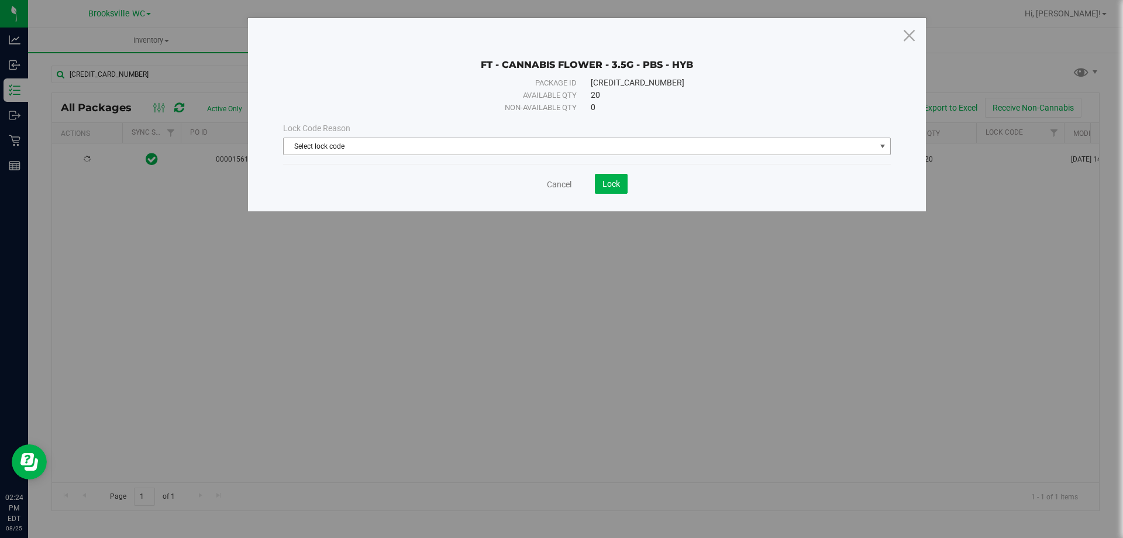
click at [350, 152] on span "Select lock code" at bounding box center [580, 146] width 592 height 16
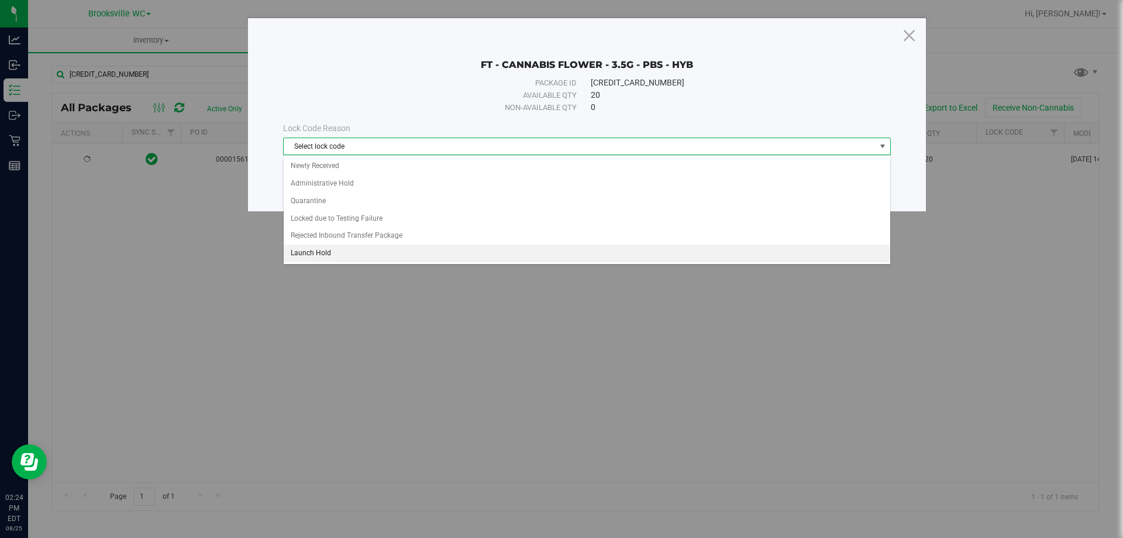
click at [327, 250] on li "Launch Hold" at bounding box center [587, 254] width 607 height 18
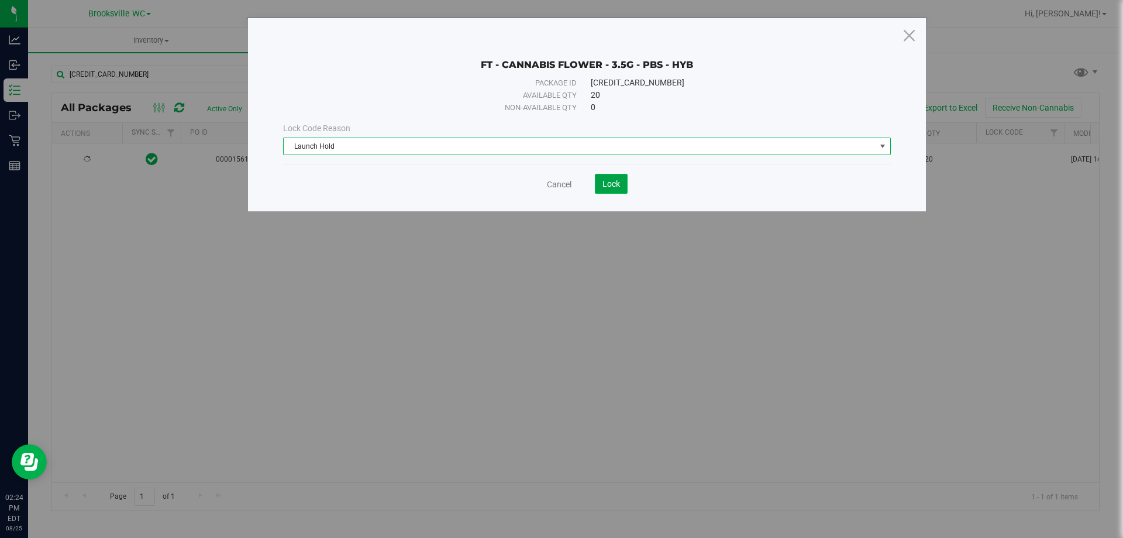
click at [608, 188] on button "Lock" at bounding box center [611, 184] width 33 height 20
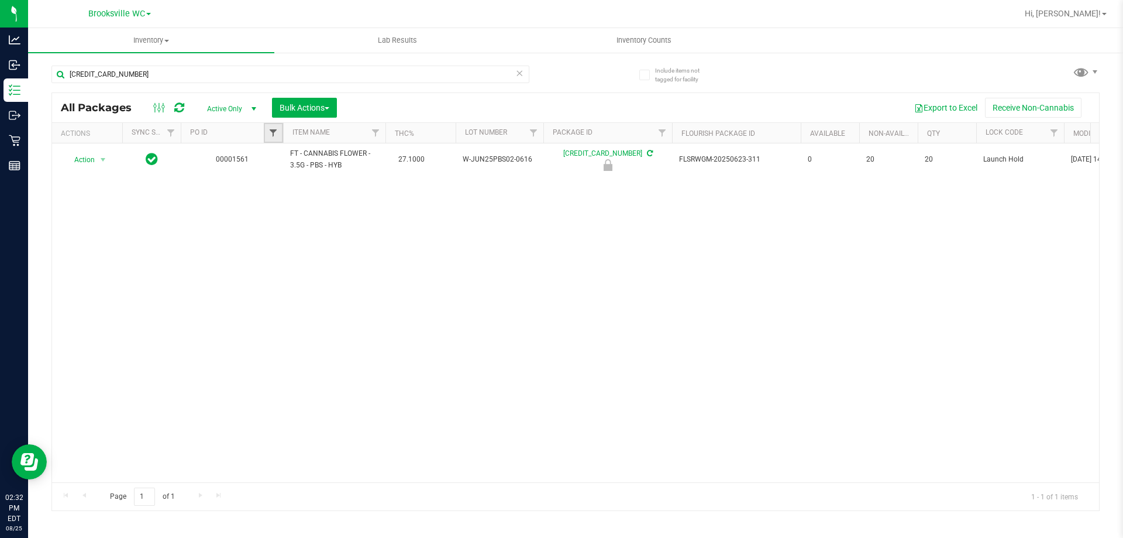
click at [273, 129] on span "Filter" at bounding box center [273, 132] width 9 height 9
click at [305, 156] on input "text" at bounding box center [331, 159] width 121 height 18
type input "1561"
click at [298, 193] on button "Filter" at bounding box center [299, 190] width 56 height 26
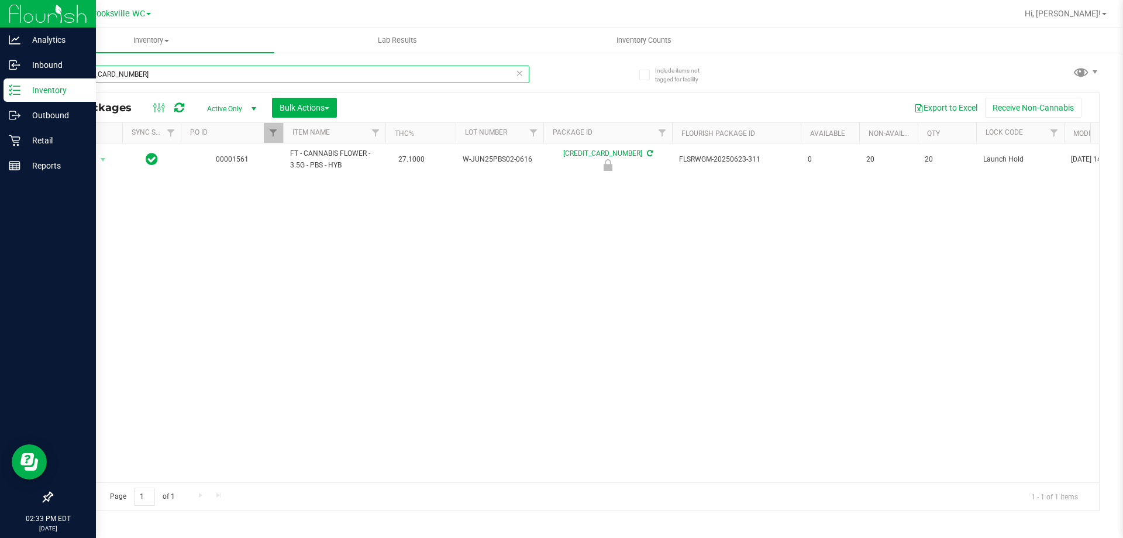
drag, startPoint x: 187, startPoint y: 66, endPoint x: 0, endPoint y: 80, distance: 187.1
click at [0, 76] on div "Analytics Inbound Inventory Outbound Retail Reports 02:33 PM EDT [DATE] 08/25 B…" at bounding box center [561, 269] width 1123 height 538
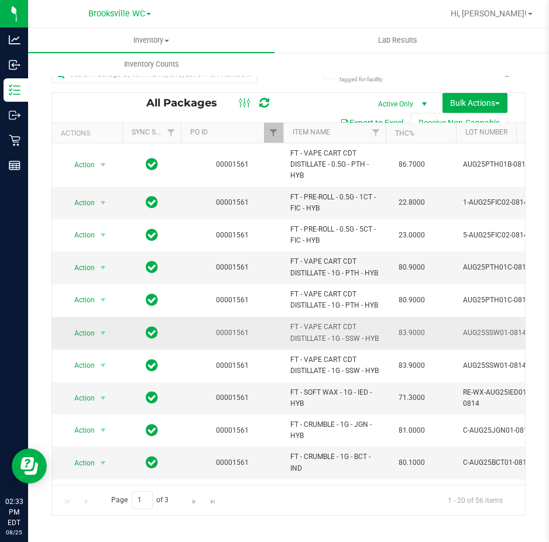
click at [450, 350] on td "83.9000" at bounding box center [421, 333] width 70 height 33
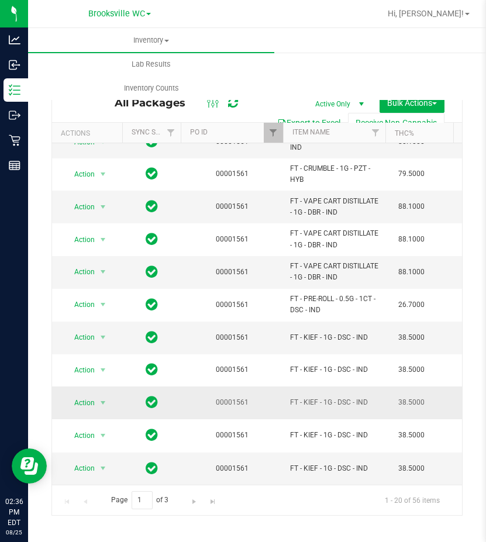
scroll to position [374, 0]
click at [191, 503] on span "Go to the next page" at bounding box center [194, 501] width 9 height 9
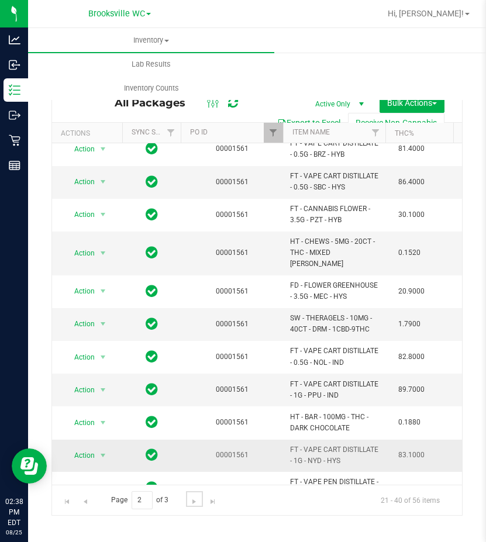
scroll to position [333, 0]
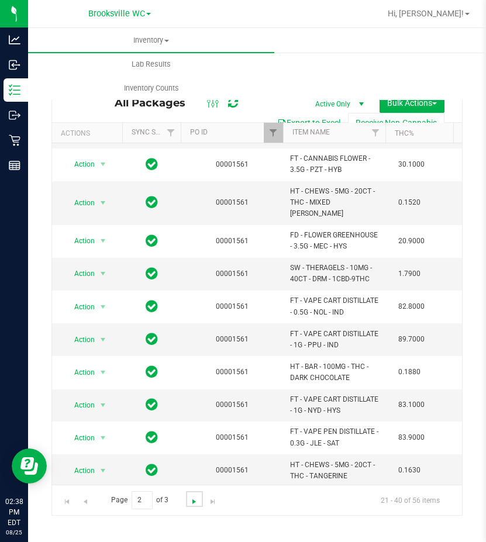
click at [195, 506] on span "Go to the next page" at bounding box center [194, 501] width 9 height 9
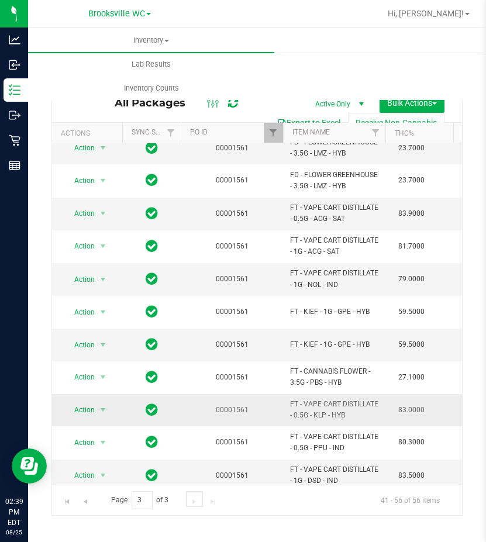
scroll to position [186, 0]
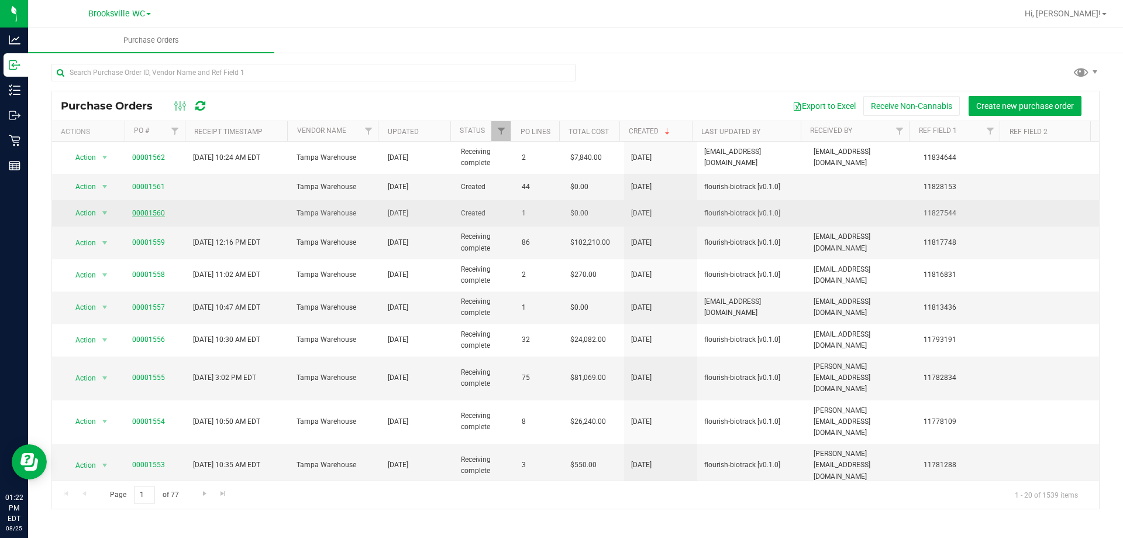
click at [156, 209] on link "00001560" at bounding box center [148, 213] width 33 height 8
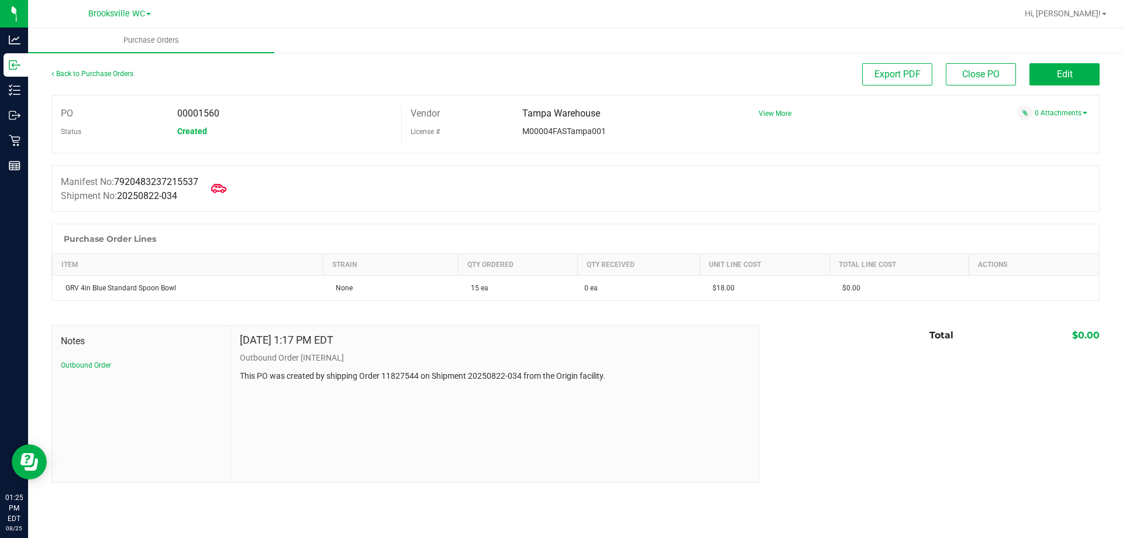
click at [225, 189] on icon at bounding box center [218, 188] width 15 height 15
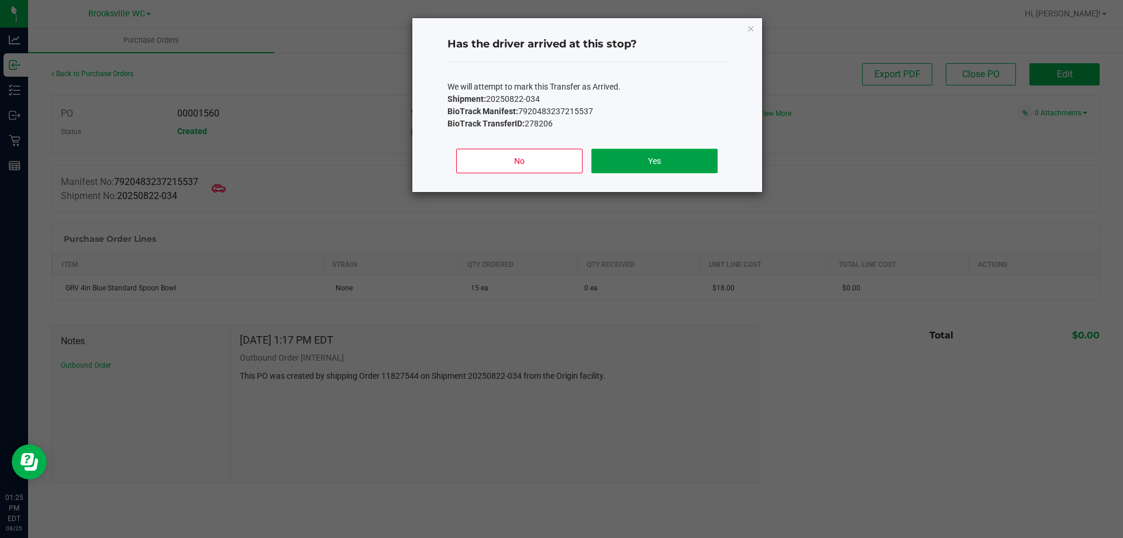
click at [636, 152] on button "Yes" at bounding box center [654, 161] width 126 height 25
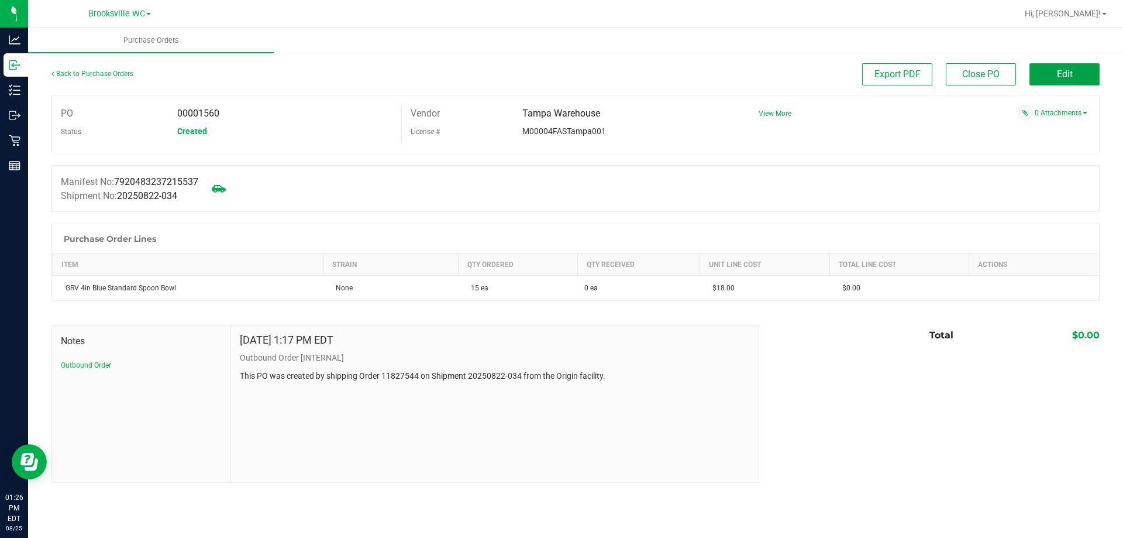
click at [1059, 69] on span "Edit" at bounding box center [1065, 73] width 16 height 11
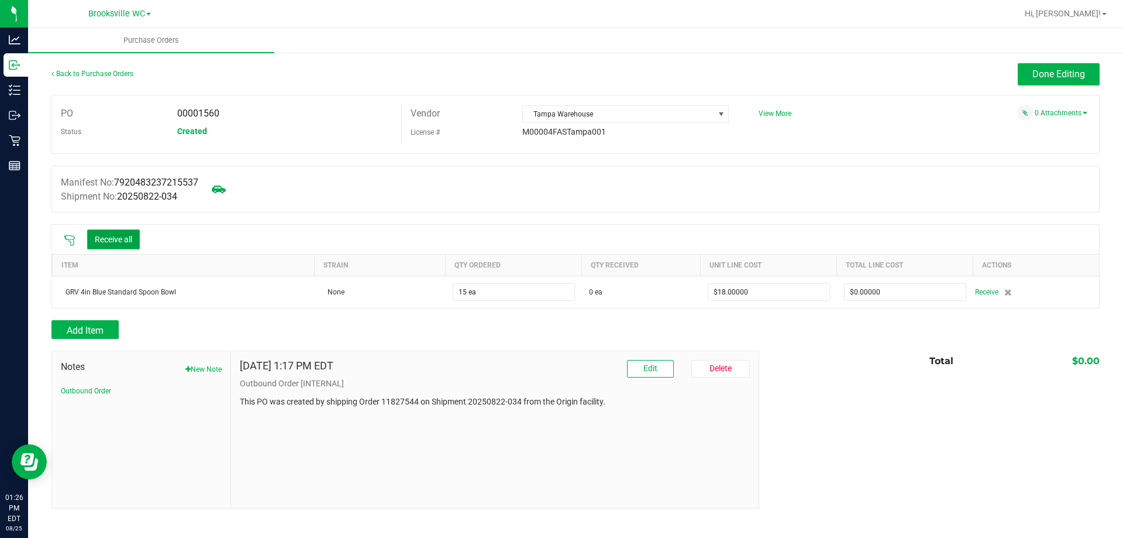
click at [116, 242] on button "Receive all" at bounding box center [113, 239] width 53 height 20
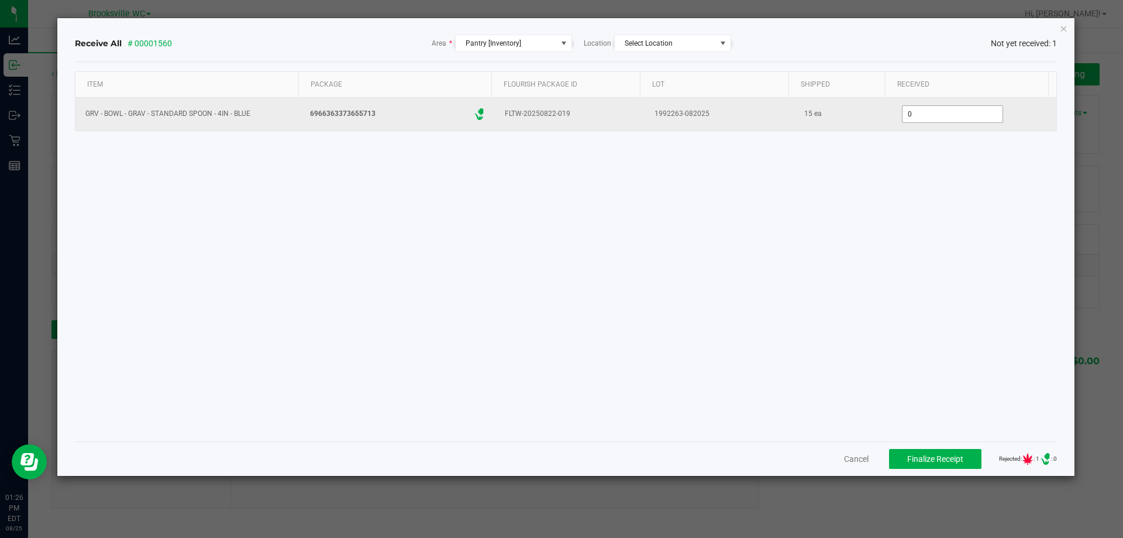
click at [931, 113] on input "0" at bounding box center [953, 114] width 100 height 16
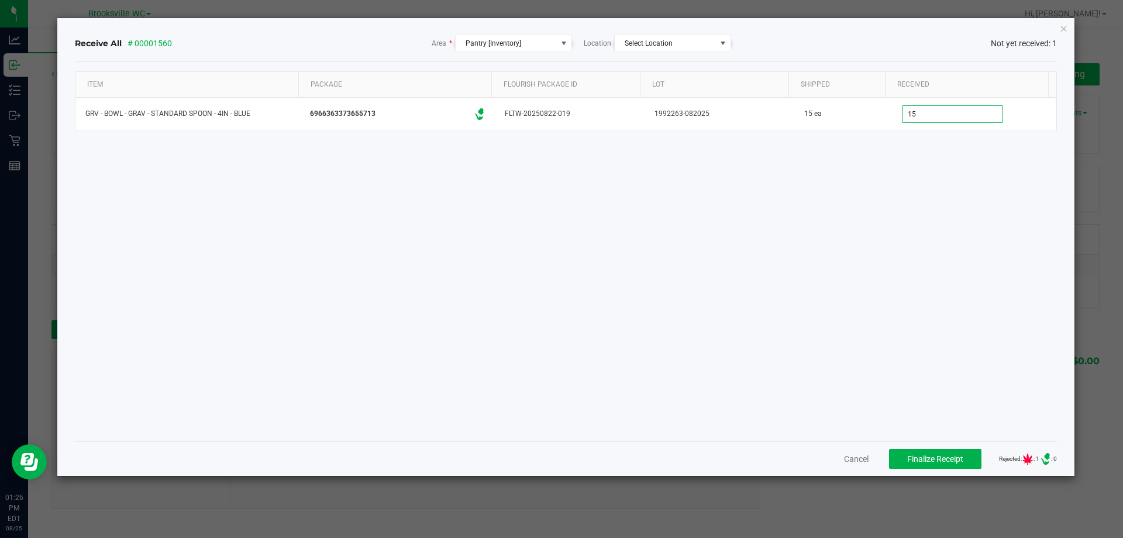
type input "15 ea"
click at [878, 171] on div "Item Package Flourish Package ID Lot Shipped Received GRV - BOWL - GRAV - STAND…" at bounding box center [566, 251] width 983 height 360
click at [934, 470] on div "Cancel Finalize Receipt Rejected: : 0 .st0{ } : 0" at bounding box center [566, 458] width 983 height 35
click at [932, 460] on span "Finalize Receipt" at bounding box center [935, 458] width 56 height 9
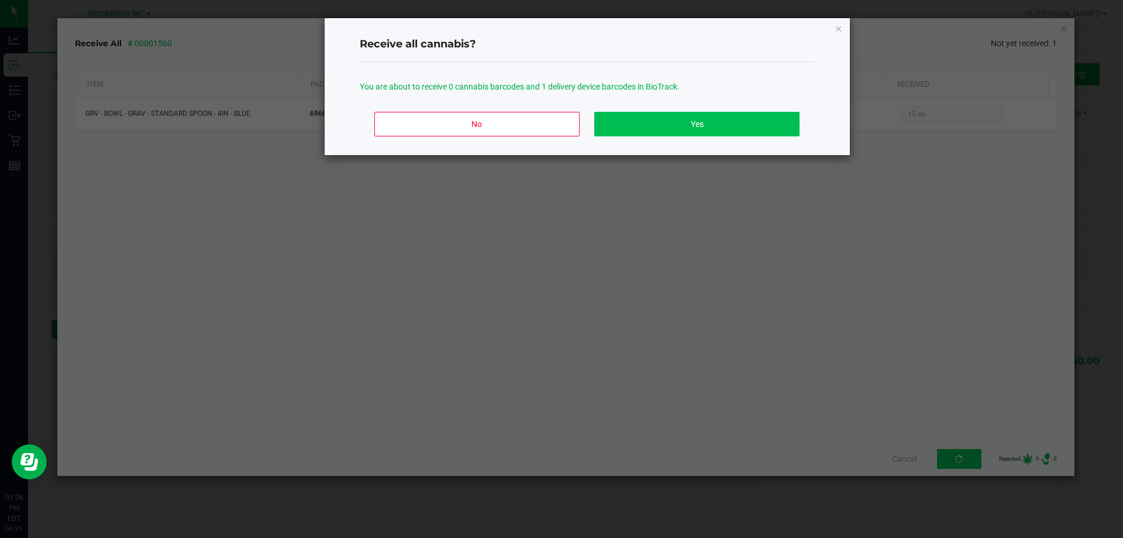
click at [673, 113] on div "No Yes" at bounding box center [587, 128] width 455 height 53
click at [736, 123] on button "Yes" at bounding box center [696, 124] width 205 height 25
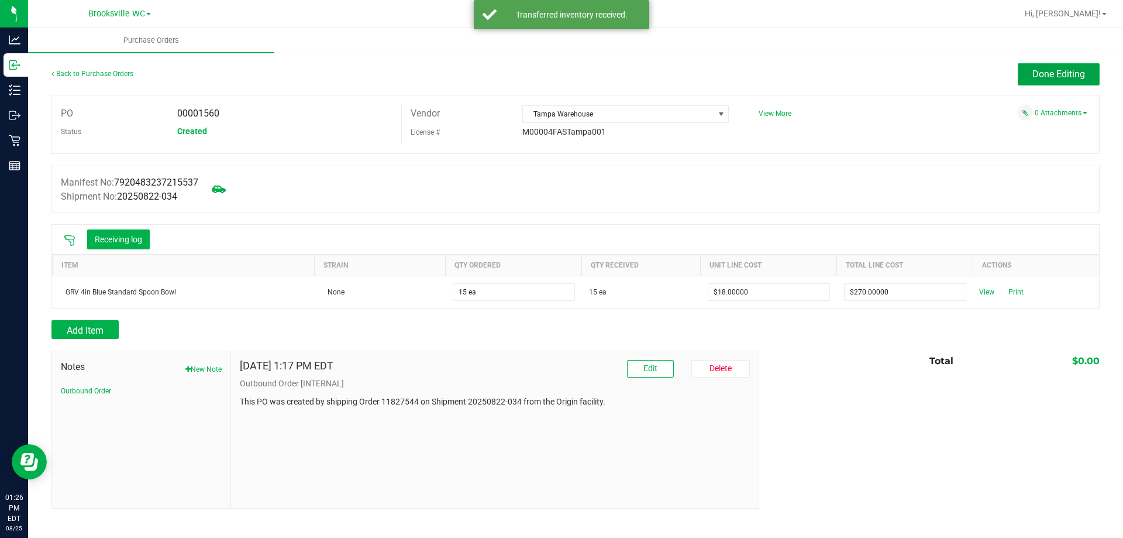
click at [1072, 67] on button "Done Editing" at bounding box center [1059, 74] width 82 height 22
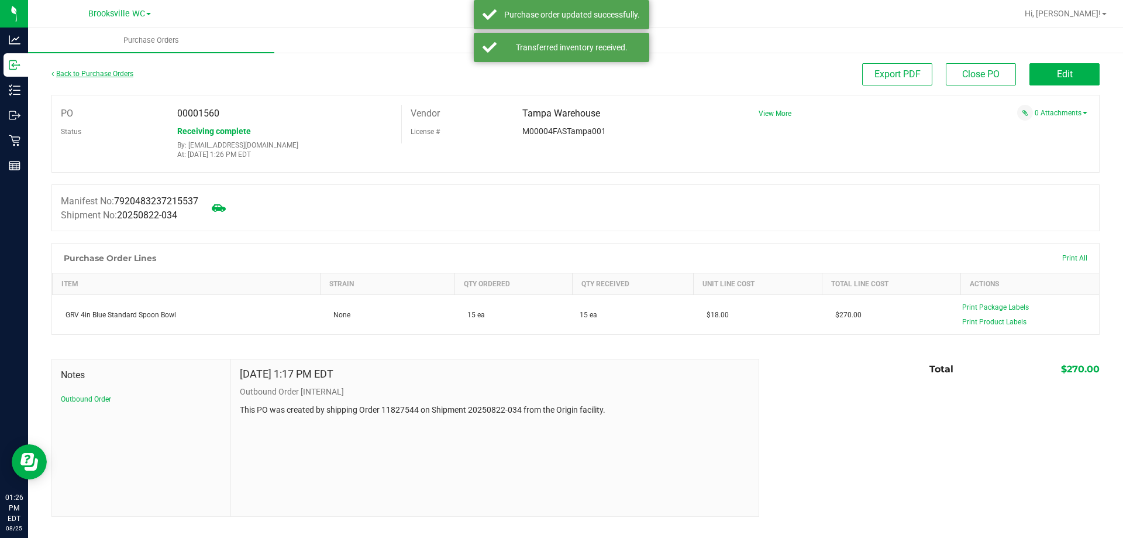
click at [100, 72] on link "Back to Purchase Orders" at bounding box center [92, 74] width 82 height 8
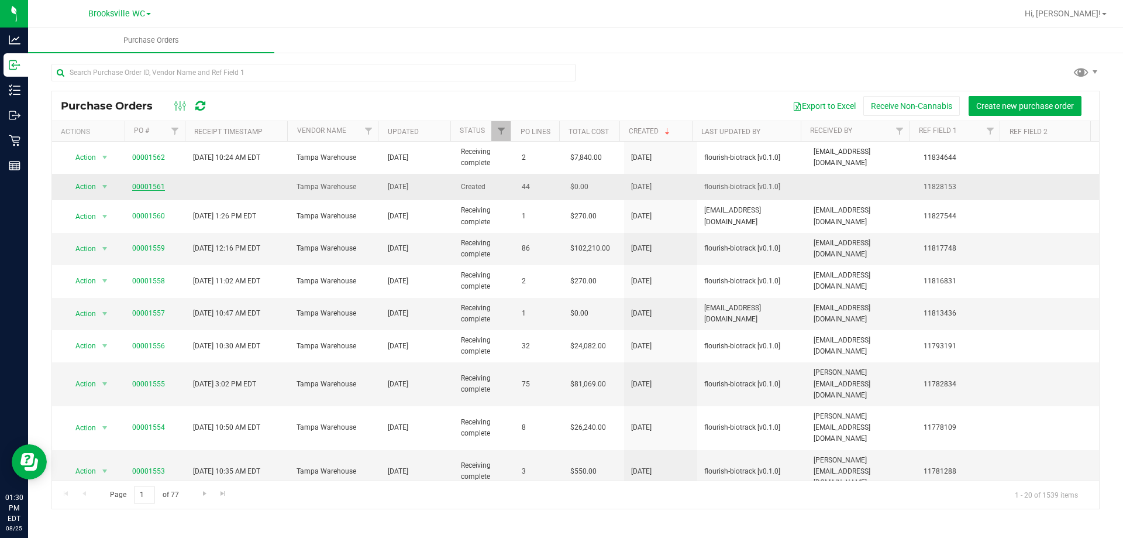
click at [154, 188] on link "00001561" at bounding box center [148, 187] width 33 height 8
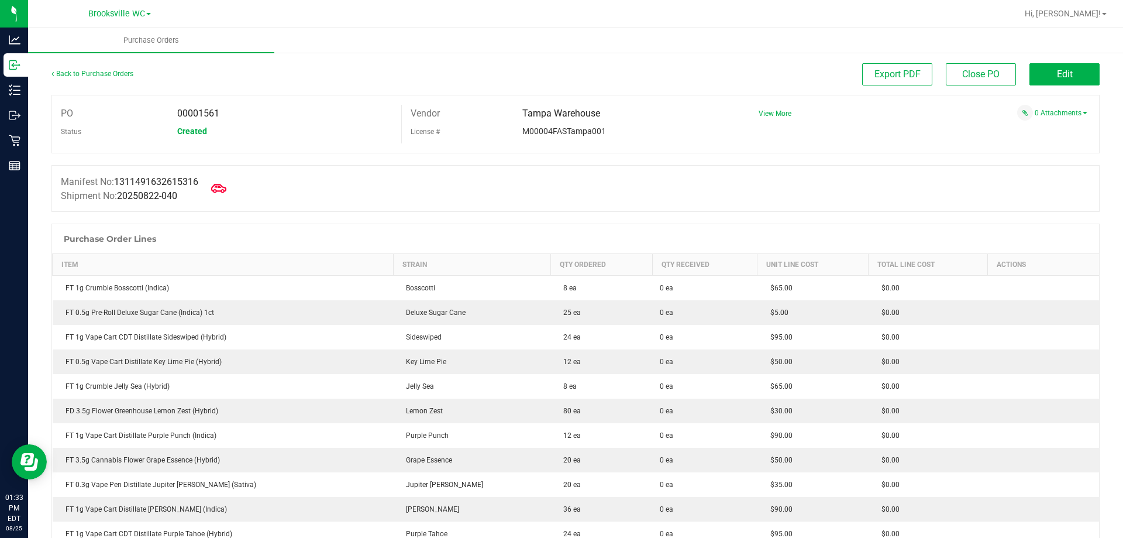
click at [226, 188] on icon at bounding box center [218, 188] width 15 height 15
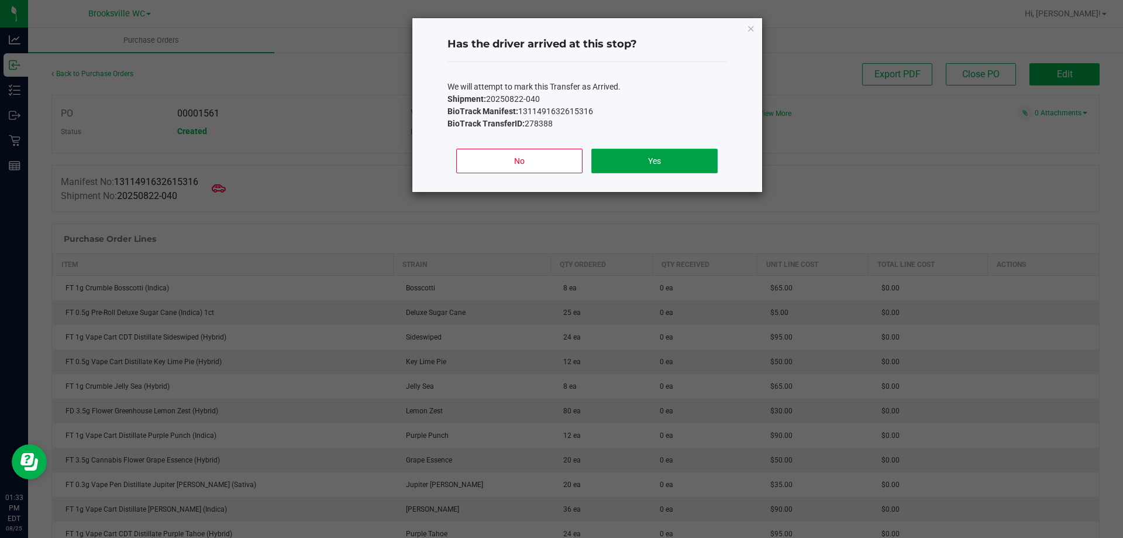
click at [633, 162] on button "Yes" at bounding box center [654, 161] width 126 height 25
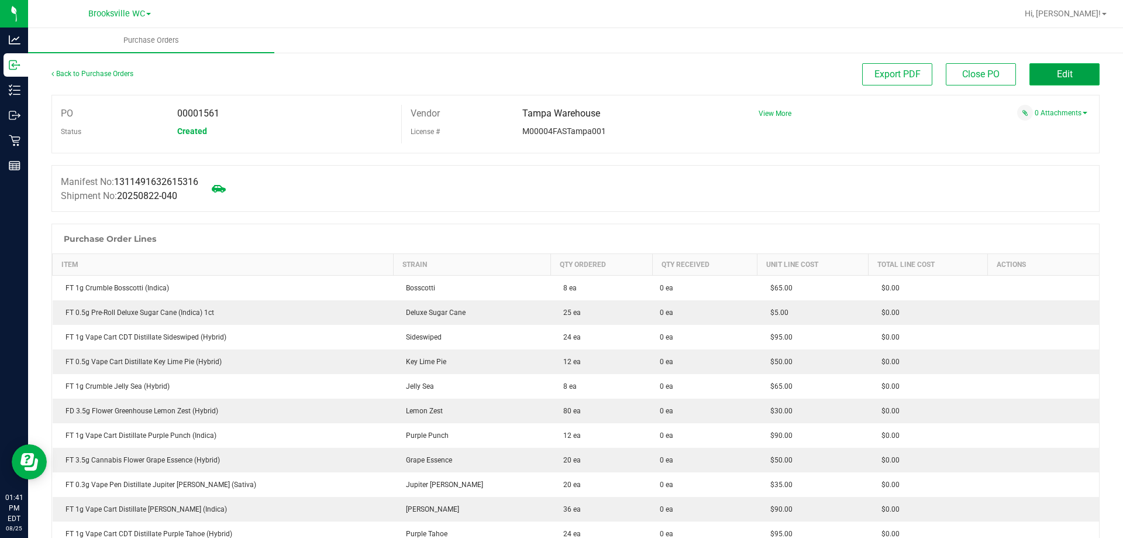
click at [1041, 64] on button "Edit" at bounding box center [1065, 74] width 70 height 22
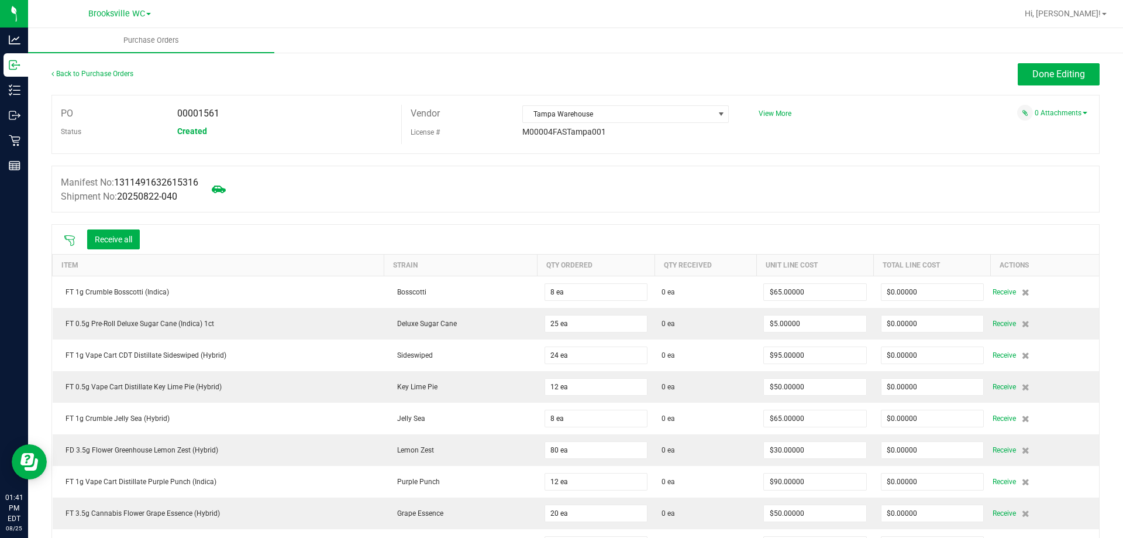
click at [76, 237] on div at bounding box center [69, 239] width 23 height 12
click at [65, 240] on icon at bounding box center [70, 241] width 12 height 12
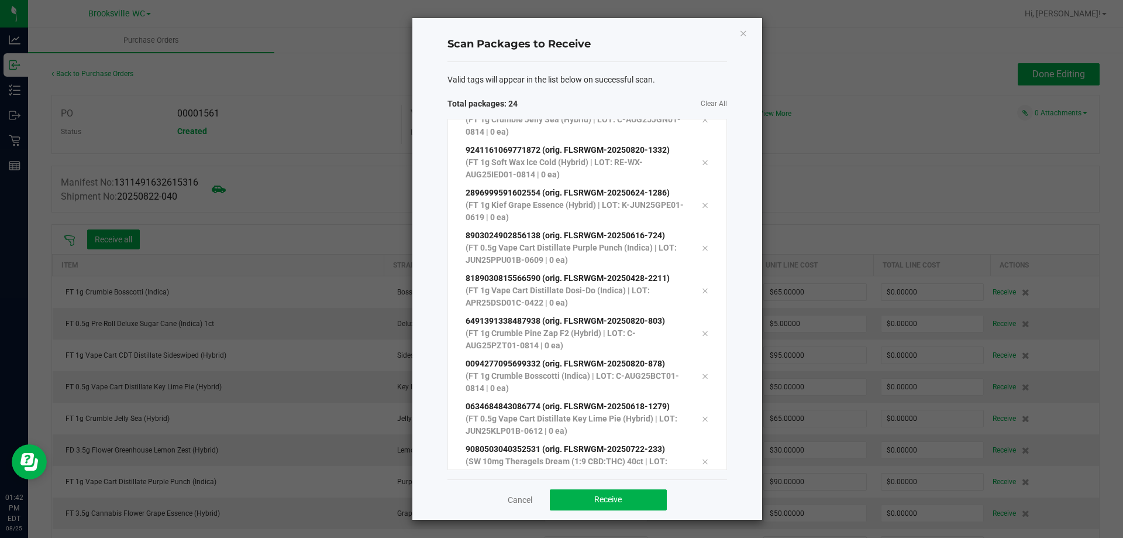
scroll to position [662, 0]
click at [610, 505] on button "Receive" at bounding box center [608, 499] width 117 height 21
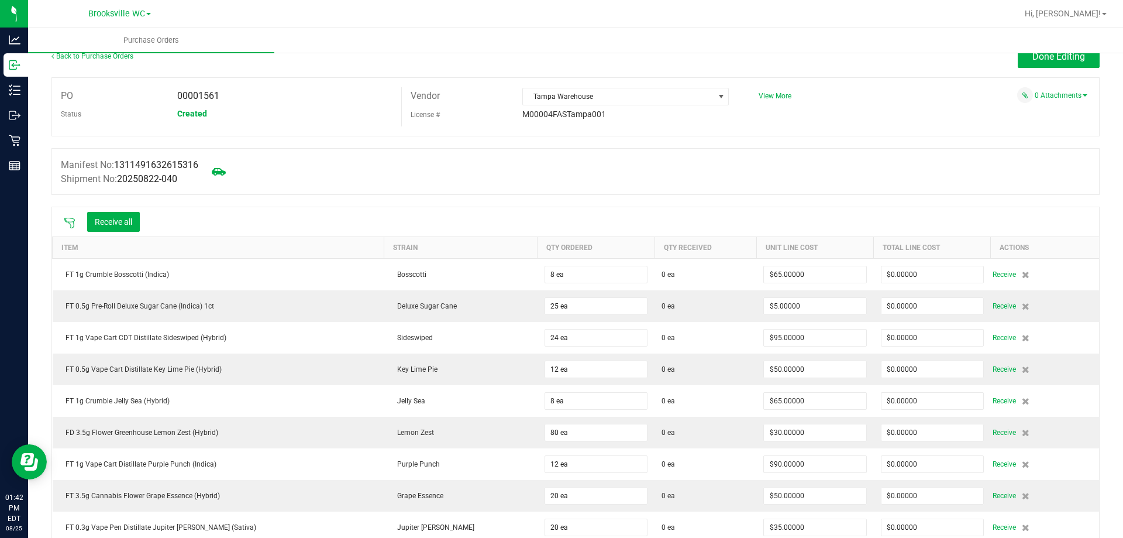
scroll to position [0, 0]
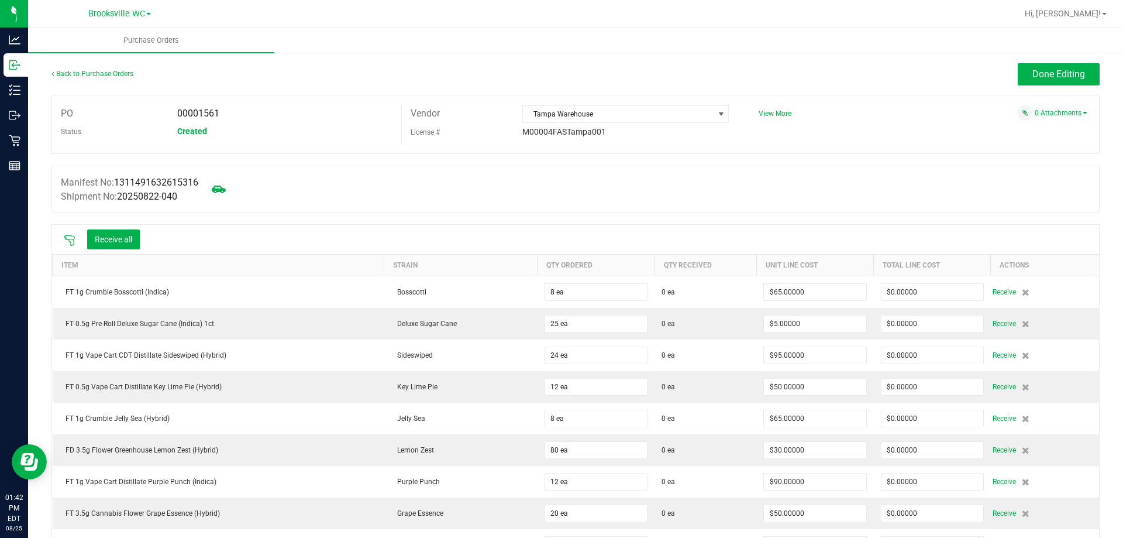
click at [279, 242] on div "Receive all" at bounding box center [575, 239] width 1047 height 29
click at [68, 239] on icon at bounding box center [69, 240] width 11 height 11
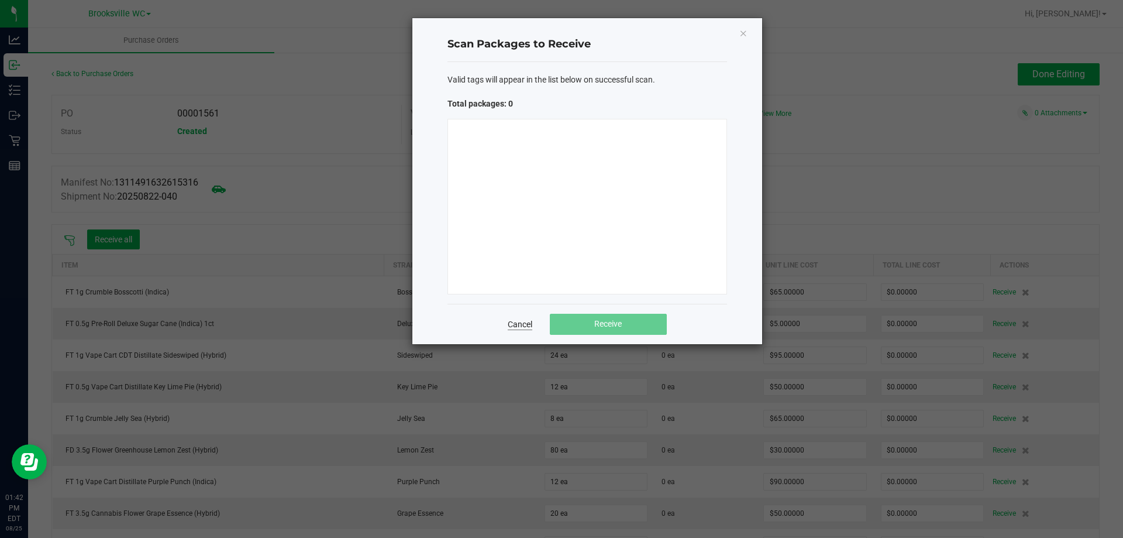
click at [525, 319] on link "Cancel" at bounding box center [520, 324] width 25 height 12
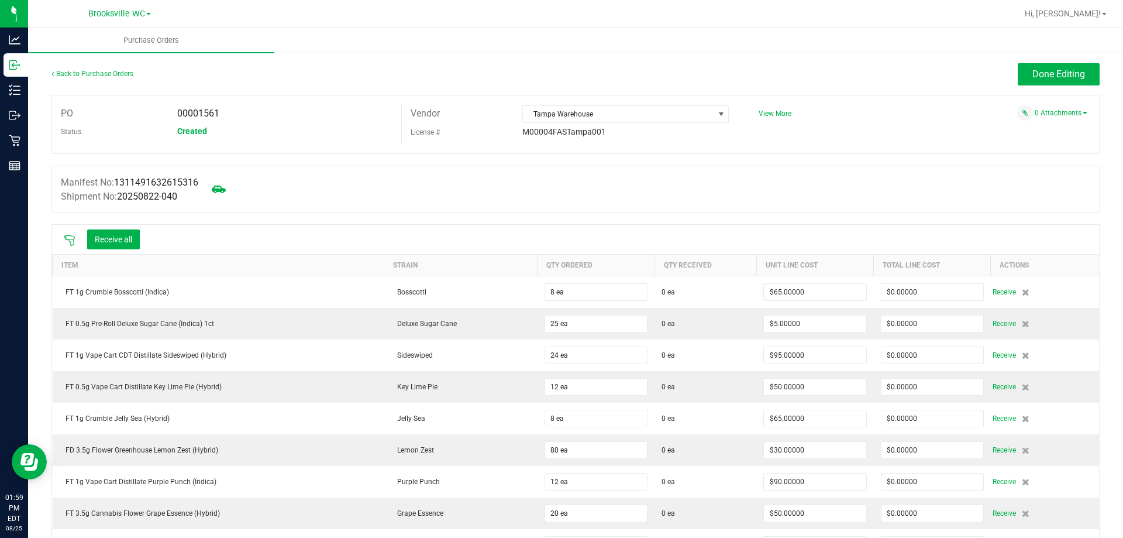
click at [65, 245] on icon at bounding box center [70, 241] width 12 height 12
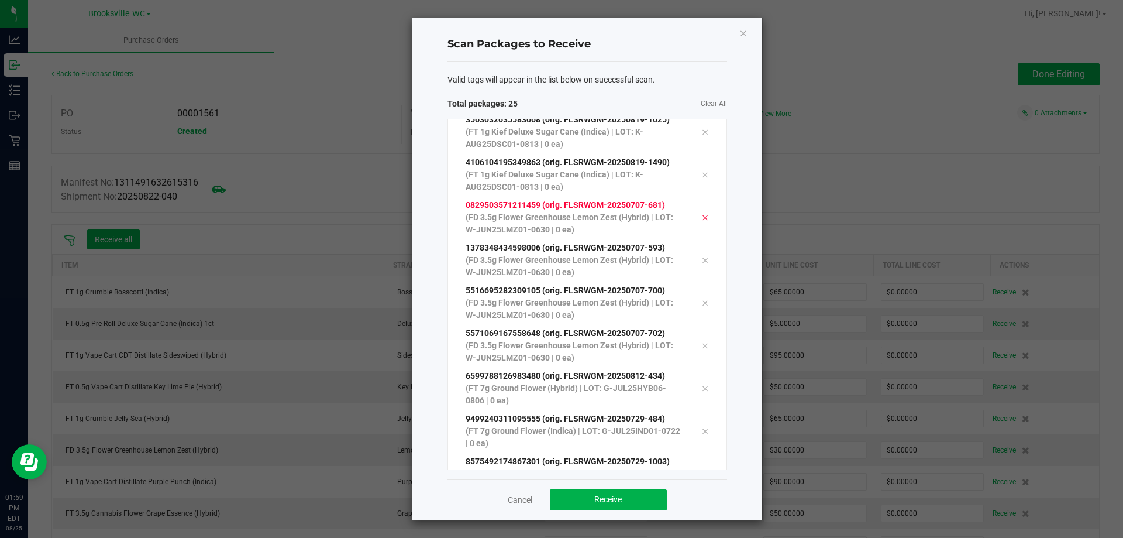
scroll to position [747, 0]
click at [617, 510] on button "Receive" at bounding box center [608, 499] width 117 height 21
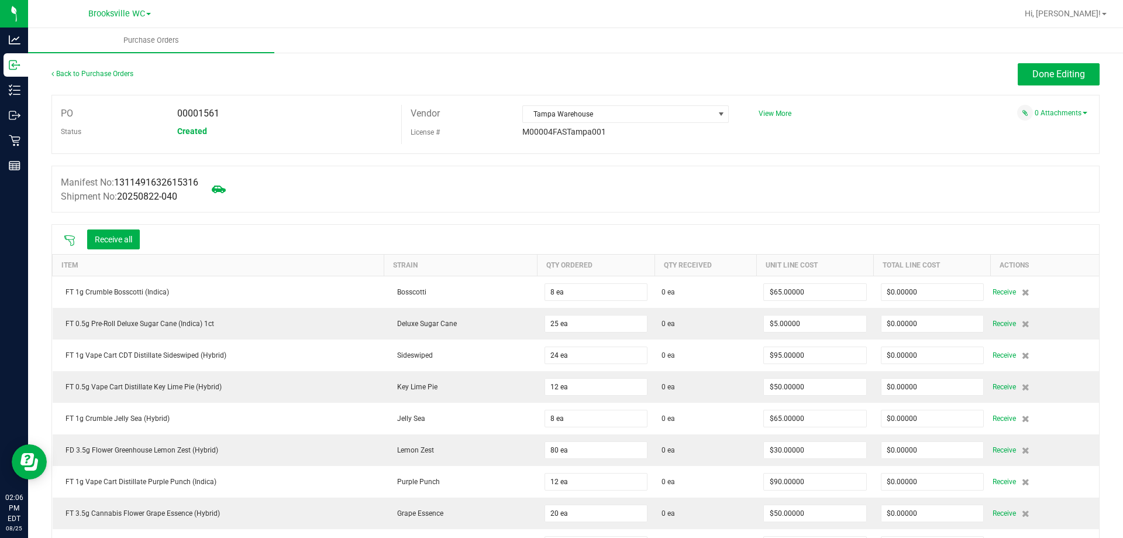
click at [68, 236] on icon at bounding box center [70, 241] width 12 height 12
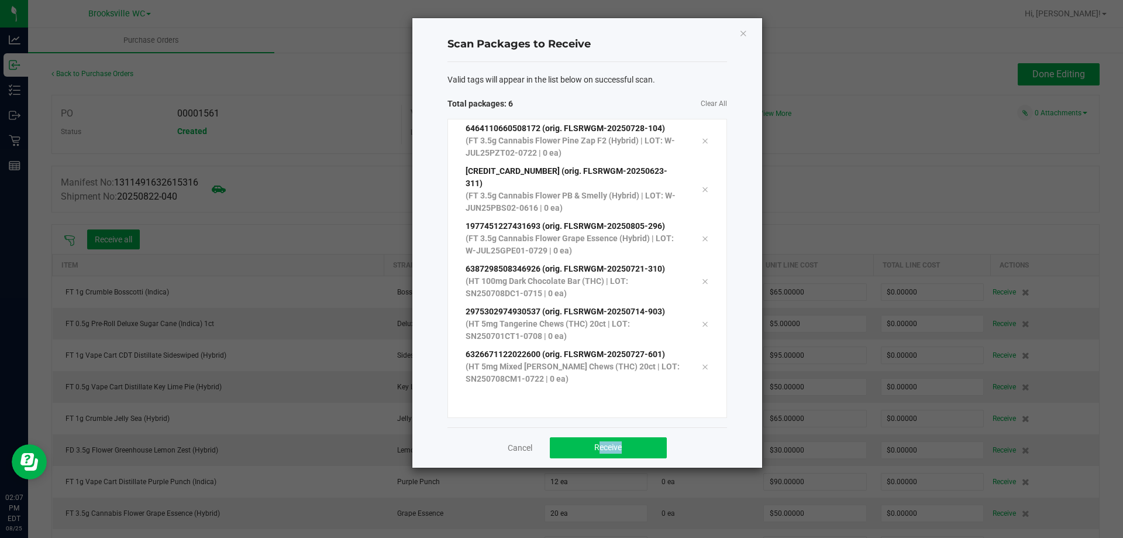
drag, startPoint x: 623, startPoint y: 422, endPoint x: 618, endPoint y: 439, distance: 17.0
click at [618, 439] on div "Cancel Receive" at bounding box center [588, 447] width 280 height 40
click at [612, 442] on span "Receive" at bounding box center [607, 446] width 27 height 9
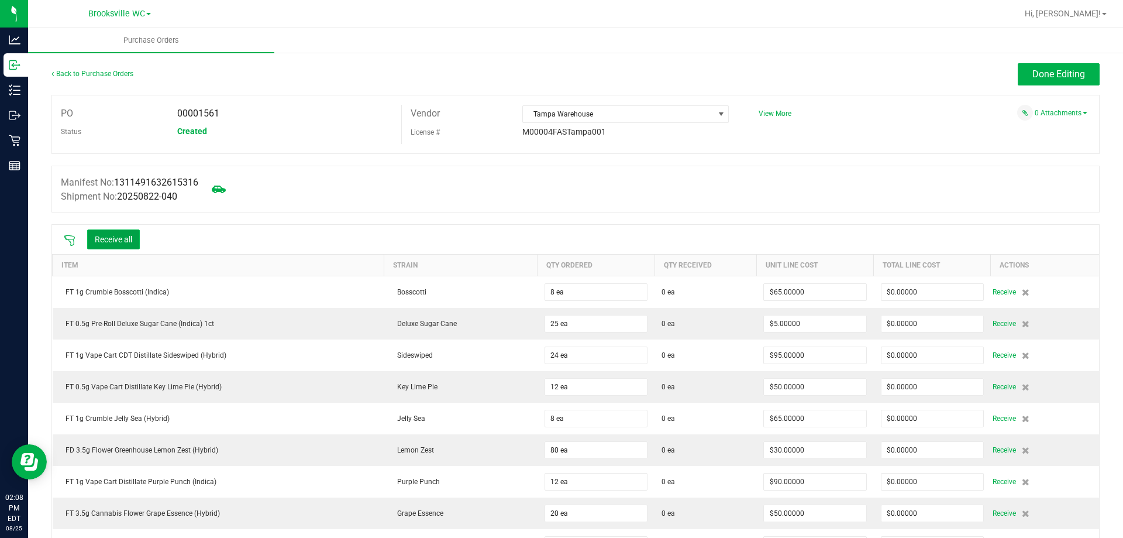
click at [102, 236] on button "Receive all" at bounding box center [113, 239] width 53 height 20
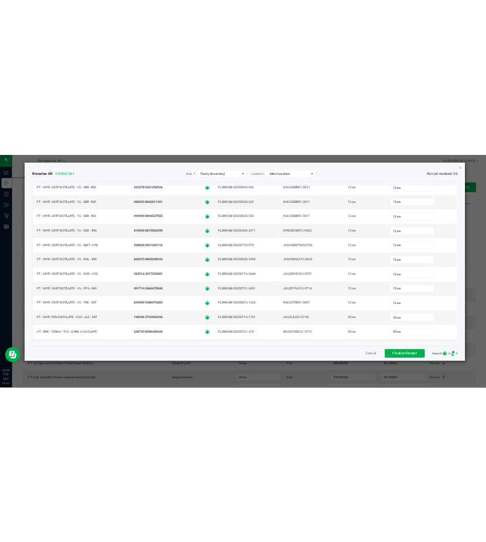
scroll to position [1533, 0]
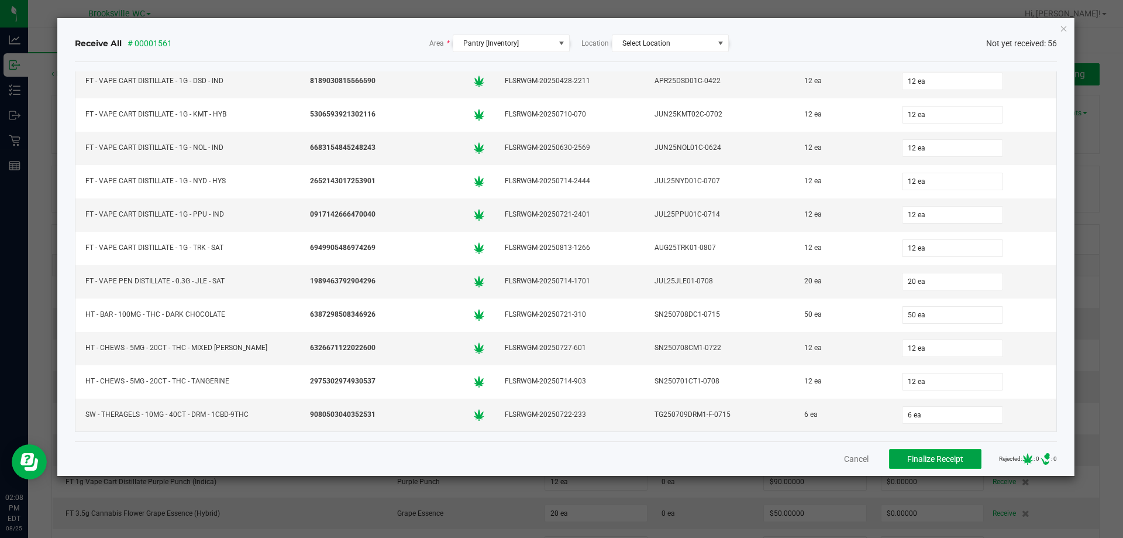
click at [933, 460] on span "Finalize Receipt" at bounding box center [935, 458] width 56 height 9
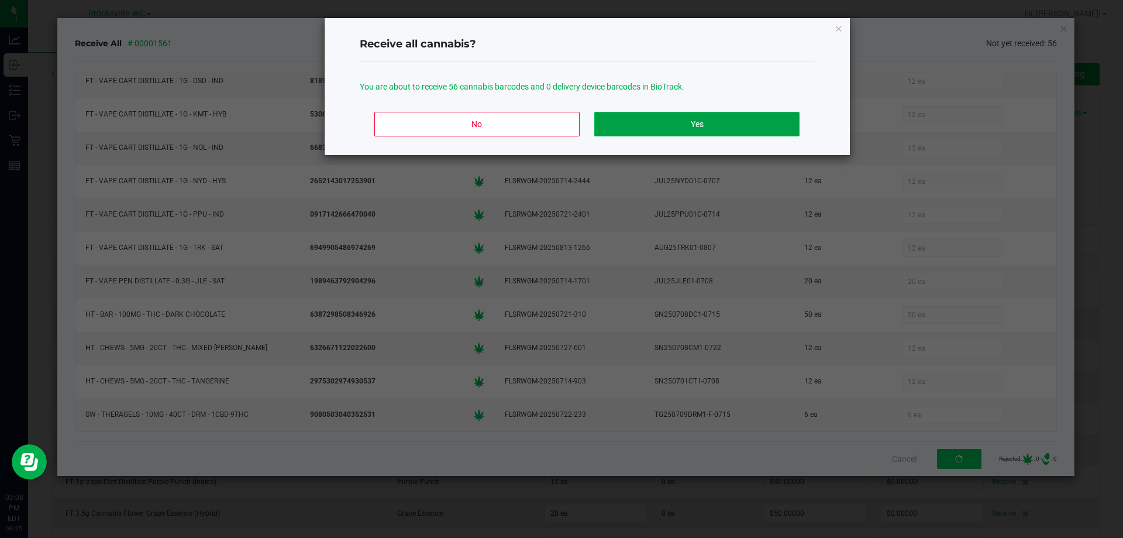
click at [698, 119] on button "Yes" at bounding box center [696, 124] width 205 height 25
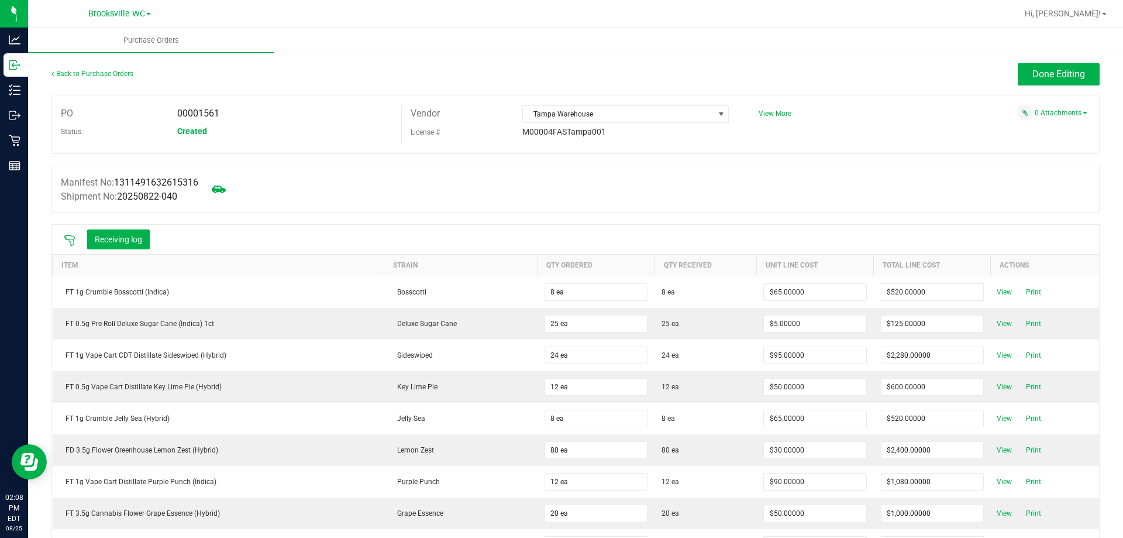
click at [1054, 72] on span "Done Editing" at bounding box center [1059, 73] width 53 height 11
